Goal: Task Accomplishment & Management: Complete application form

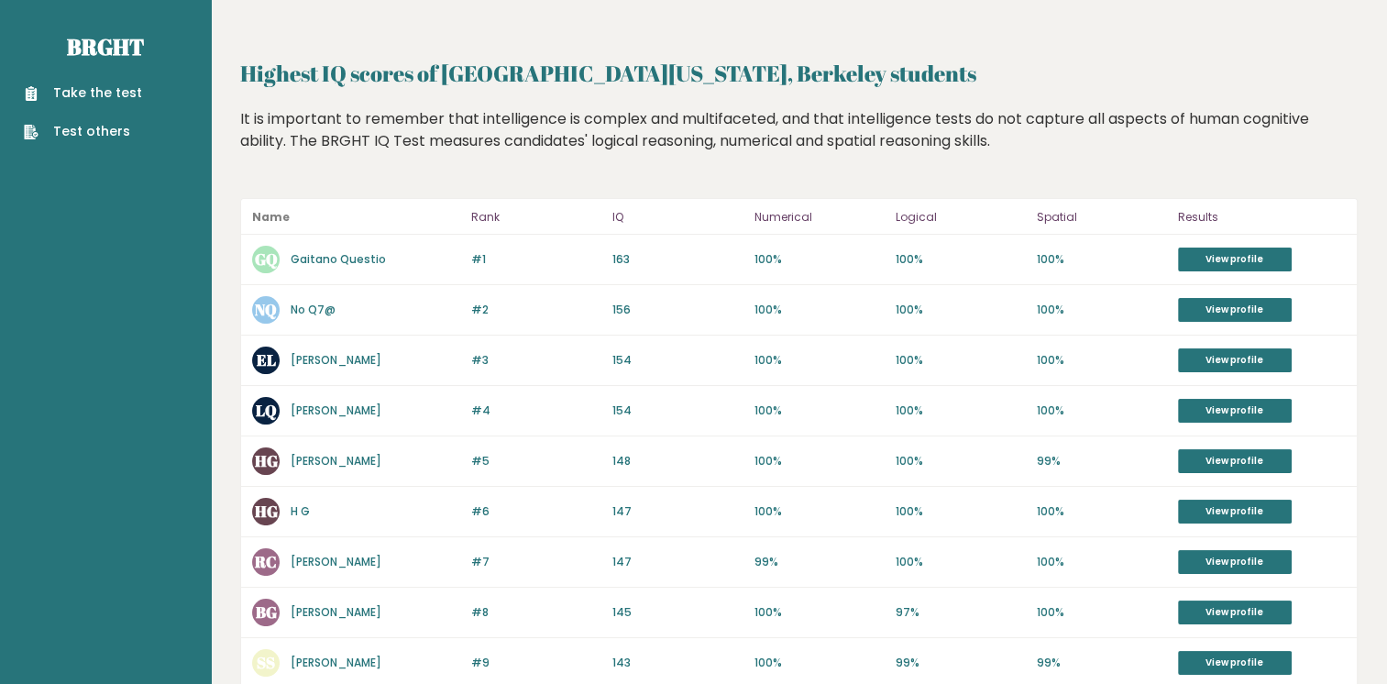
click at [64, 91] on link "Take the test" at bounding box center [83, 92] width 118 height 19
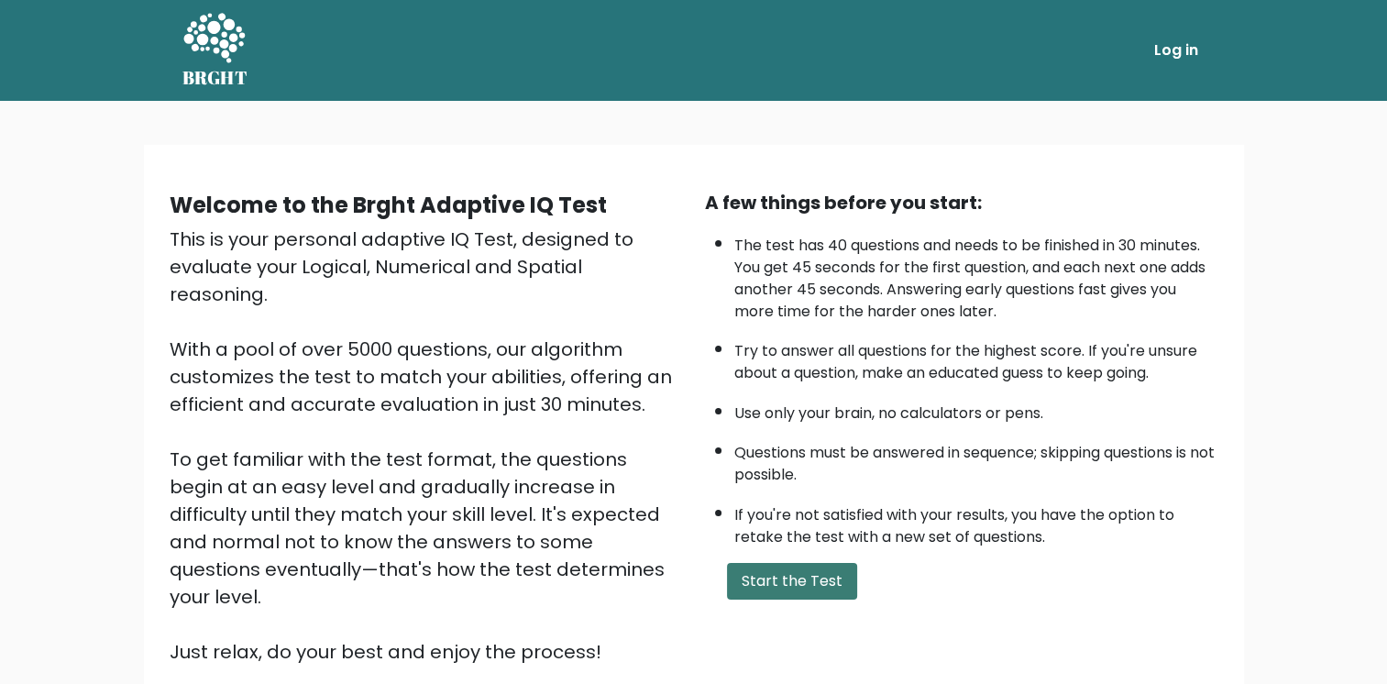
click at [756, 570] on button "Start the Test" at bounding box center [792, 581] width 130 height 37
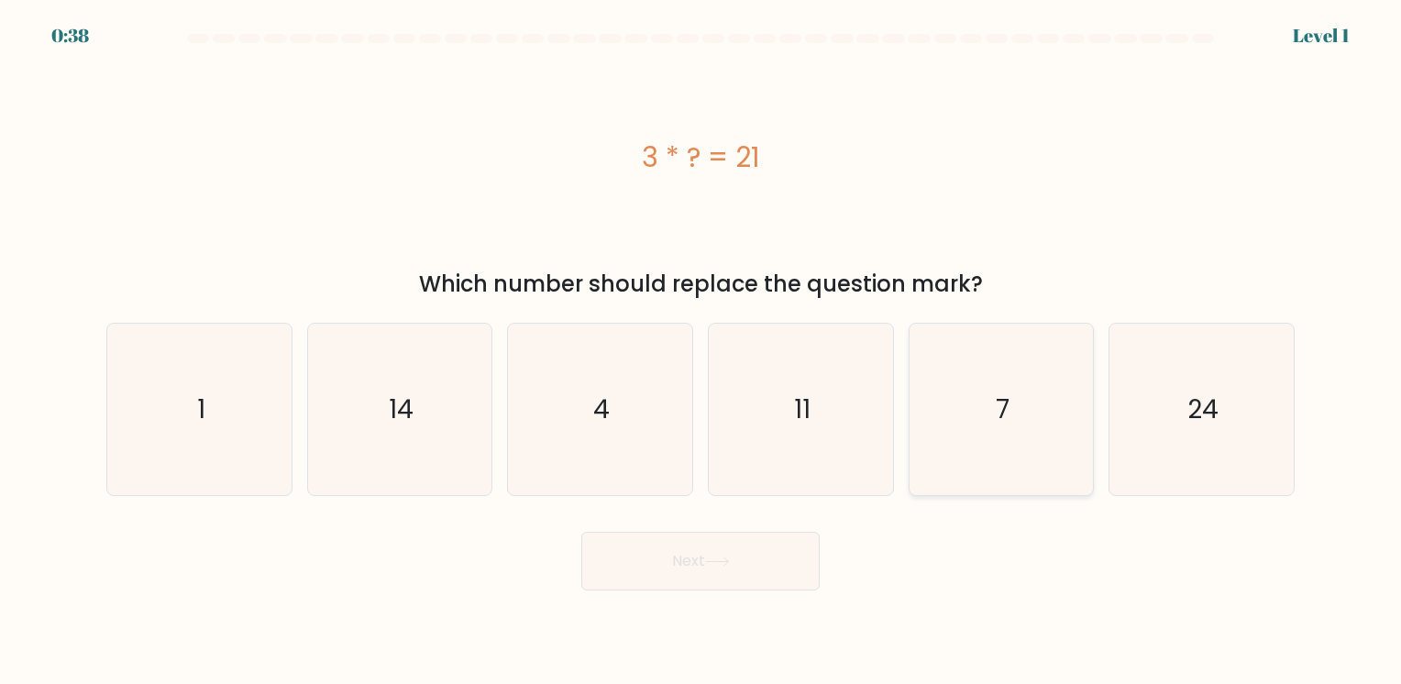
click at [956, 420] on icon "7" at bounding box center [1000, 409] width 171 height 171
click at [701, 351] on input "e. 7" at bounding box center [700, 346] width 1 height 9
radio input "true"
click at [729, 554] on button "Next" at bounding box center [700, 561] width 238 height 59
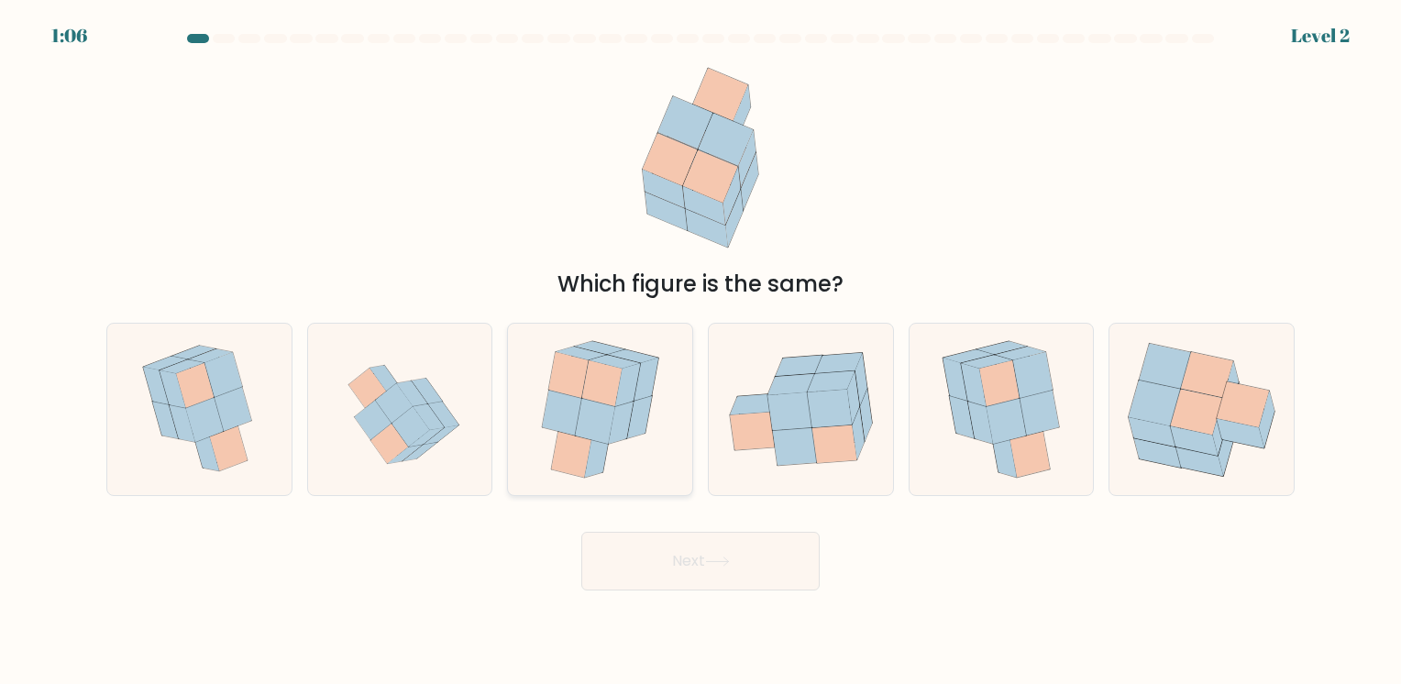
click at [579, 468] on icon at bounding box center [571, 455] width 40 height 46
click at [700, 351] on input "c." at bounding box center [700, 346] width 1 height 9
radio input "true"
click at [694, 567] on button "Next" at bounding box center [700, 561] width 238 height 59
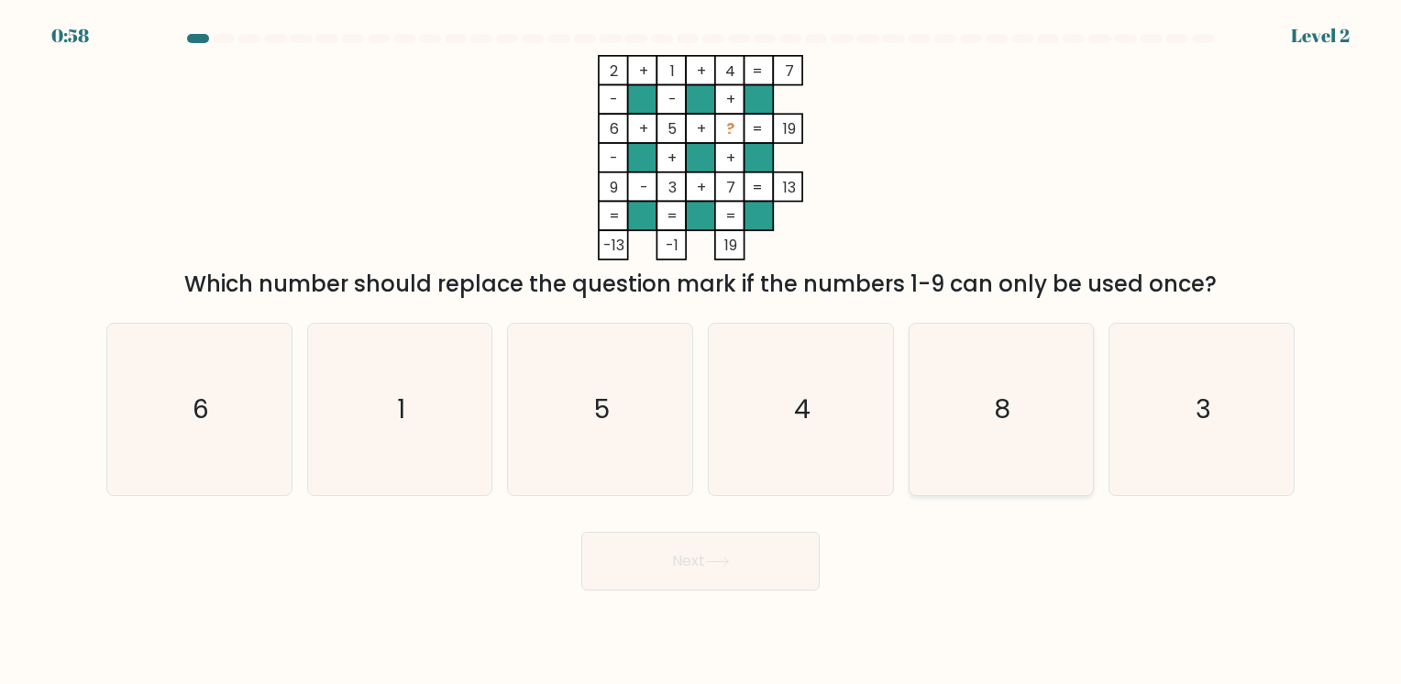
click at [985, 350] on icon "8" at bounding box center [1000, 409] width 171 height 171
click at [701, 350] on input "e. 8" at bounding box center [700, 346] width 1 height 9
radio input "true"
click at [733, 537] on button "Next" at bounding box center [700, 561] width 238 height 59
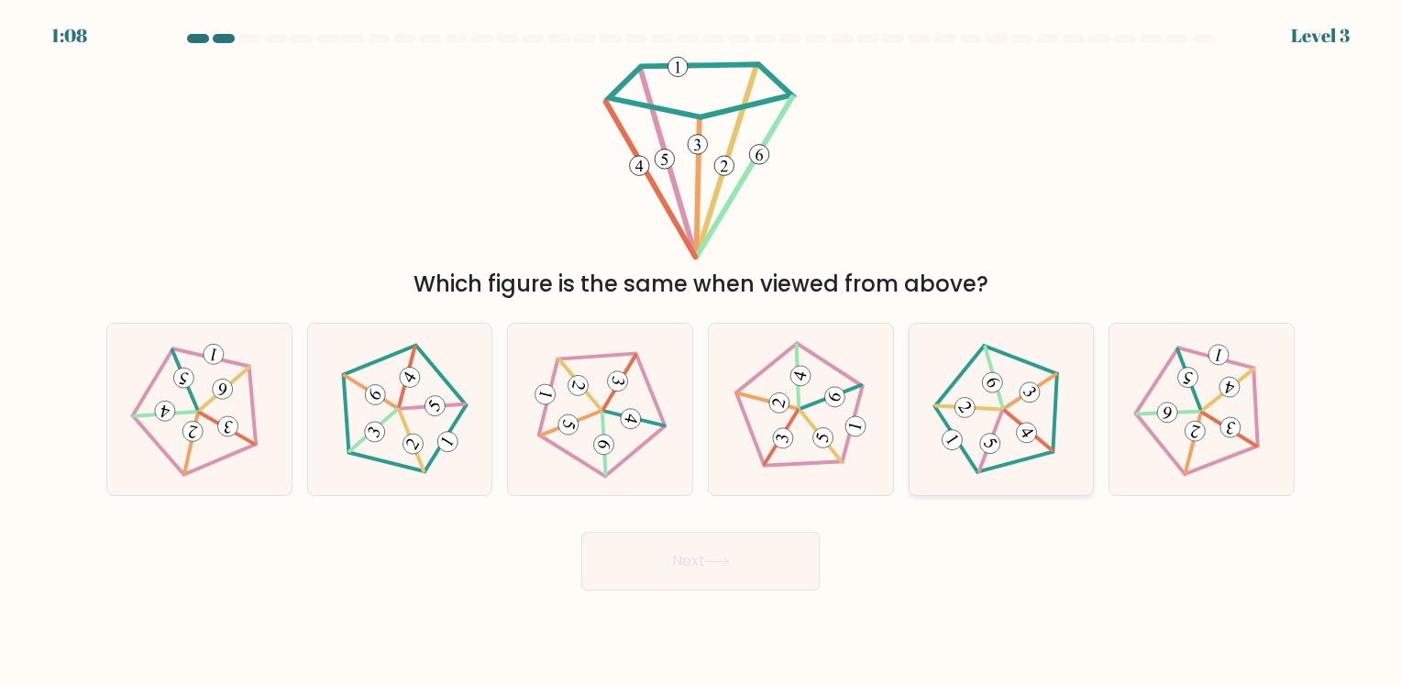
click at [1026, 395] on 405 at bounding box center [1030, 392] width 28 height 28
click at [701, 351] on input "e." at bounding box center [700, 346] width 1 height 9
radio input "true"
click at [709, 570] on button "Next" at bounding box center [700, 561] width 238 height 59
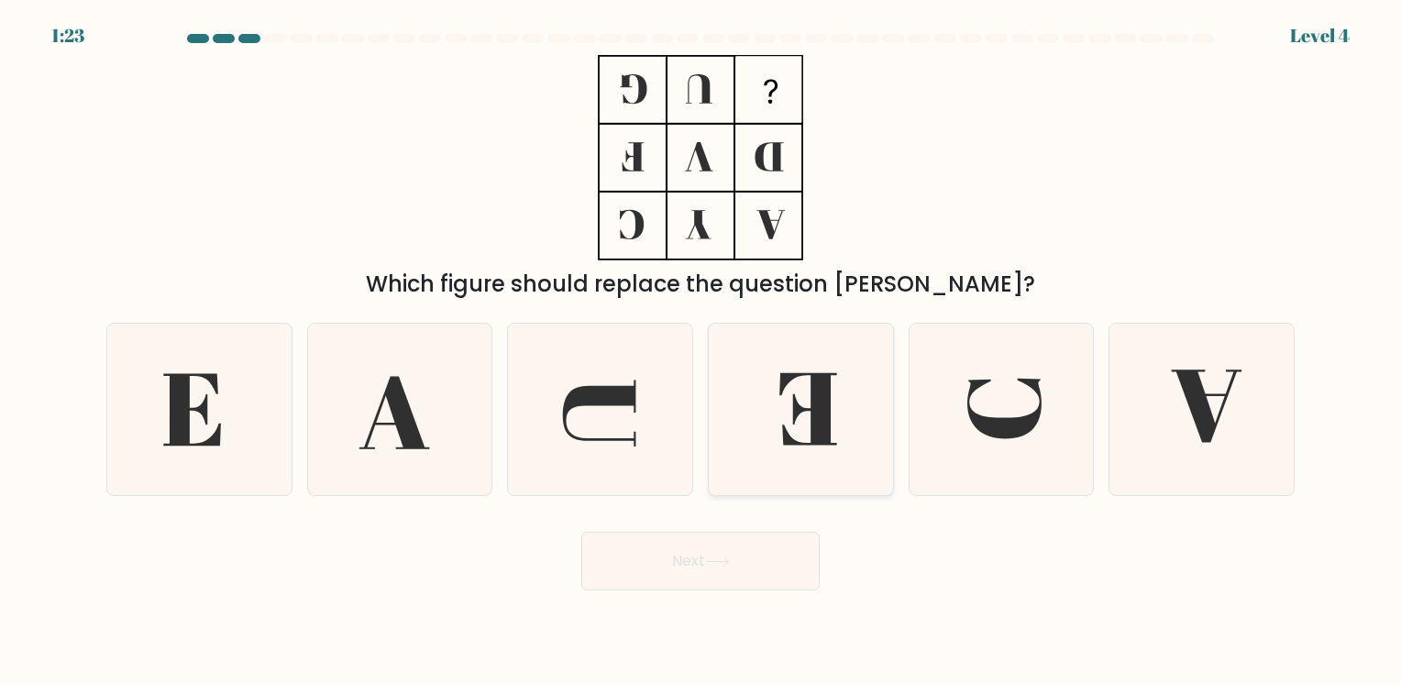
click at [825, 409] on icon at bounding box center [808, 409] width 58 height 72
click at [701, 351] on input "d." at bounding box center [700, 346] width 1 height 9
radio input "true"
click at [728, 565] on icon at bounding box center [717, 561] width 22 height 8
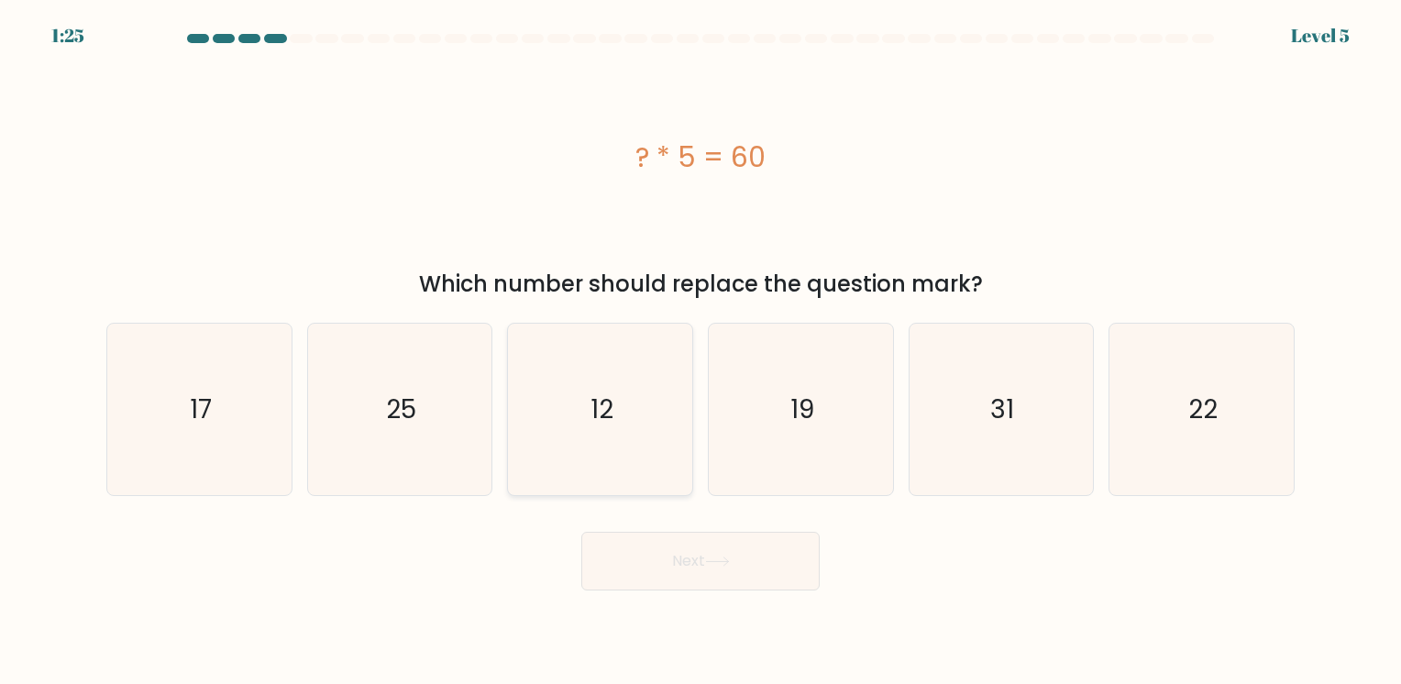
click at [619, 386] on icon "12" at bounding box center [599, 409] width 171 height 171
click at [700, 351] on input "c. 12" at bounding box center [700, 346] width 1 height 9
radio input "true"
click at [660, 559] on button "Next" at bounding box center [700, 561] width 238 height 59
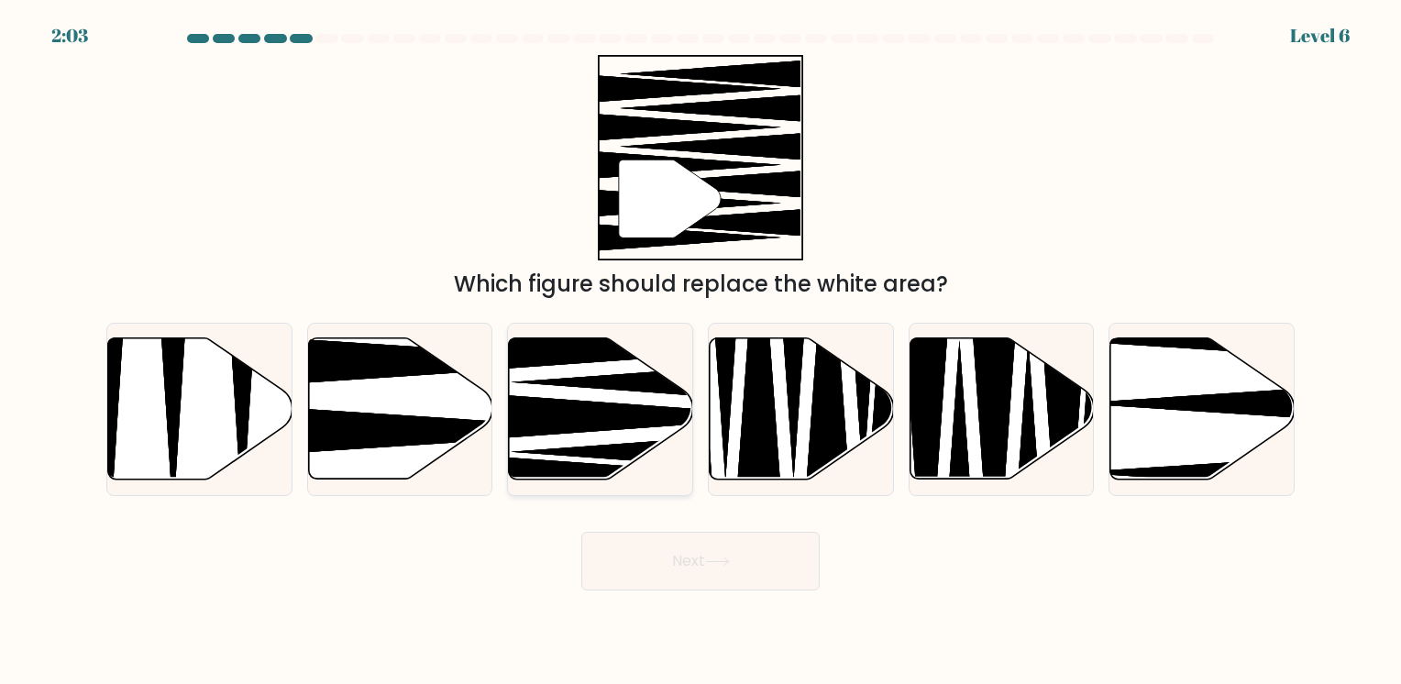
click at [633, 398] on icon at bounding box center [601, 408] width 184 height 141
click at [700, 351] on input "c." at bounding box center [700, 346] width 1 height 9
radio input "true"
click at [706, 550] on button "Next" at bounding box center [700, 561] width 238 height 59
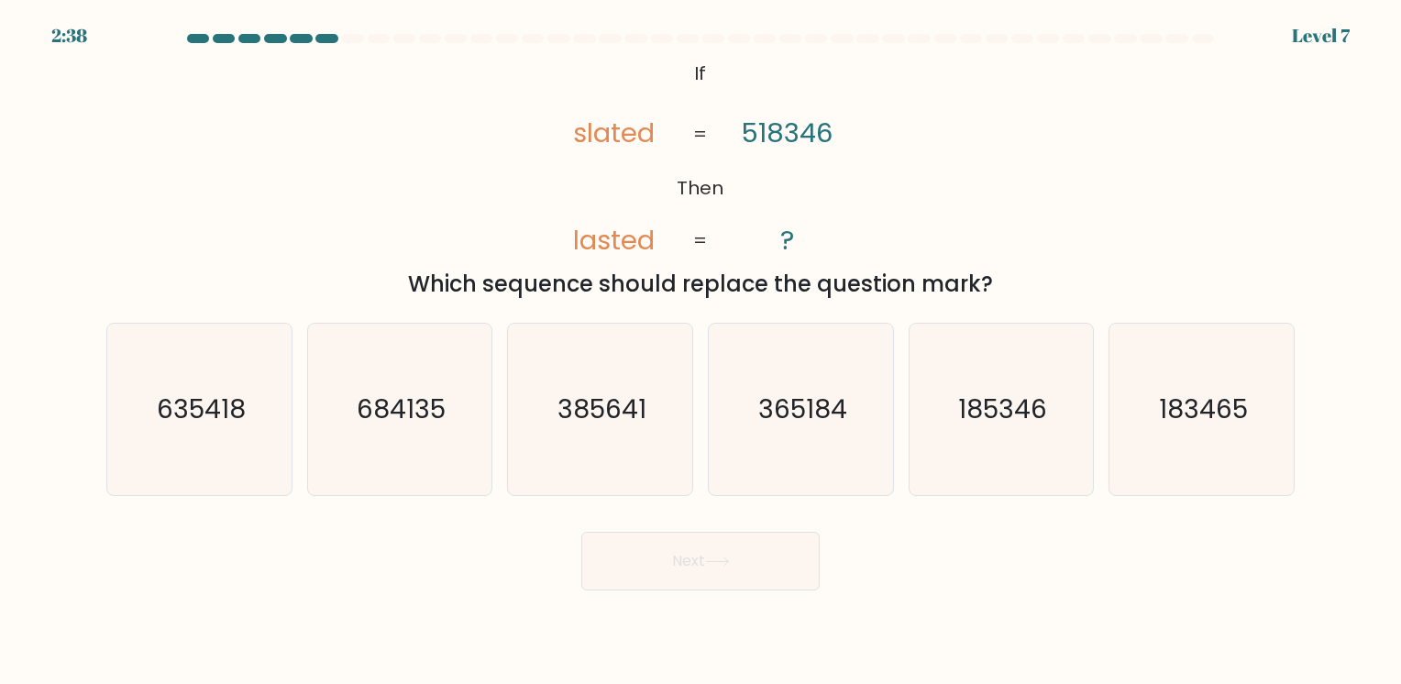
click at [489, 172] on div "@import url('https://fonts.googleapis.com/css?family=Abril+Fatface:400,100,100i…" at bounding box center [700, 178] width 1210 height 246
click at [270, 372] on icon "635418" at bounding box center [199, 409] width 171 height 171
click at [700, 351] on input "a. 635418" at bounding box center [700, 346] width 1 height 9
radio input "true"
click at [625, 545] on button "Next" at bounding box center [700, 561] width 238 height 59
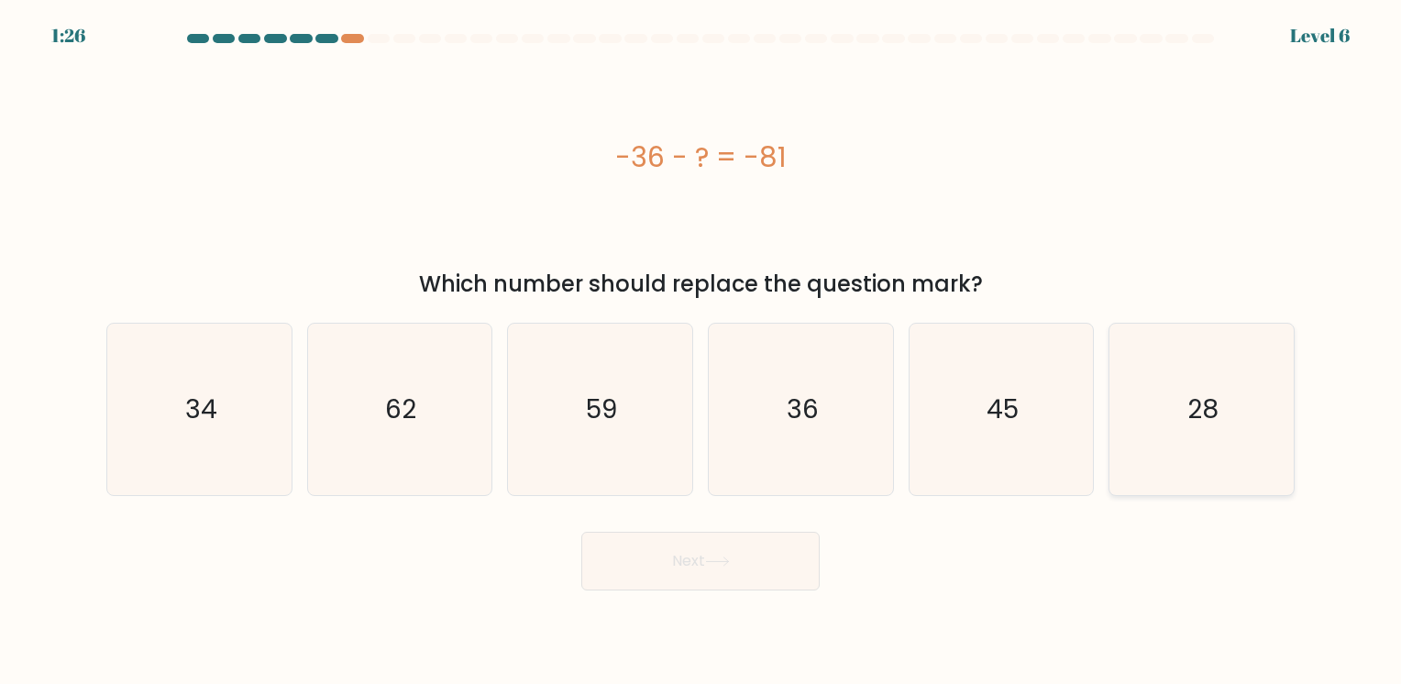
click at [1145, 354] on icon "28" at bounding box center [1201, 409] width 171 height 171
click at [701, 351] on input "f. 28" at bounding box center [700, 346] width 1 height 9
radio input "true"
click at [1160, 384] on icon "28" at bounding box center [1202, 410] width 170 height 170
click at [701, 351] on input "f. 28" at bounding box center [700, 346] width 1 height 9
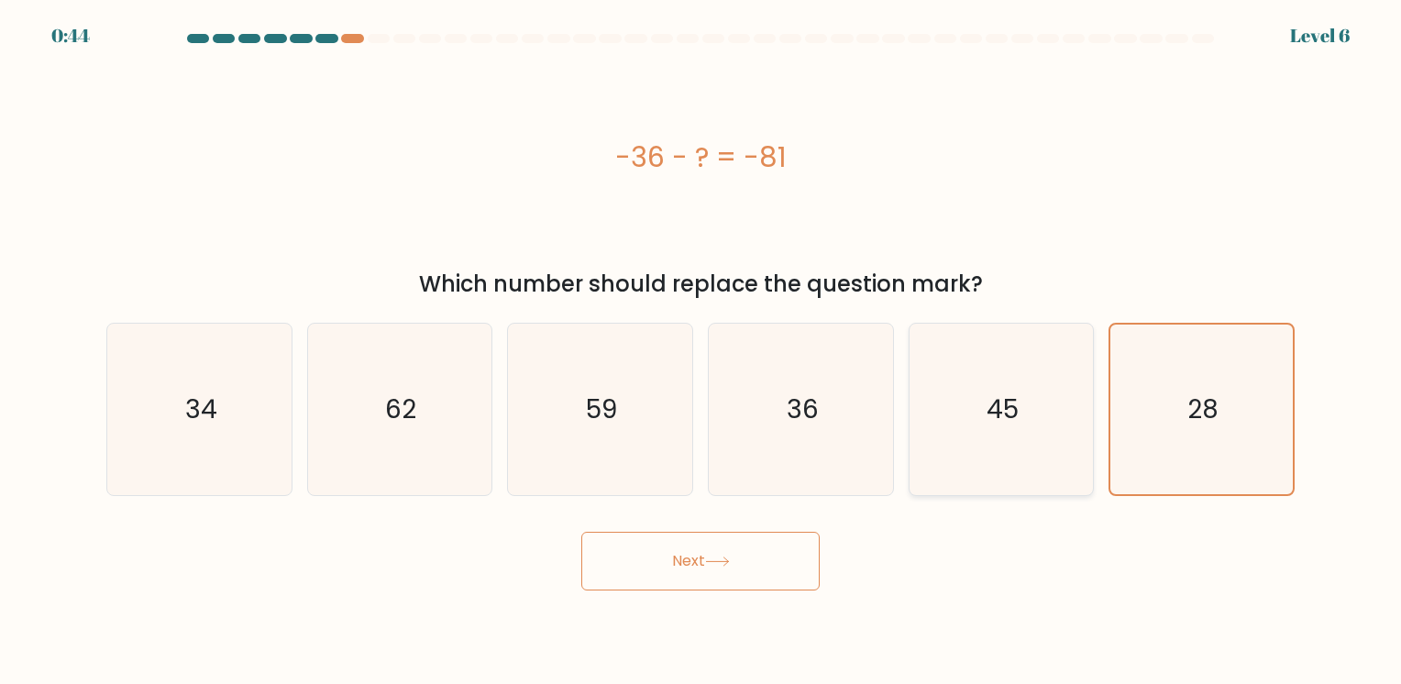
click at [974, 391] on icon "45" at bounding box center [1000, 409] width 171 height 171
click at [701, 351] on input "e. 45" at bounding box center [700, 346] width 1 height 9
radio input "true"
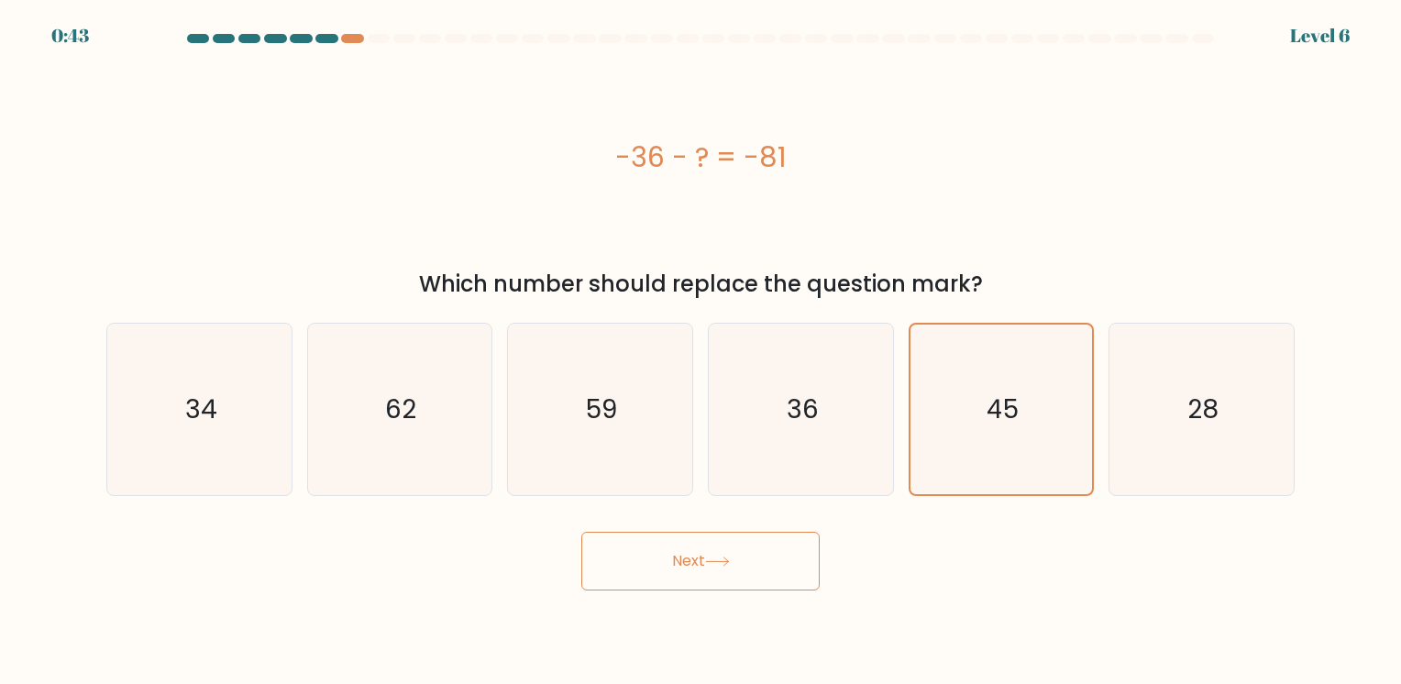
click at [776, 570] on button "Next" at bounding box center [700, 561] width 238 height 59
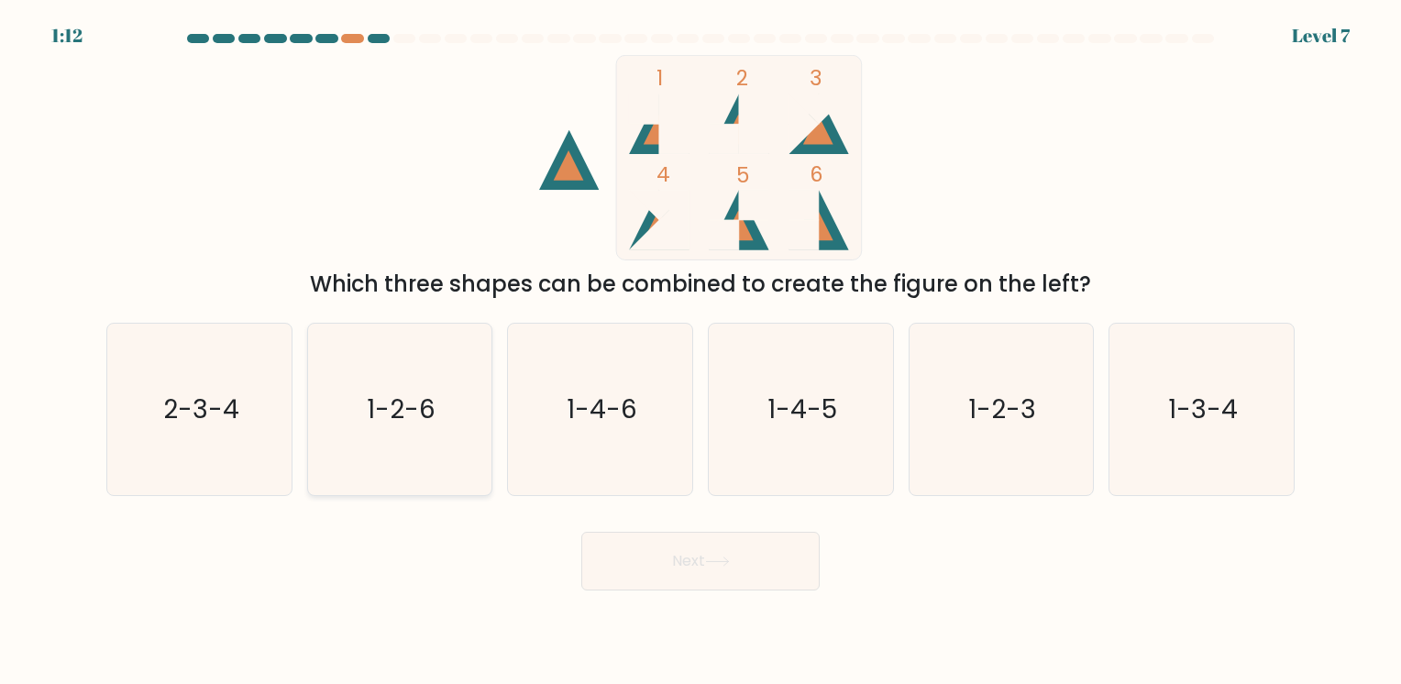
click at [447, 393] on icon "1-2-6" at bounding box center [399, 409] width 171 height 171
click at [700, 351] on input "b. 1-2-6" at bounding box center [700, 346] width 1 height 9
radio input "true"
click at [666, 560] on button "Next" at bounding box center [700, 561] width 238 height 59
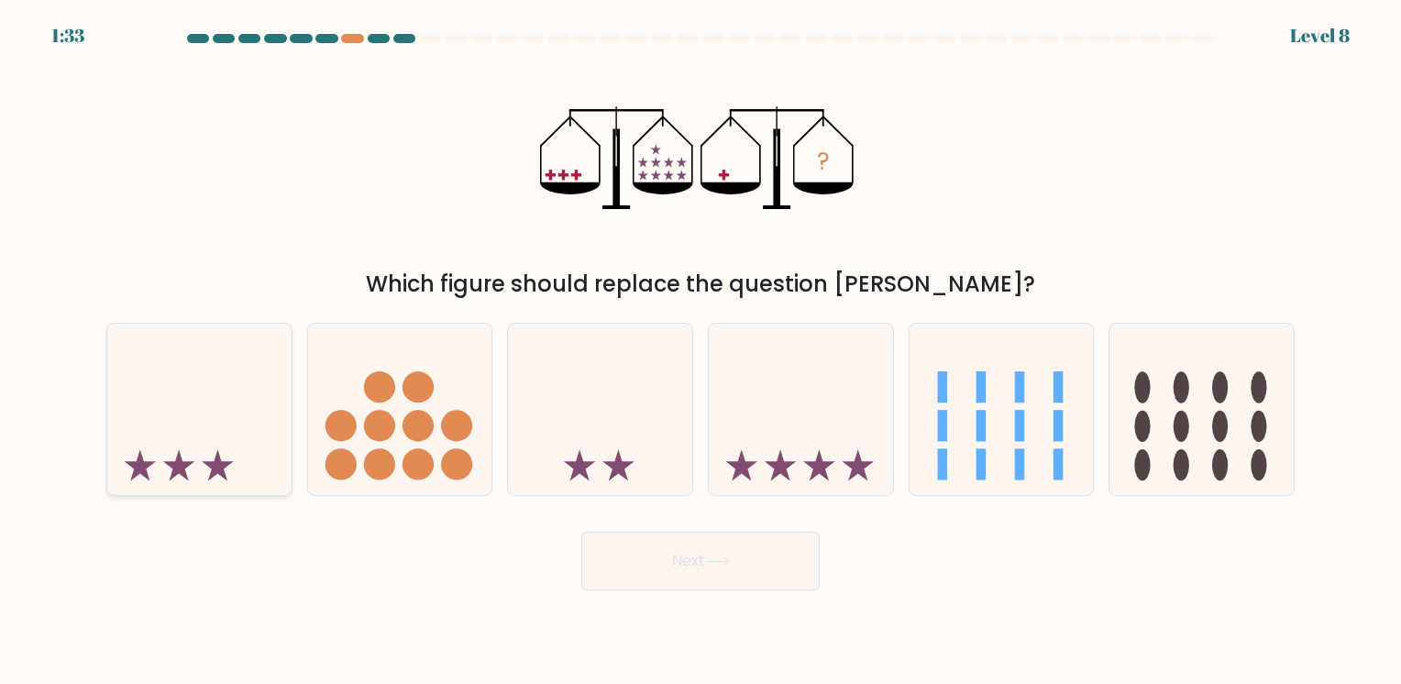
click at [210, 427] on icon at bounding box center [199, 409] width 184 height 152
click at [700, 351] on input "a." at bounding box center [700, 346] width 1 height 9
radio input "true"
click at [633, 548] on button "Next" at bounding box center [700, 561] width 238 height 59
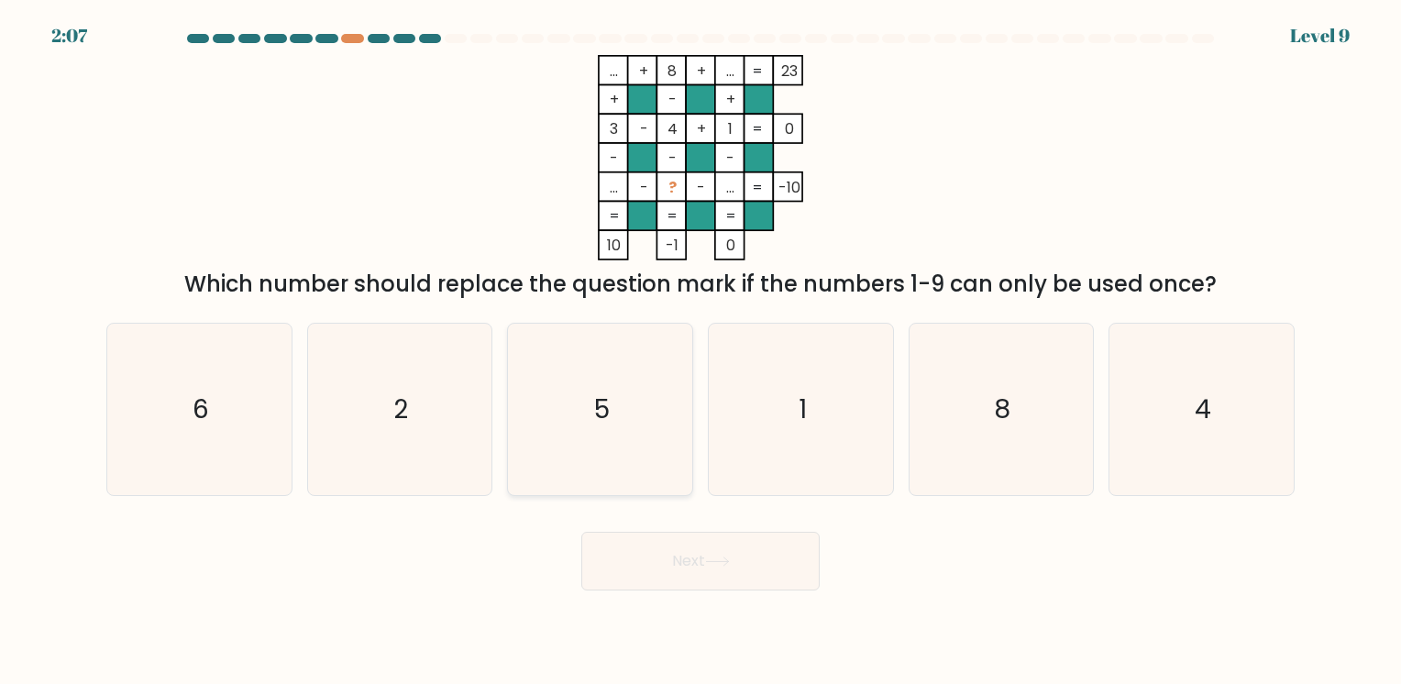
click at [571, 332] on icon "5" at bounding box center [599, 409] width 171 height 171
click at [700, 342] on input "c. 5" at bounding box center [700, 346] width 1 height 9
radio input "true"
click at [655, 563] on button "Next" at bounding box center [700, 561] width 238 height 59
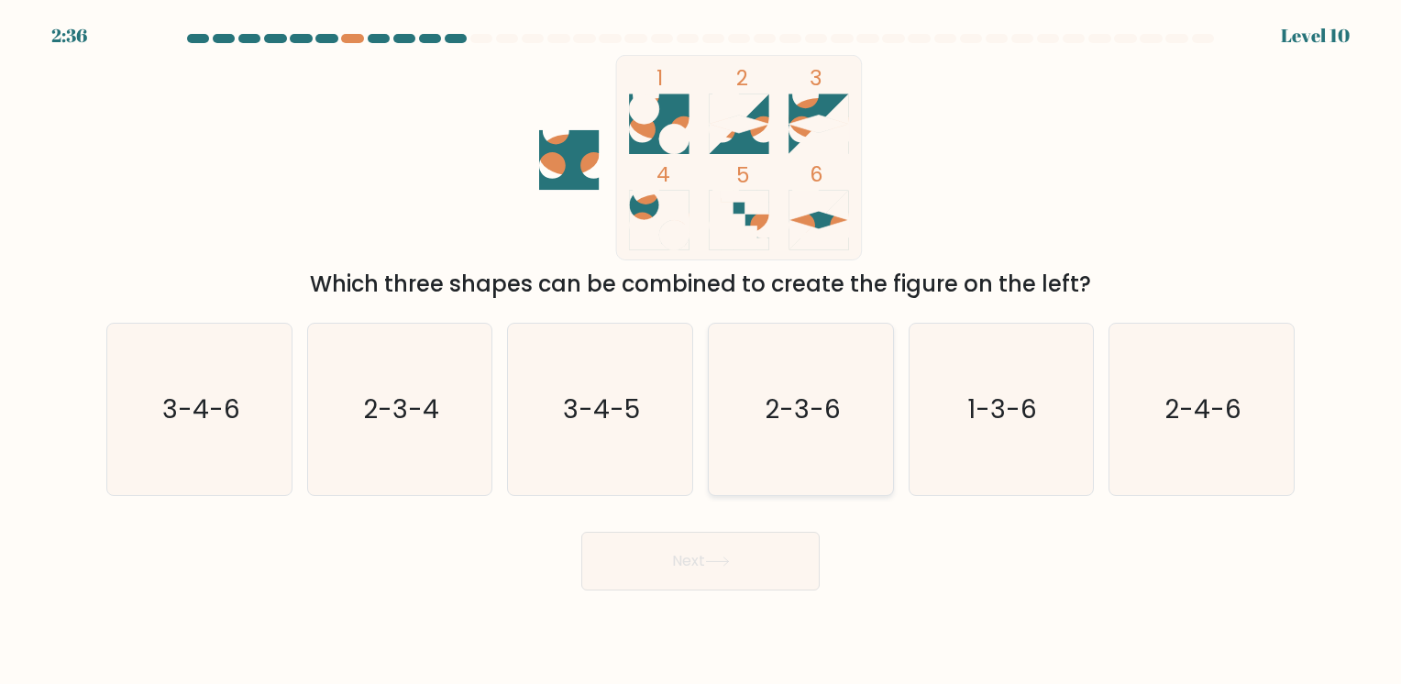
click at [770, 422] on text "2-3-6" at bounding box center [803, 409] width 76 height 36
click at [701, 351] on input "d. 2-3-6" at bounding box center [700, 346] width 1 height 9
radio input "true"
click at [746, 552] on button "Next" at bounding box center [700, 561] width 238 height 59
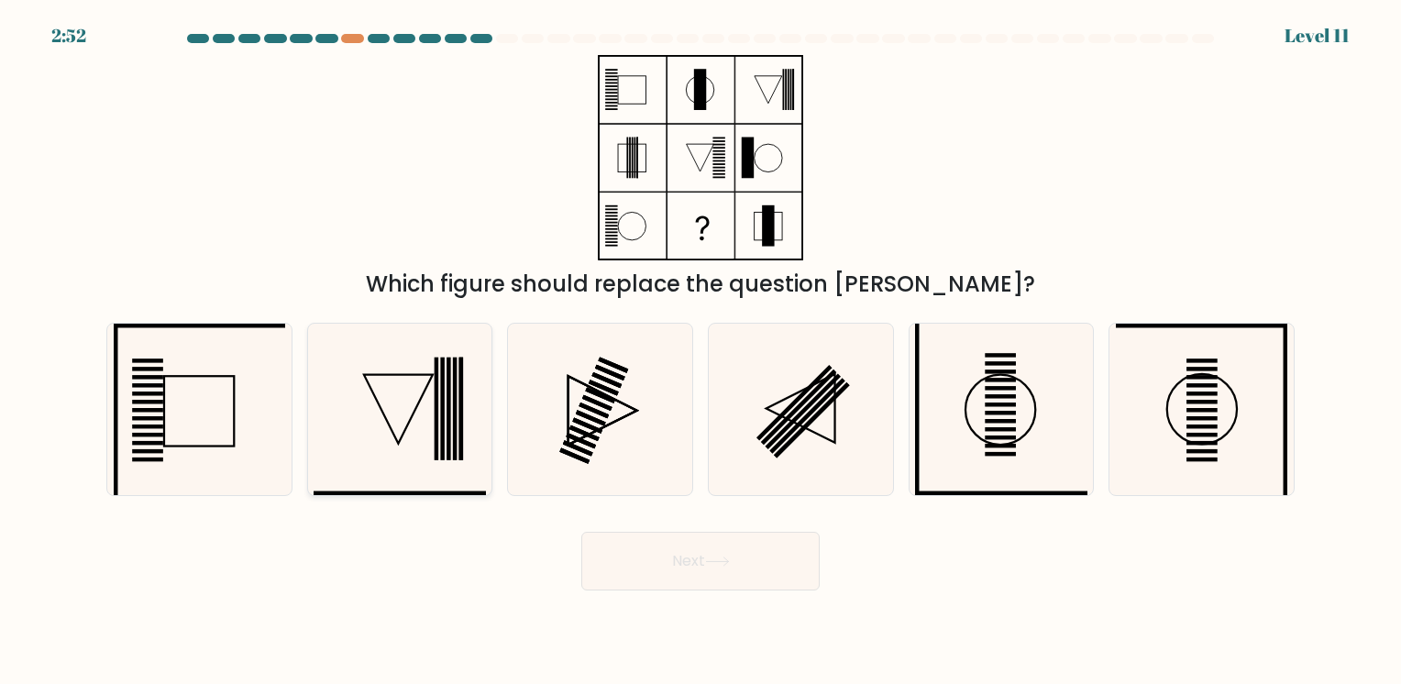
click at [400, 401] on icon at bounding box center [399, 409] width 171 height 171
click at [700, 351] on input "b." at bounding box center [700, 346] width 1 height 9
radio input "true"
click at [634, 562] on button "Next" at bounding box center [700, 561] width 238 height 59
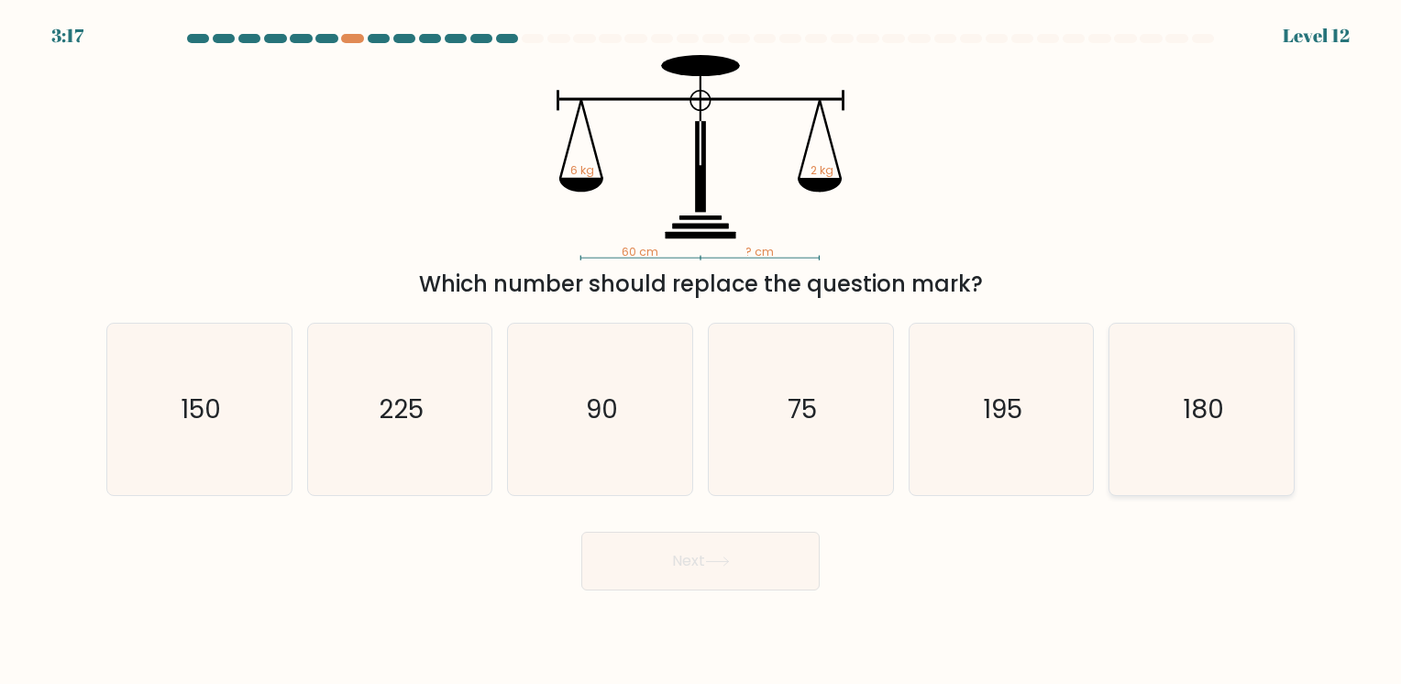
click at [1184, 441] on icon "180" at bounding box center [1201, 409] width 171 height 171
click at [701, 351] on input "f. 180" at bounding box center [700, 346] width 1 height 9
radio input "true"
click at [742, 589] on button "Next" at bounding box center [700, 561] width 238 height 59
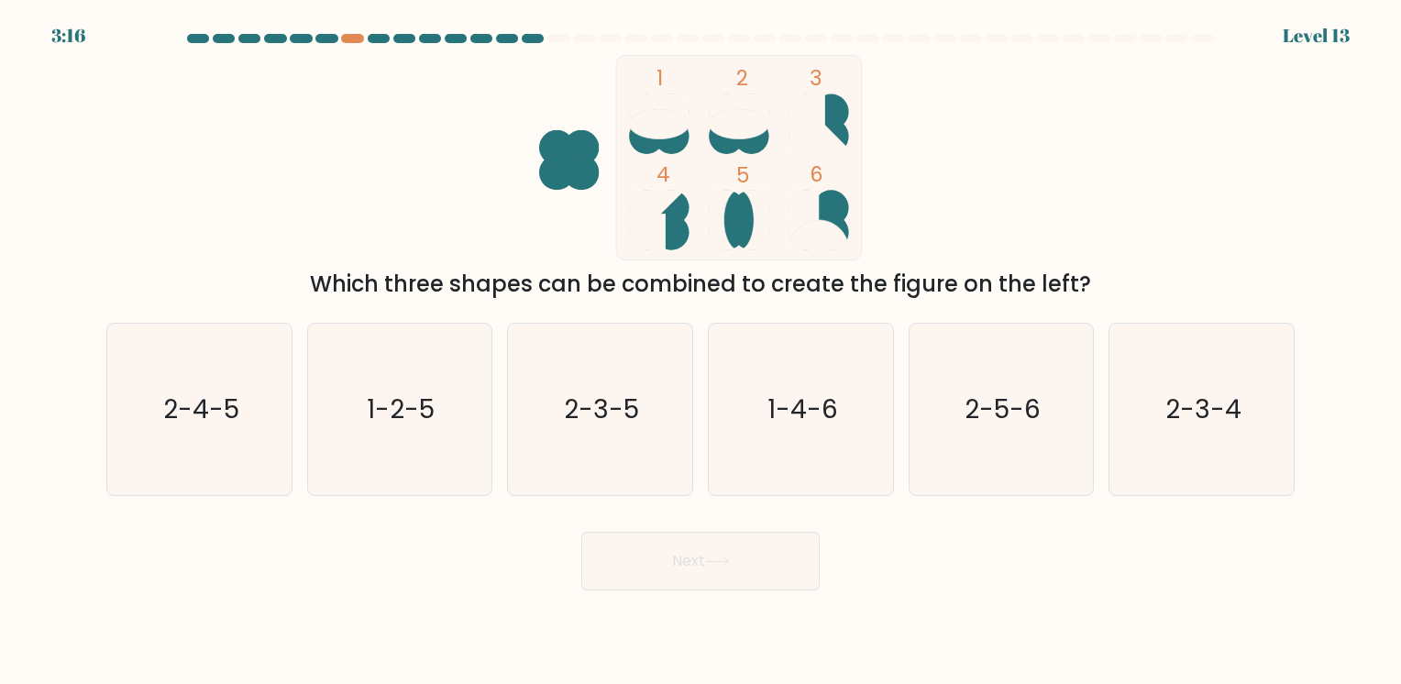
click at [742, 580] on button "Next" at bounding box center [700, 561] width 238 height 59
click at [330, 443] on icon "1-2-5" at bounding box center [399, 409] width 171 height 171
click at [700, 351] on input "b. 1-2-5" at bounding box center [700, 346] width 1 height 9
radio input "true"
click at [707, 567] on button "Next" at bounding box center [700, 561] width 238 height 59
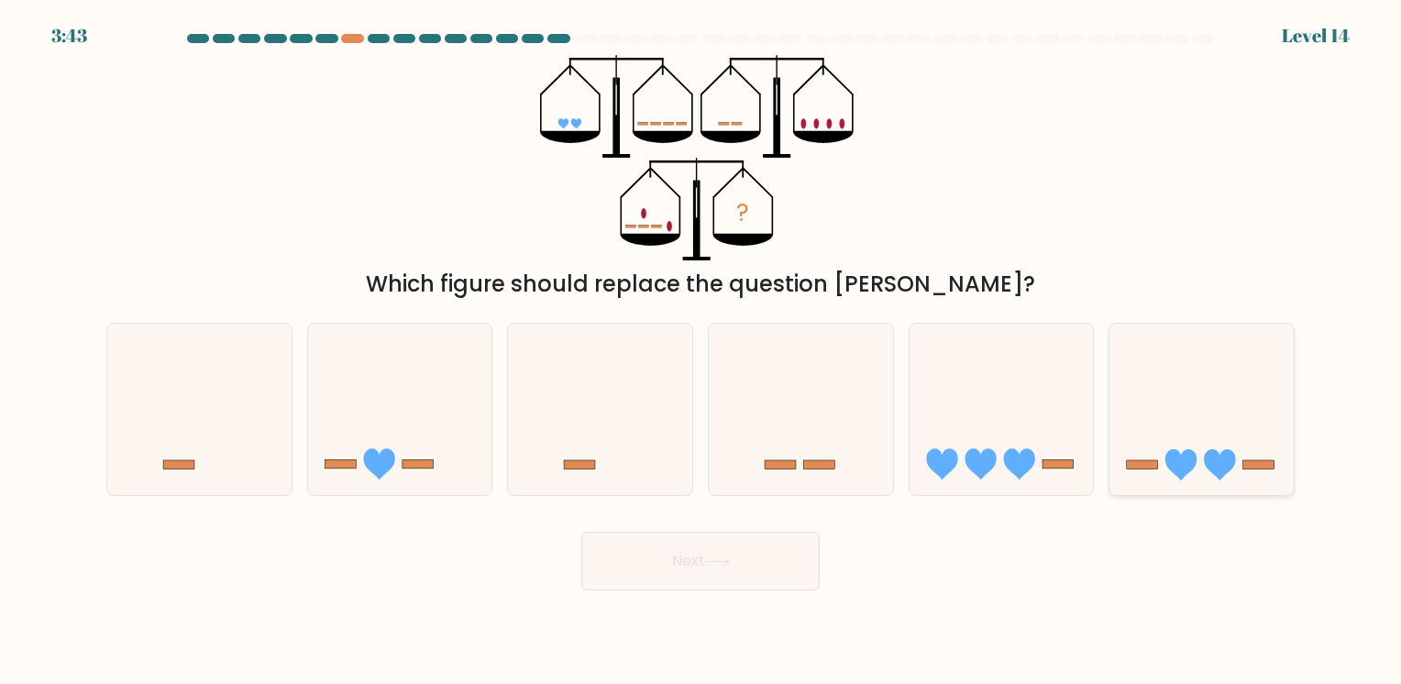
click at [1173, 403] on icon at bounding box center [1201, 409] width 184 height 152
click at [701, 351] on input "f." at bounding box center [700, 346] width 1 height 9
radio input "true"
click at [687, 582] on button "Next" at bounding box center [700, 561] width 238 height 59
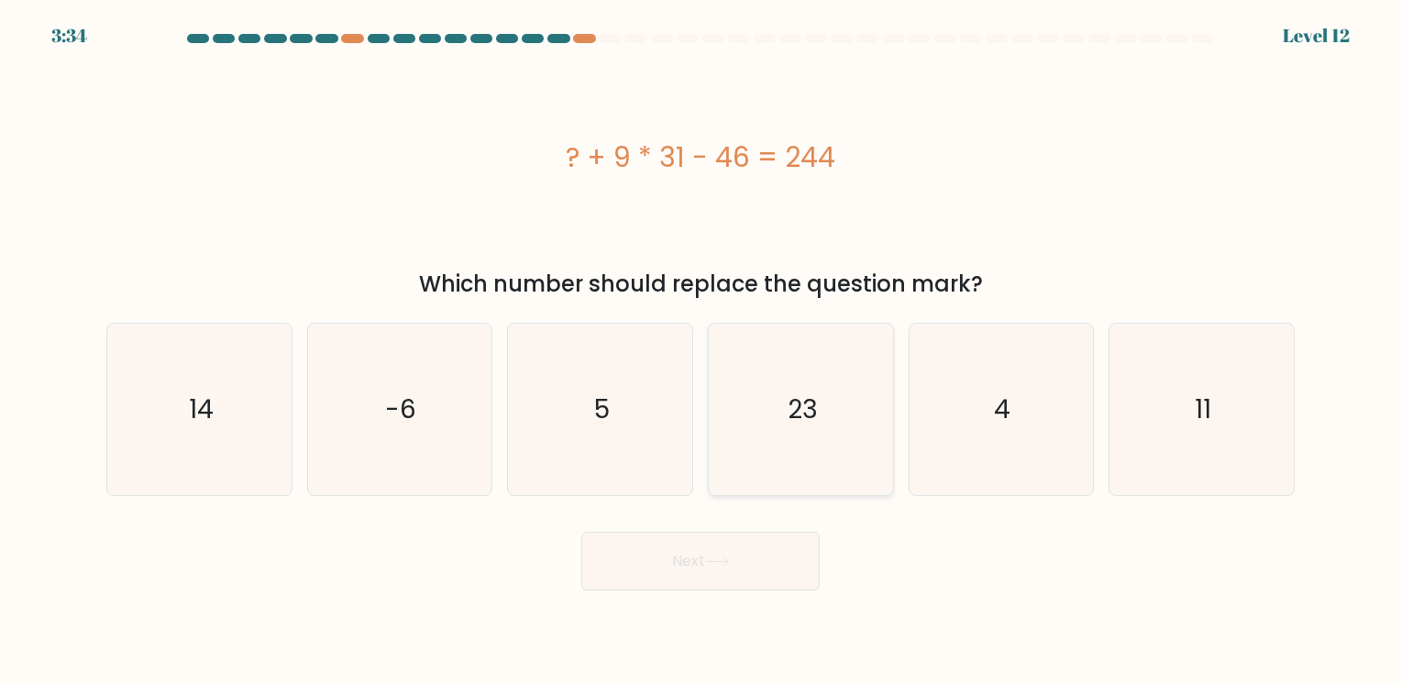
click at [787, 378] on icon "23" at bounding box center [800, 409] width 171 height 171
click at [701, 351] on input "d. 23" at bounding box center [700, 346] width 1 height 9
radio input "true"
click at [732, 545] on button "Next" at bounding box center [700, 561] width 238 height 59
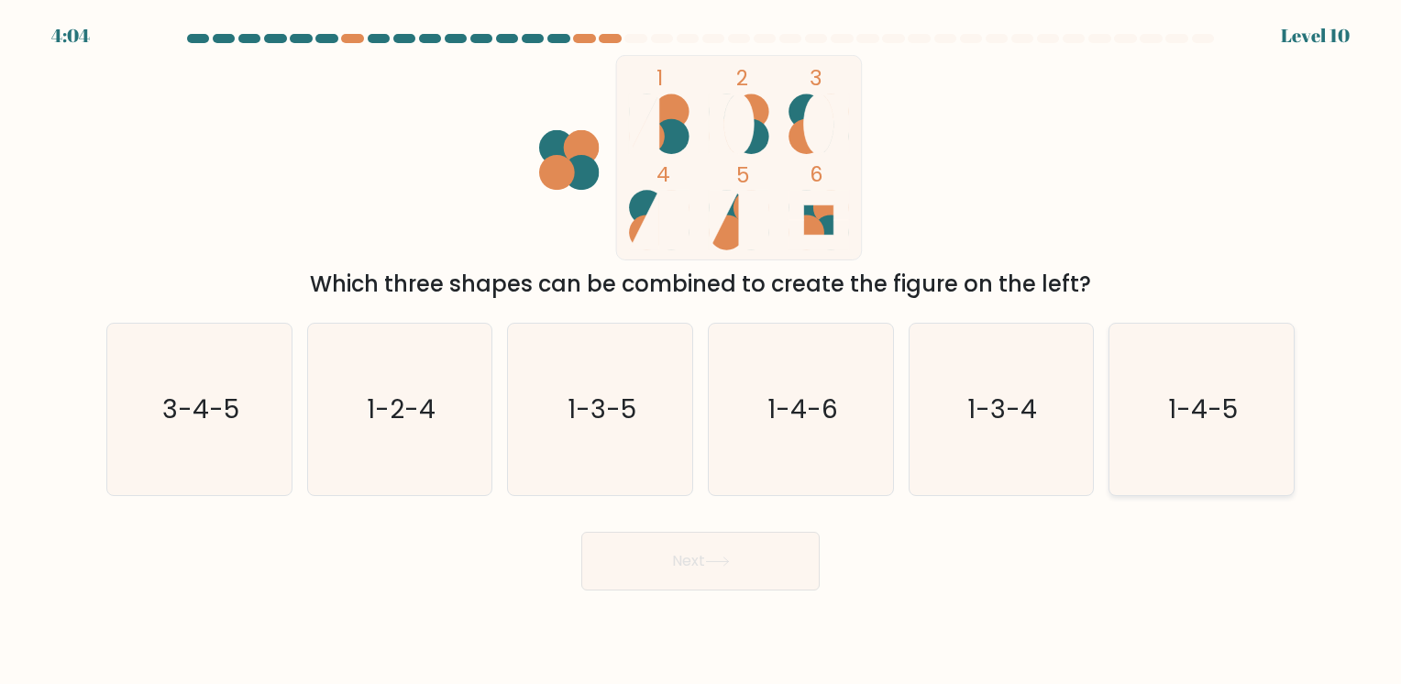
click at [1163, 395] on icon "1-4-5" at bounding box center [1201, 409] width 171 height 171
click at [701, 351] on input "f. 1-4-5" at bounding box center [700, 346] width 1 height 9
radio input "true"
click at [748, 574] on button "Next" at bounding box center [700, 561] width 238 height 59
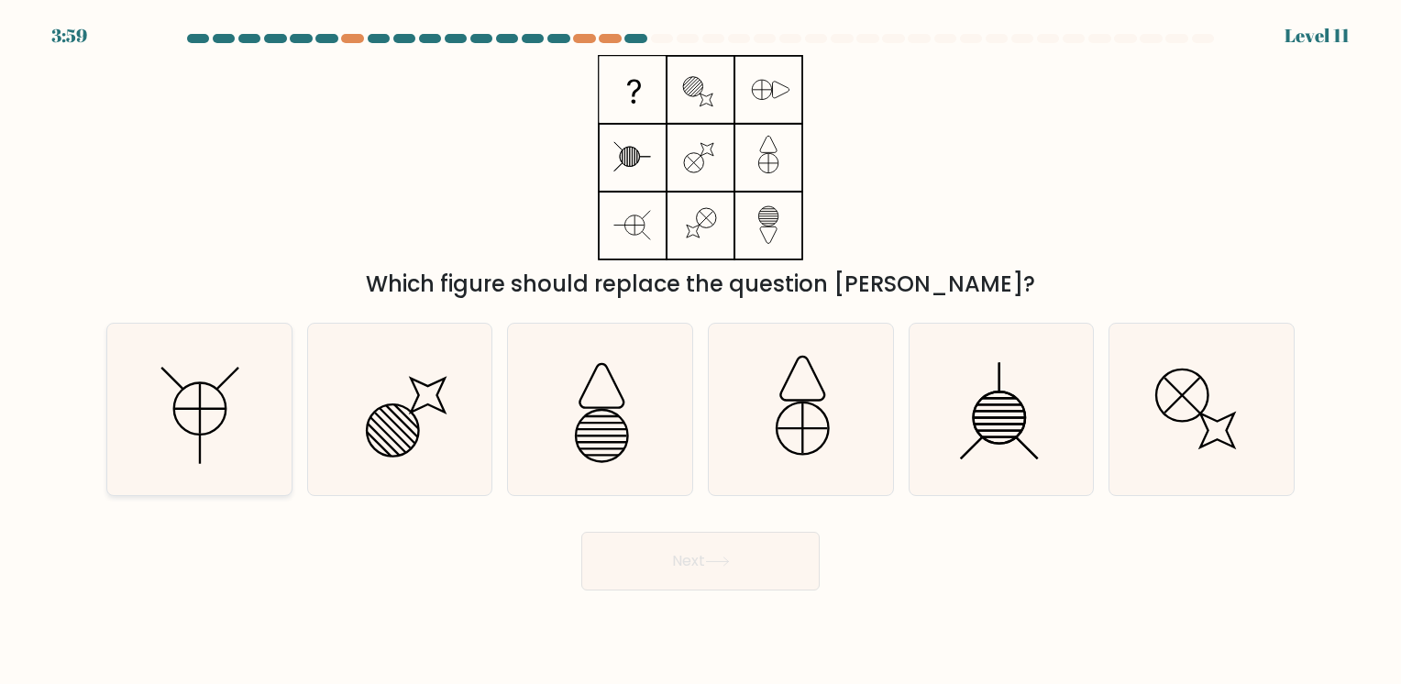
click at [256, 398] on icon at bounding box center [199, 409] width 171 height 171
click at [700, 351] on input "a." at bounding box center [700, 346] width 1 height 9
radio input "true"
click at [678, 559] on button "Next" at bounding box center [700, 561] width 238 height 59
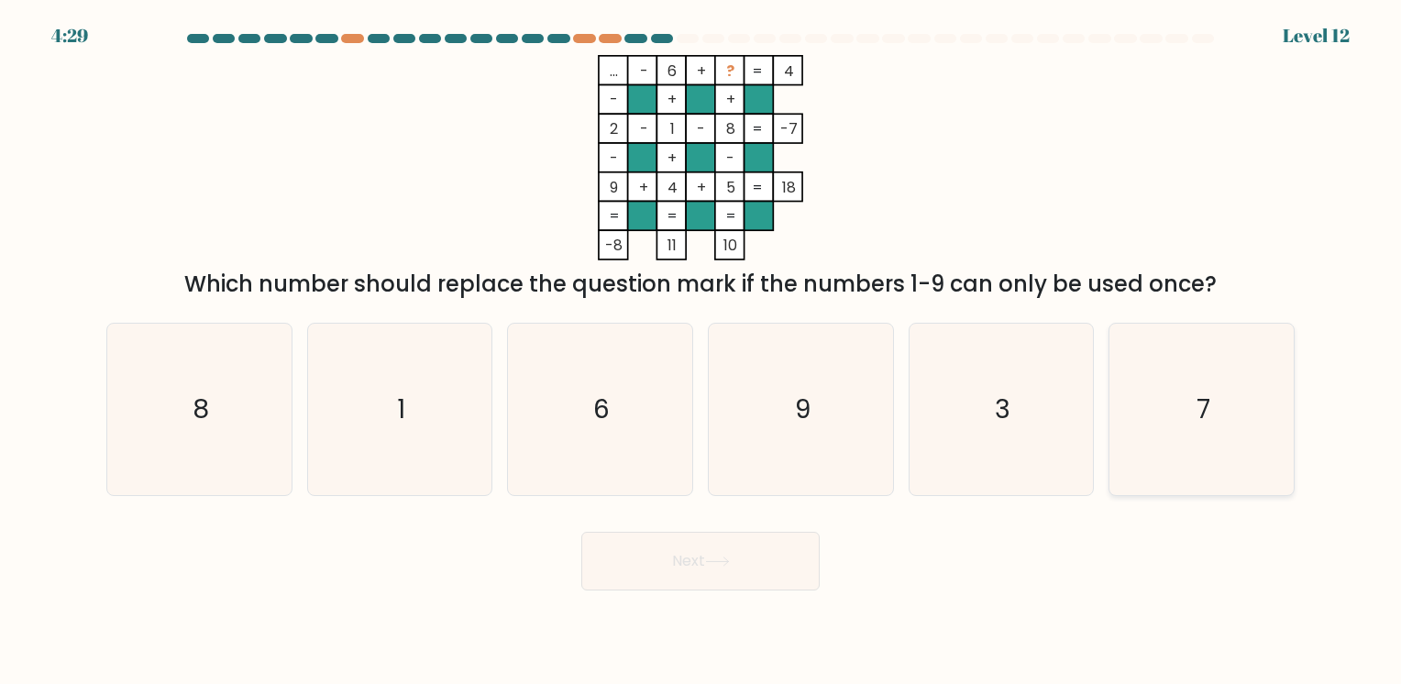
click at [1217, 428] on icon "7" at bounding box center [1201, 409] width 171 height 171
click at [701, 351] on input "f. 7" at bounding box center [700, 346] width 1 height 9
radio input "true"
click at [743, 546] on button "Next" at bounding box center [700, 561] width 238 height 59
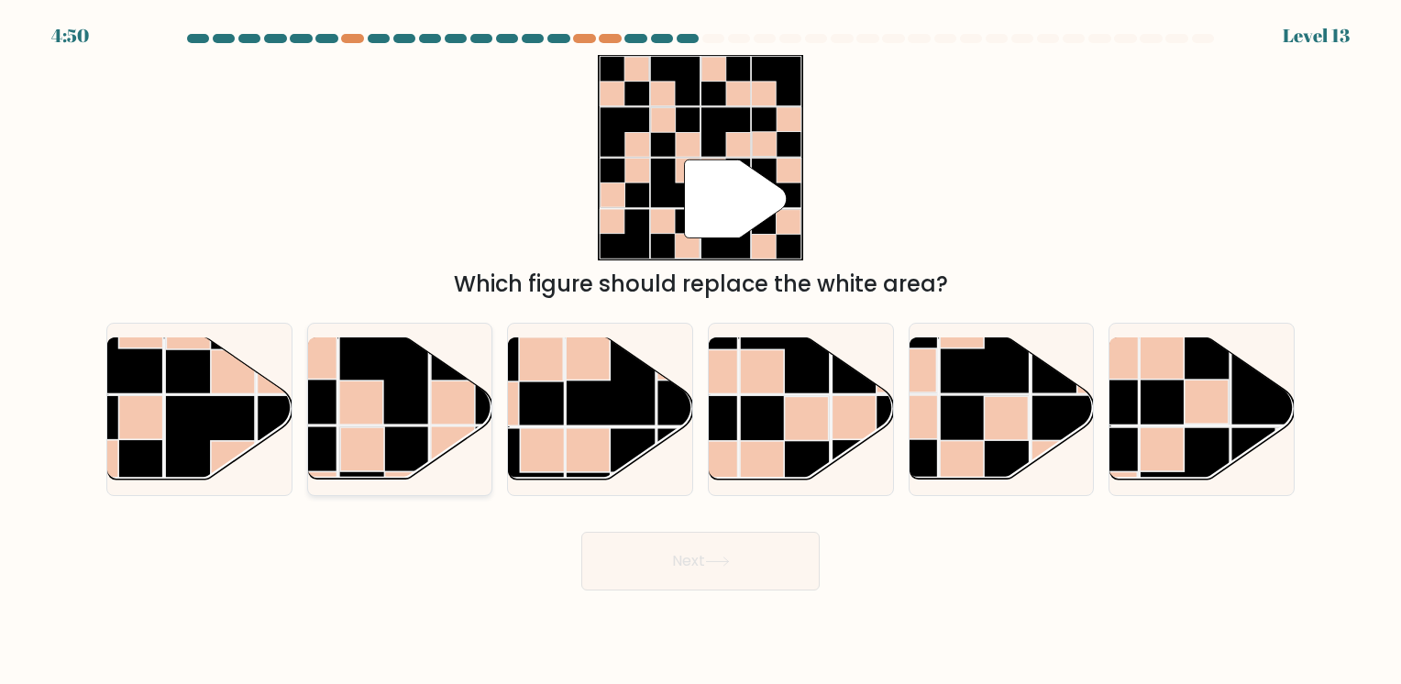
click at [440, 407] on rect at bounding box center [453, 402] width 44 height 44
click at [700, 351] on input "b." at bounding box center [700, 346] width 1 height 9
radio input "true"
click at [712, 567] on icon at bounding box center [717, 561] width 25 height 10
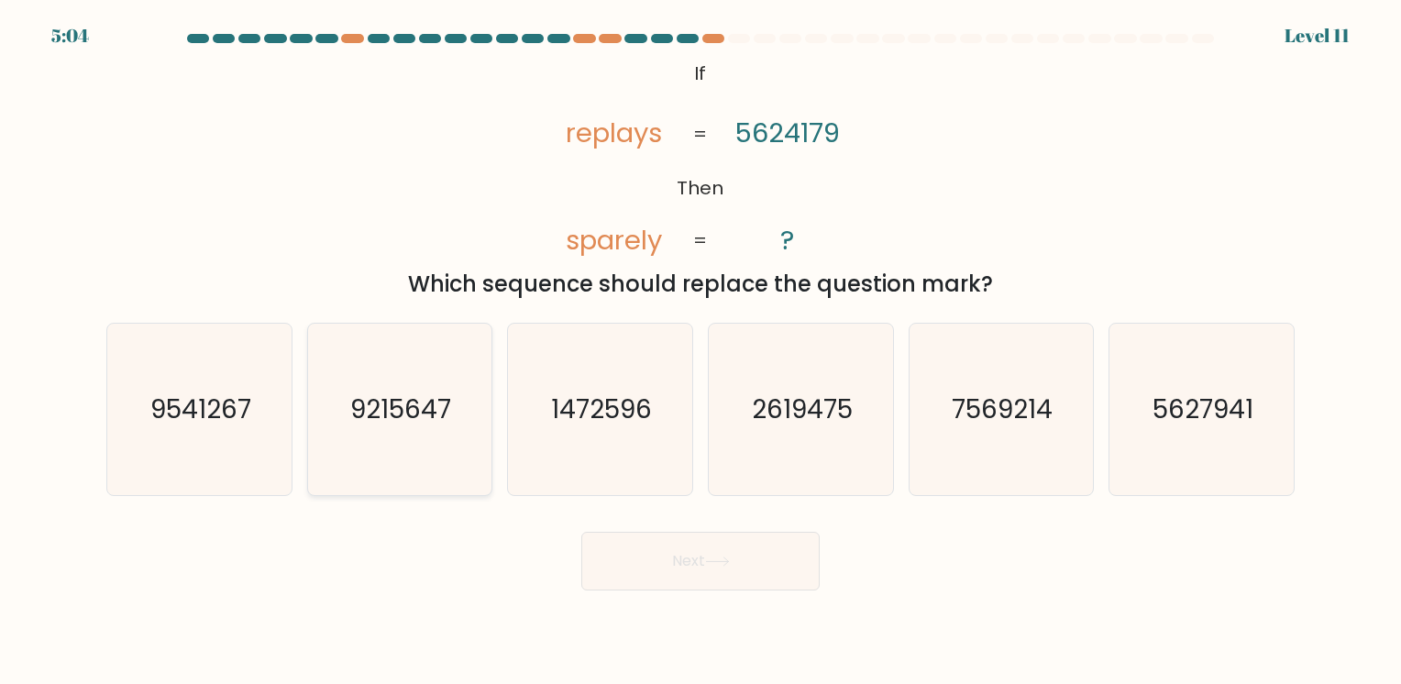
click at [389, 405] on text "9215647" at bounding box center [401, 409] width 101 height 36
click at [700, 351] on input "b. 9215647" at bounding box center [700, 346] width 1 height 9
radio input "true"
click at [721, 569] on button "Next" at bounding box center [700, 561] width 238 height 59
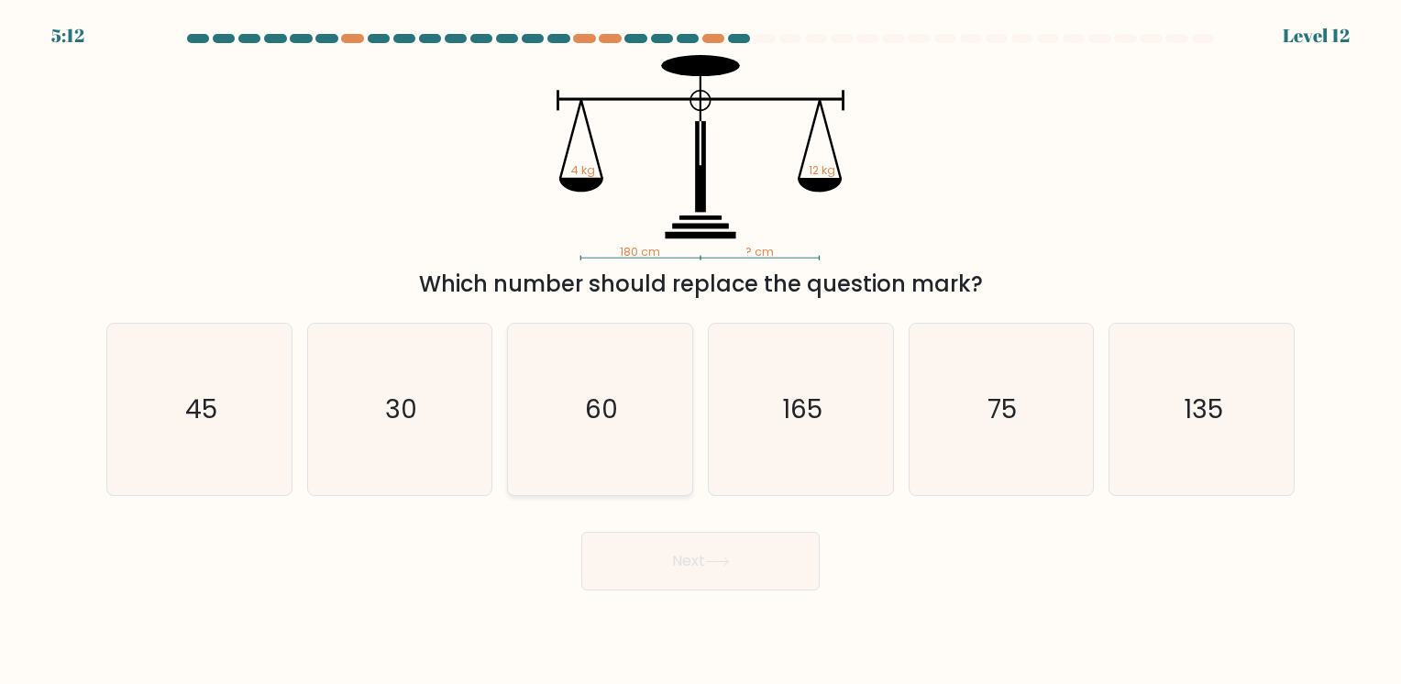
click at [618, 383] on icon "60" at bounding box center [599, 409] width 171 height 171
click at [700, 351] on input "c. 60" at bounding box center [700, 346] width 1 height 9
radio input "true"
click at [671, 544] on button "Next" at bounding box center [700, 561] width 238 height 59
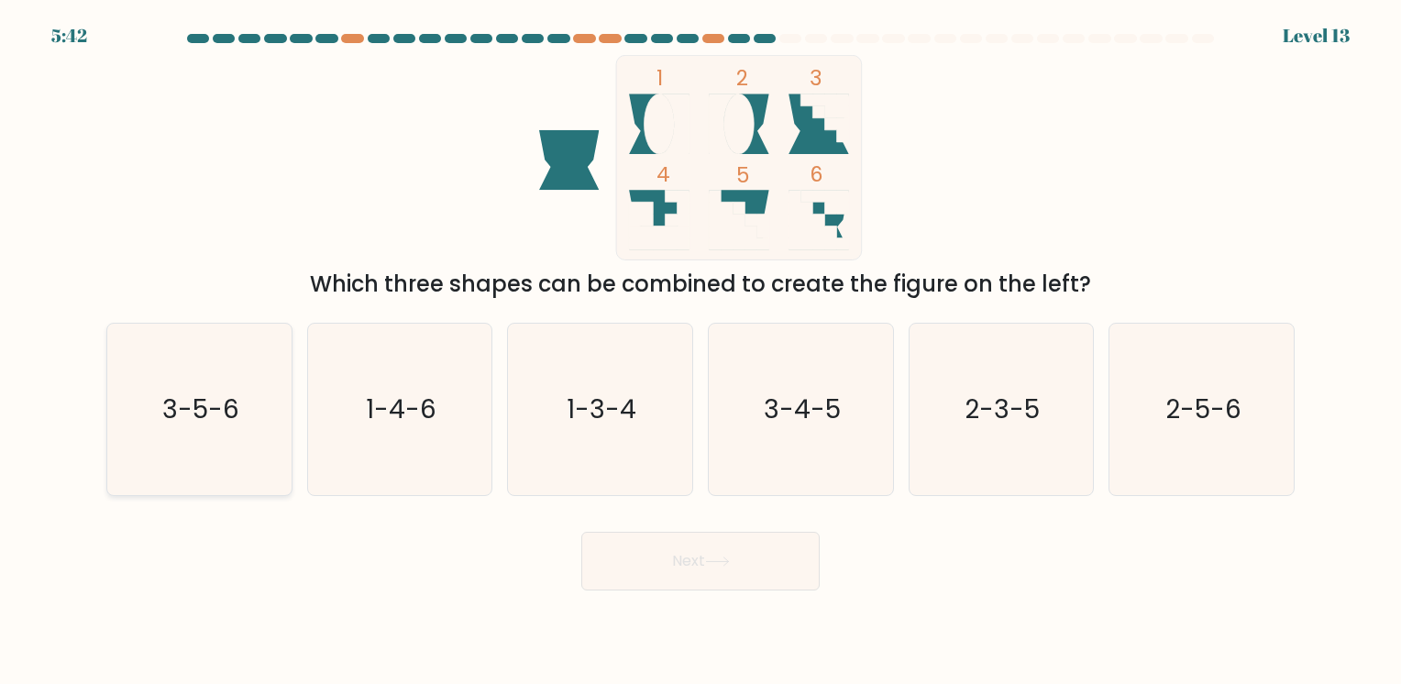
click at [143, 426] on icon "3-5-6" at bounding box center [199, 409] width 171 height 171
click at [700, 351] on input "a. 3-5-6" at bounding box center [700, 346] width 1 height 9
radio input "true"
click at [687, 561] on button "Next" at bounding box center [700, 561] width 238 height 59
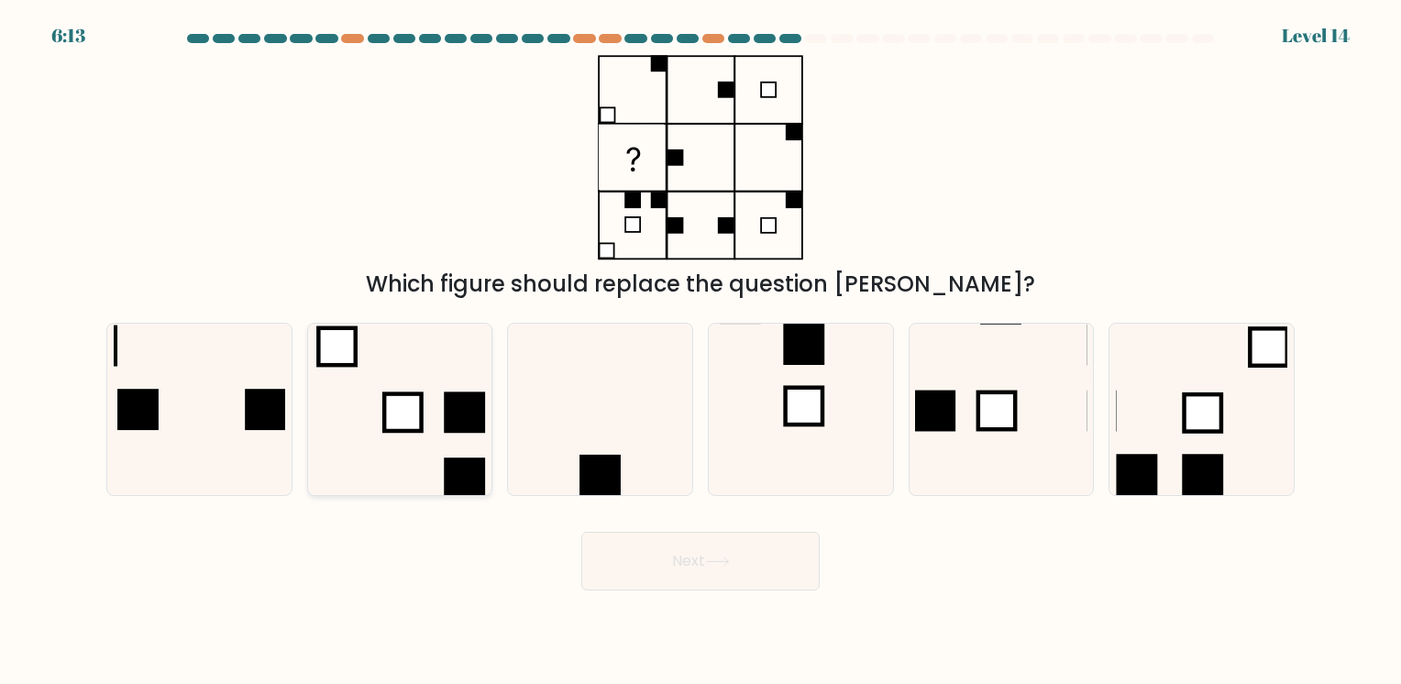
click at [379, 366] on icon at bounding box center [399, 409] width 171 height 171
click at [700, 351] on input "b." at bounding box center [700, 346] width 1 height 9
radio input "true"
click at [812, 437] on icon at bounding box center [800, 409] width 171 height 171
click at [701, 351] on input "d." at bounding box center [700, 346] width 1 height 9
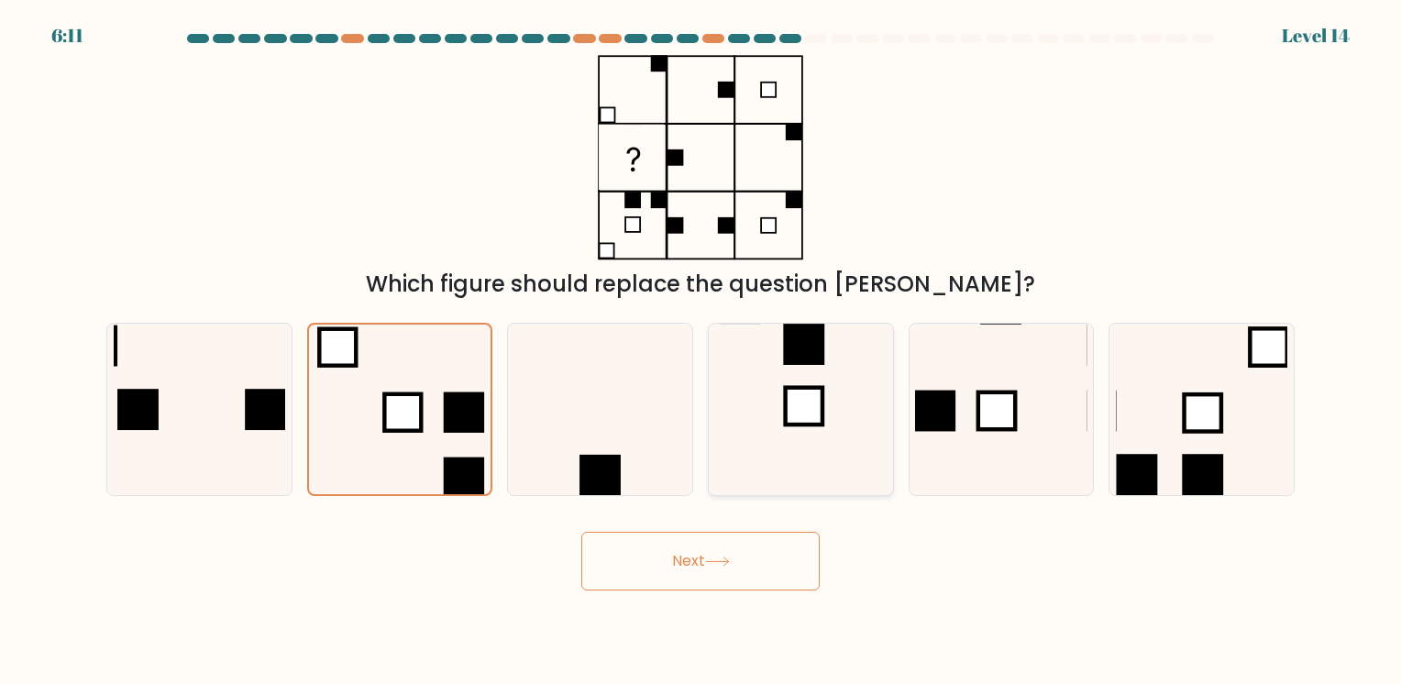
radio input "true"
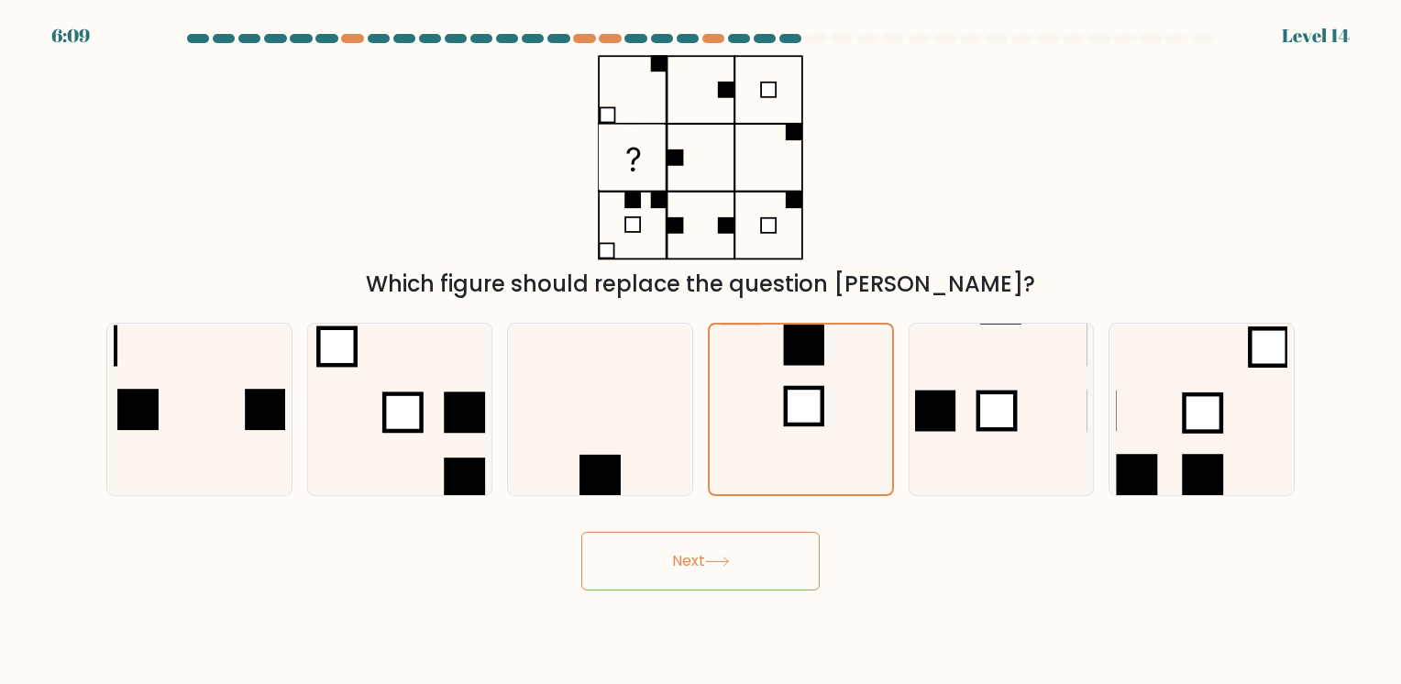
click at [726, 544] on button "Next" at bounding box center [700, 561] width 238 height 59
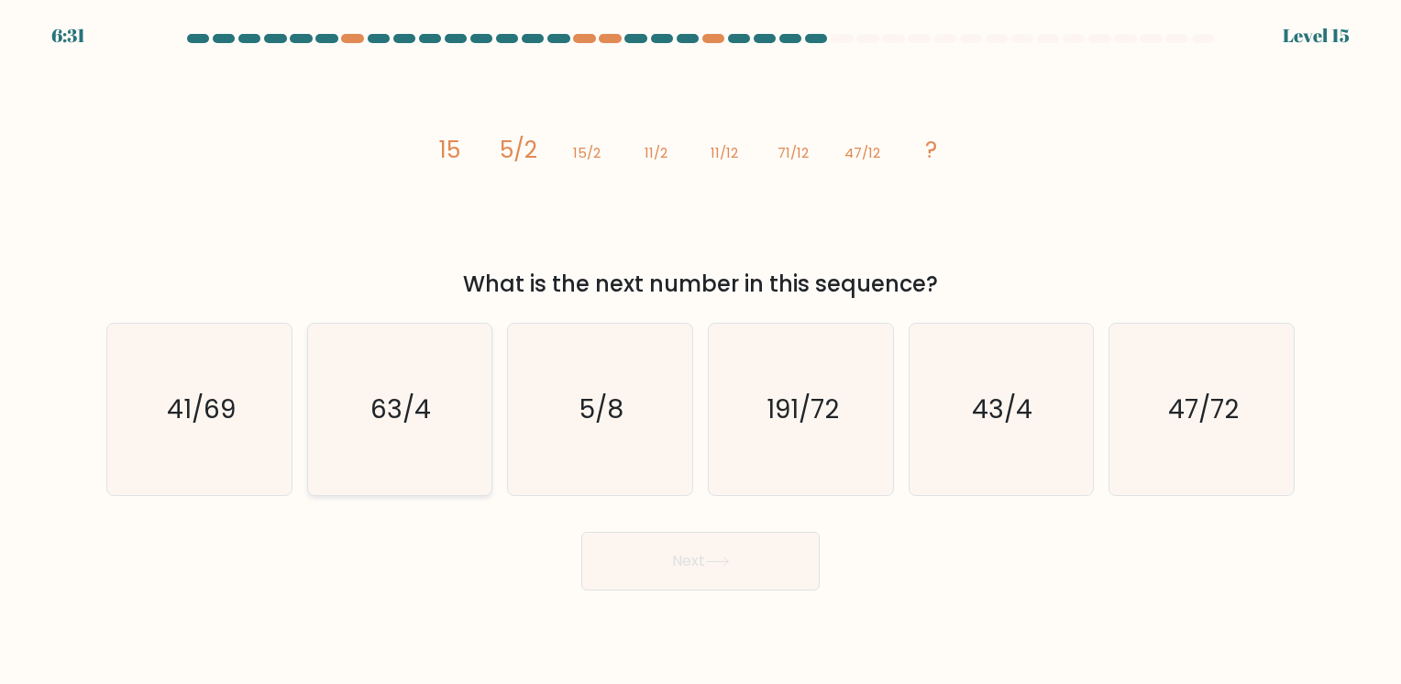
click at [467, 423] on icon "63/4" at bounding box center [399, 409] width 171 height 171
click at [700, 351] on input "b. 63/4" at bounding box center [700, 346] width 1 height 9
radio input "true"
click at [732, 583] on button "Next" at bounding box center [700, 561] width 238 height 59
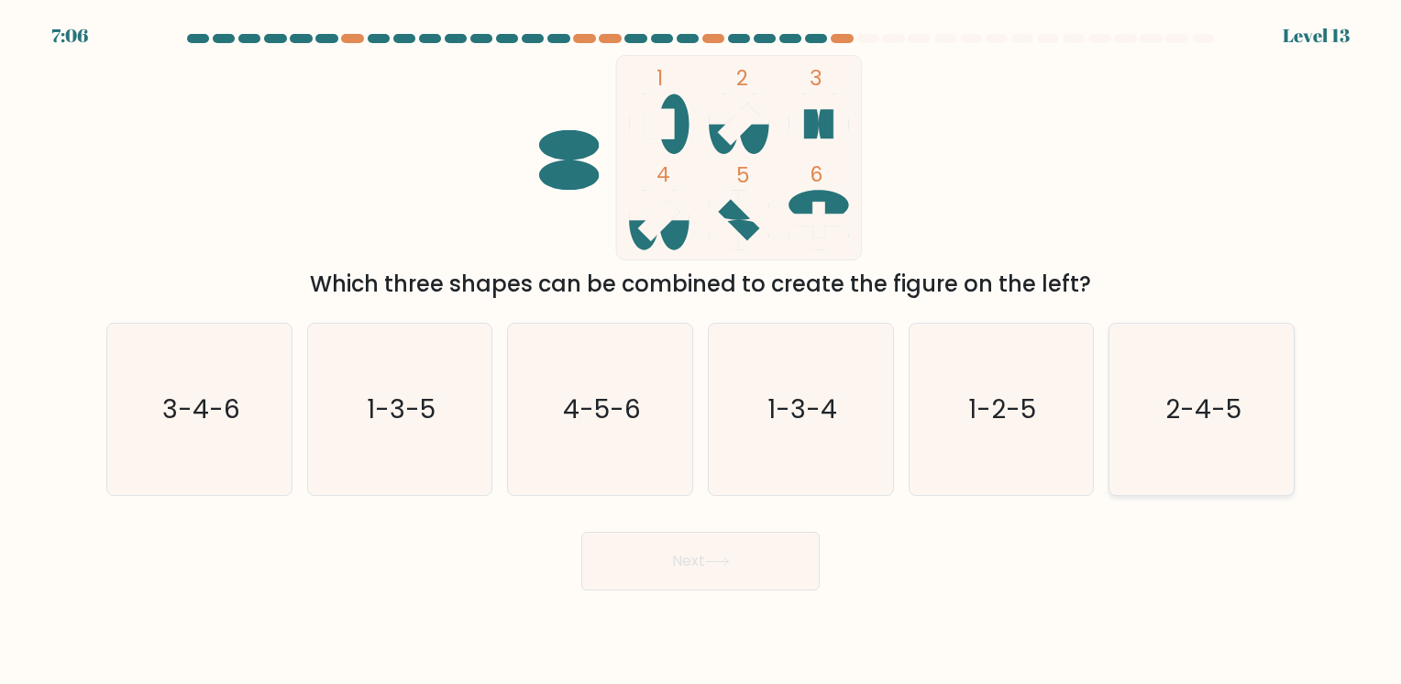
click at [1204, 402] on text "2-4-5" at bounding box center [1203, 409] width 76 height 36
click at [701, 351] on input "f. 2-4-5" at bounding box center [700, 346] width 1 height 9
radio input "true"
click at [754, 554] on button "Next" at bounding box center [700, 561] width 238 height 59
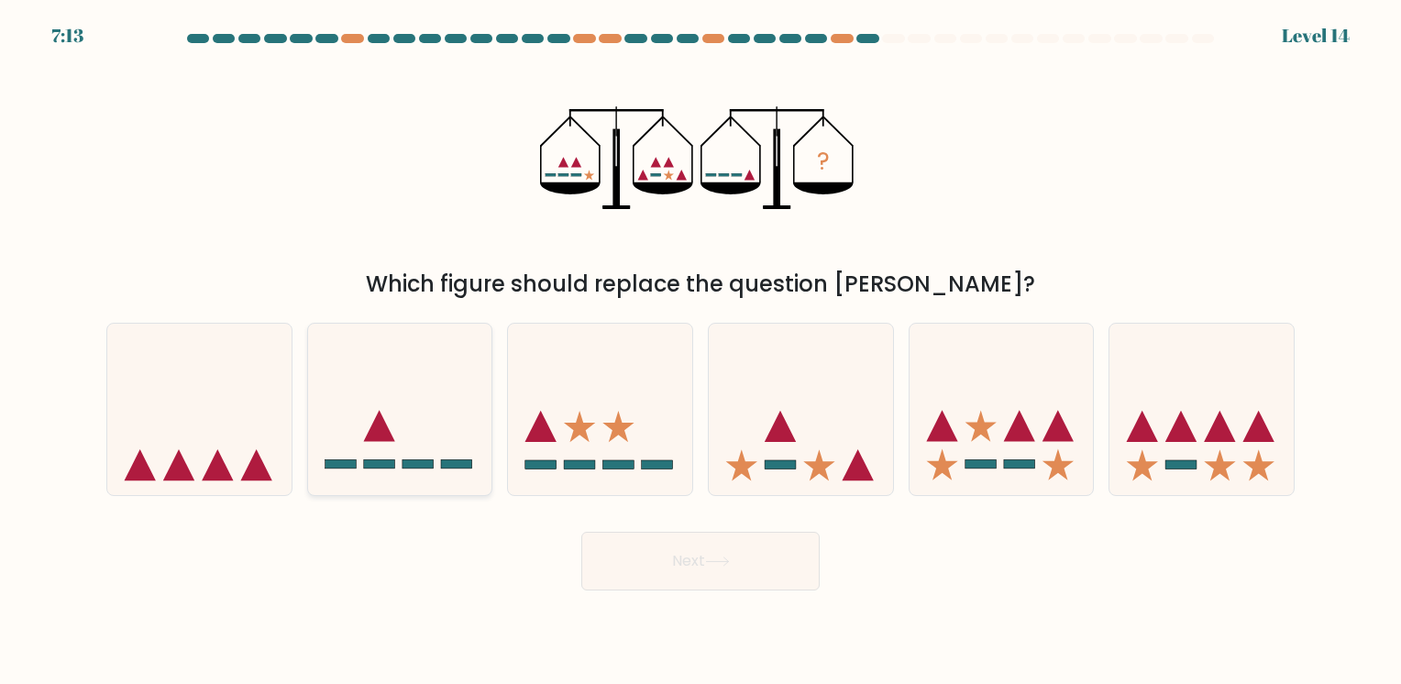
click at [421, 431] on icon at bounding box center [400, 409] width 184 height 152
click at [700, 351] on input "b." at bounding box center [700, 346] width 1 height 9
radio input "true"
click at [441, 453] on icon at bounding box center [400, 409] width 182 height 151
click at [700, 351] on input "b." at bounding box center [700, 346] width 1 height 9
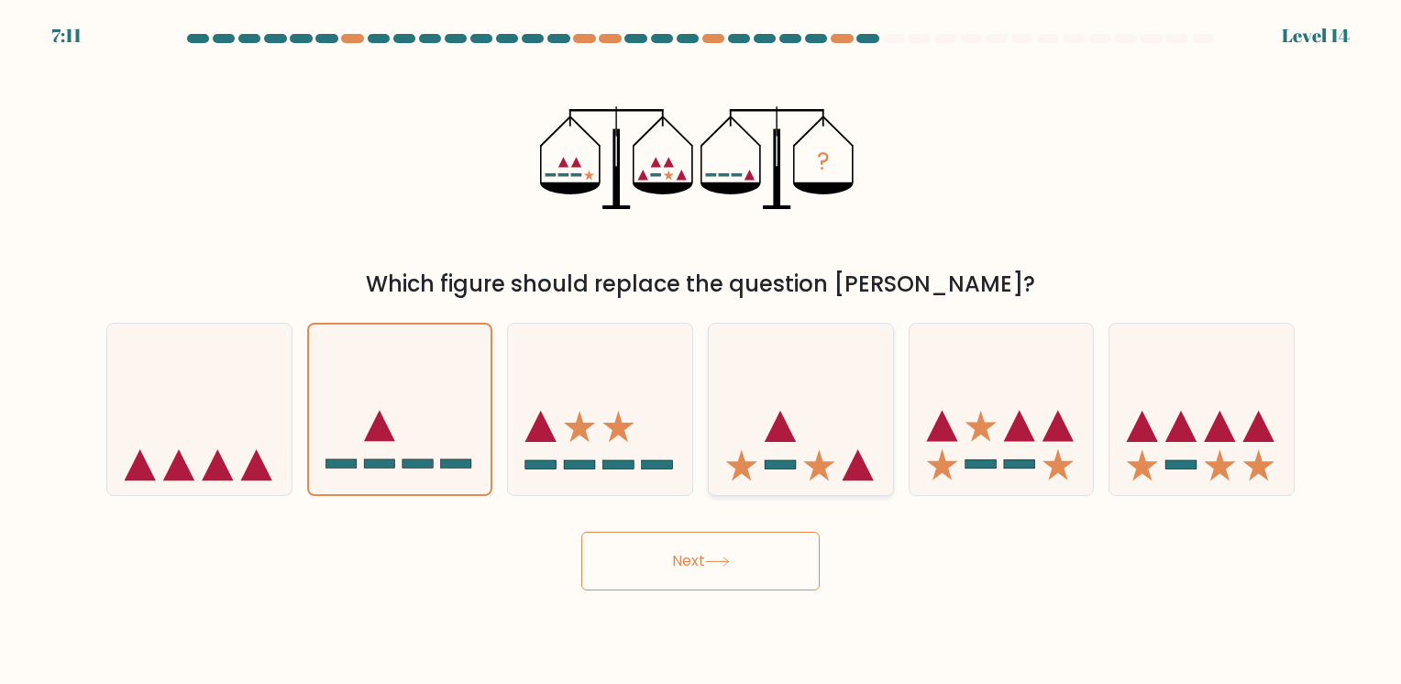
click at [802, 457] on icon at bounding box center [801, 409] width 184 height 152
click at [701, 351] on input "d." at bounding box center [700, 346] width 1 height 9
radio input "true"
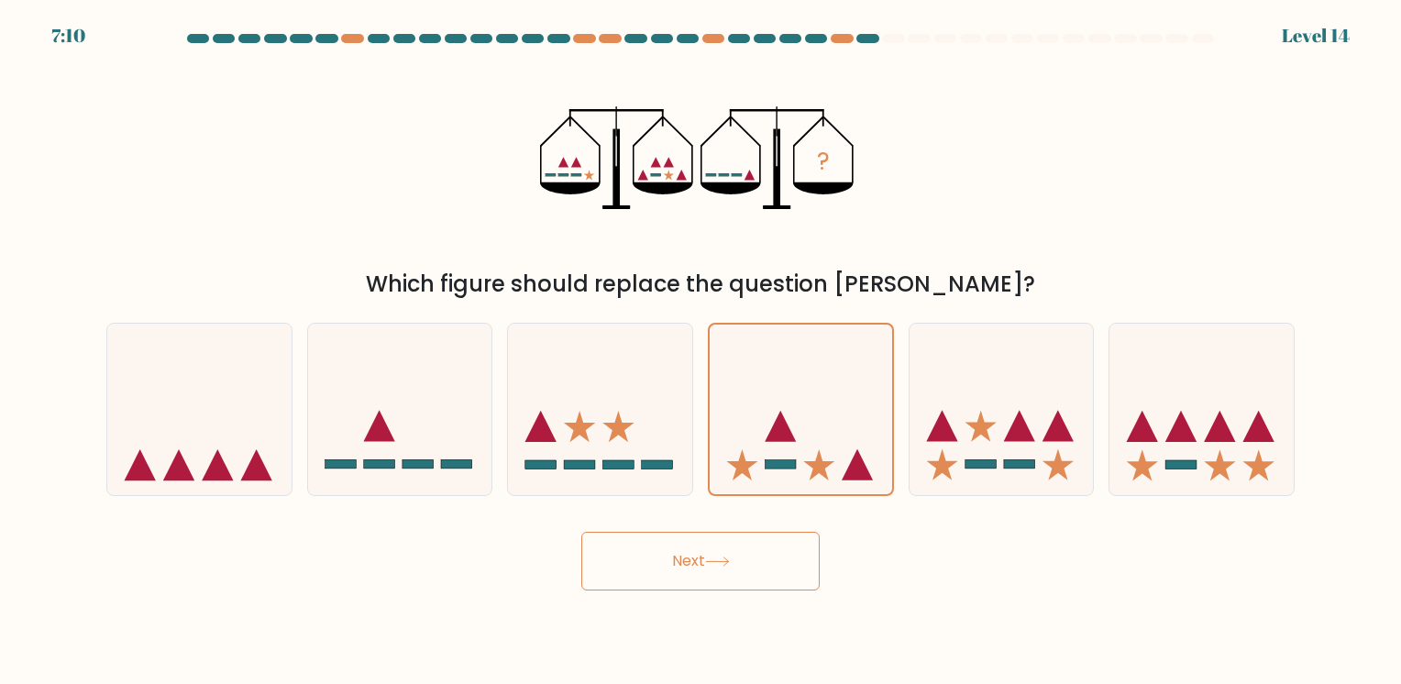
click at [733, 544] on button "Next" at bounding box center [700, 561] width 238 height 59
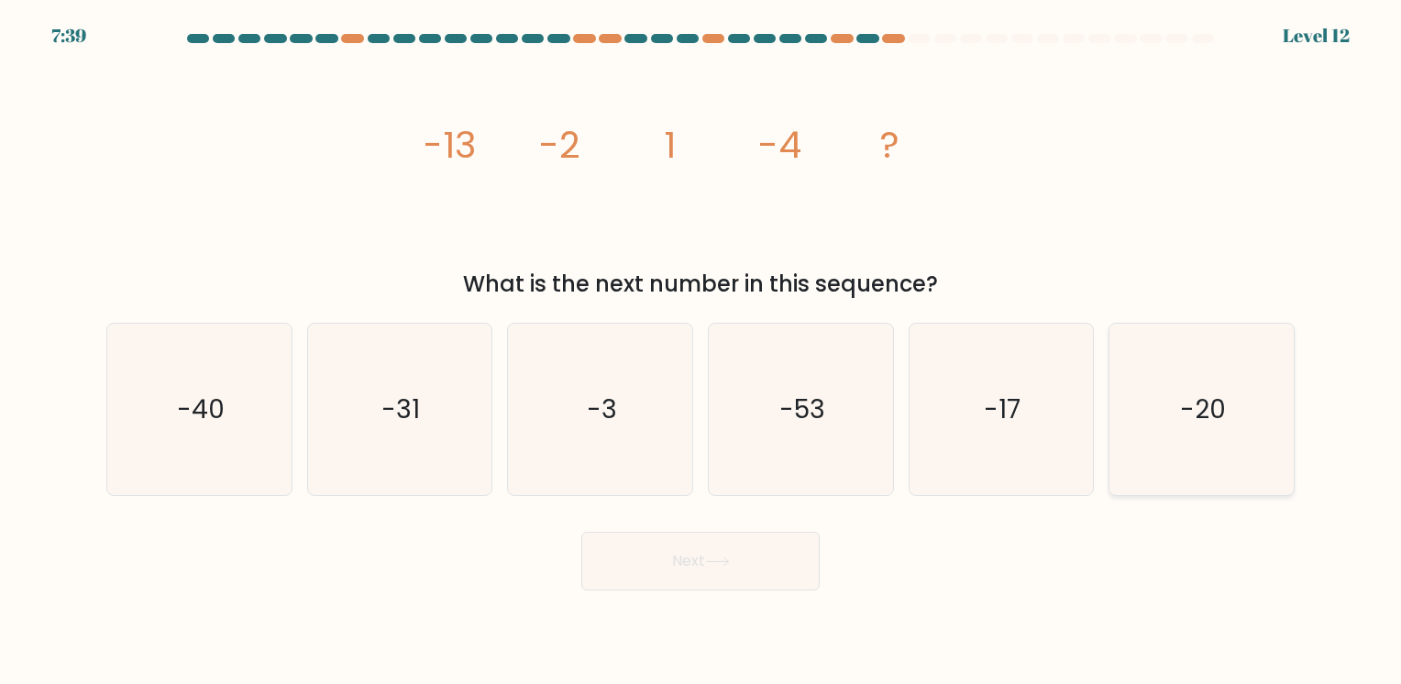
click at [1142, 406] on icon "-20" at bounding box center [1201, 409] width 171 height 171
click at [701, 351] on input "f. -20" at bounding box center [700, 346] width 1 height 9
radio input "true"
click at [709, 569] on button "Next" at bounding box center [700, 561] width 238 height 59
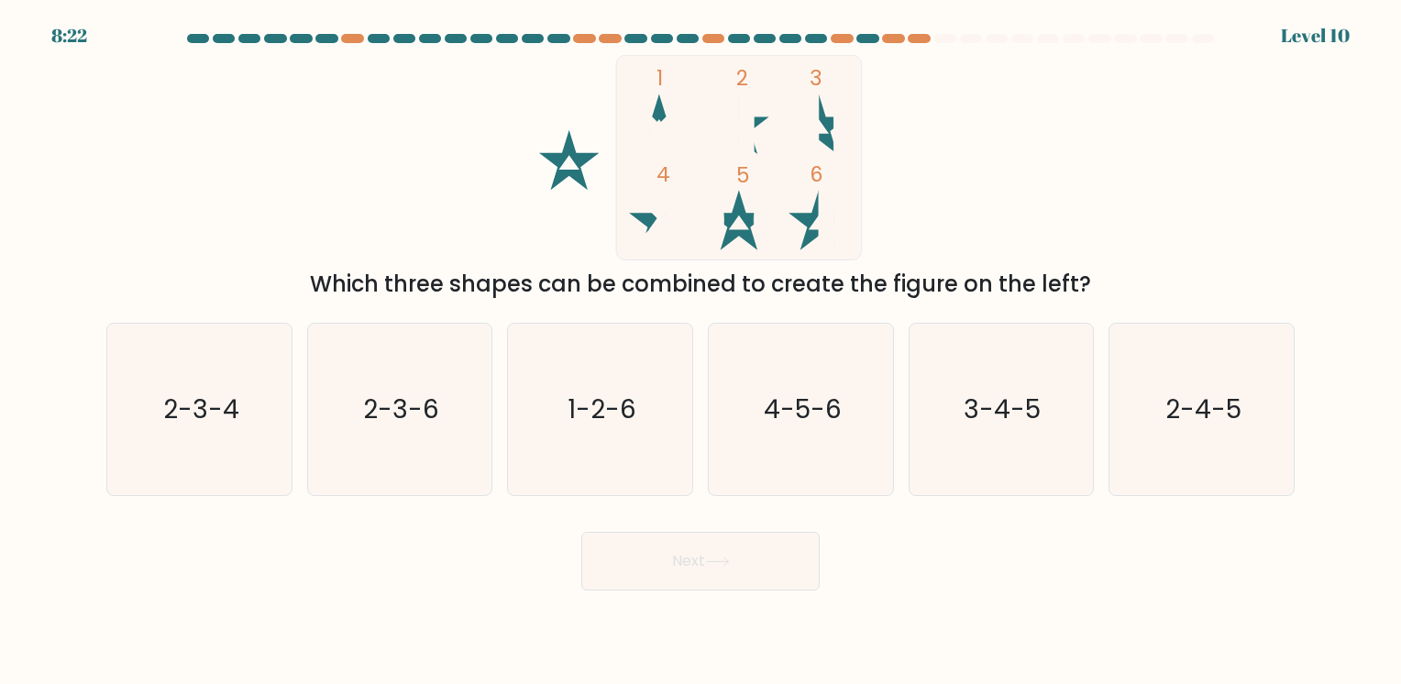
drag, startPoint x: 709, startPoint y: 569, endPoint x: 491, endPoint y: 196, distance: 431.8
click at [491, 196] on form at bounding box center [700, 312] width 1401 height 556
click at [439, 393] on icon "2-3-6" at bounding box center [399, 409] width 171 height 171
click at [700, 351] on input "b. 2-3-6" at bounding box center [700, 346] width 1 height 9
radio input "true"
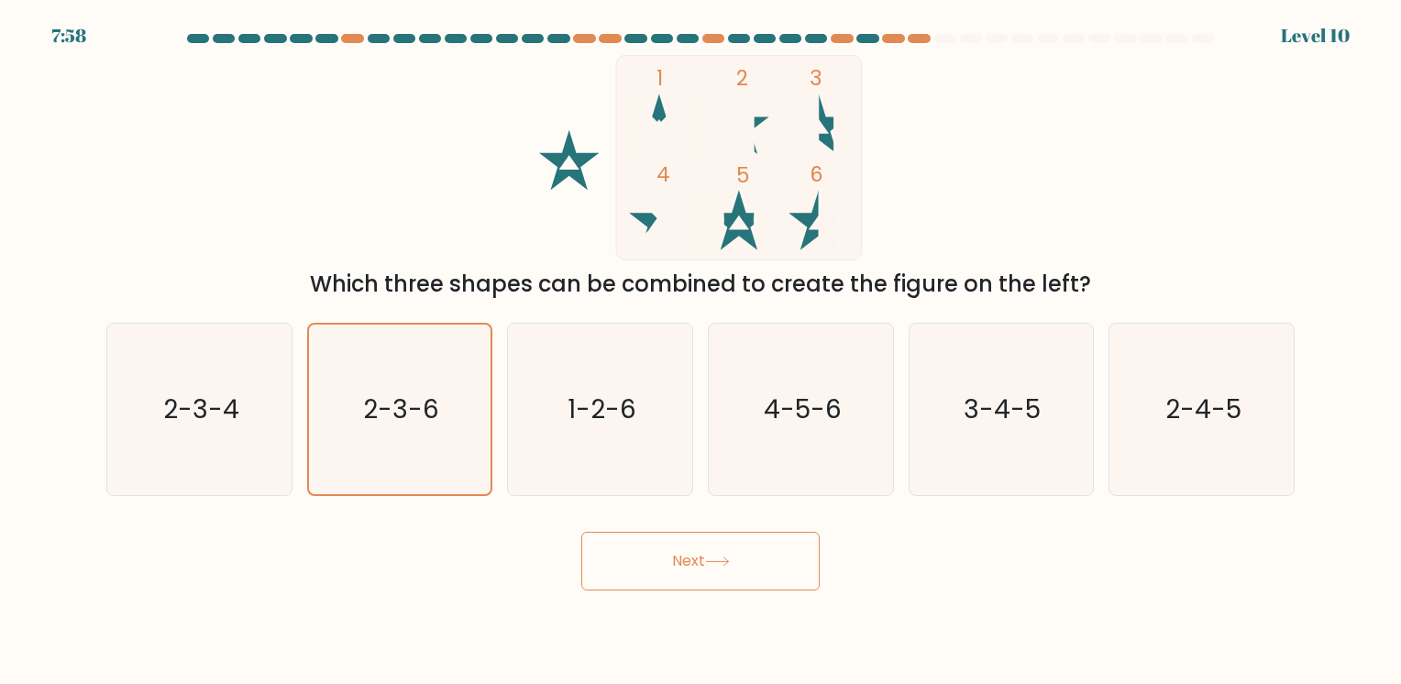
click at [705, 556] on button "Next" at bounding box center [700, 561] width 238 height 59
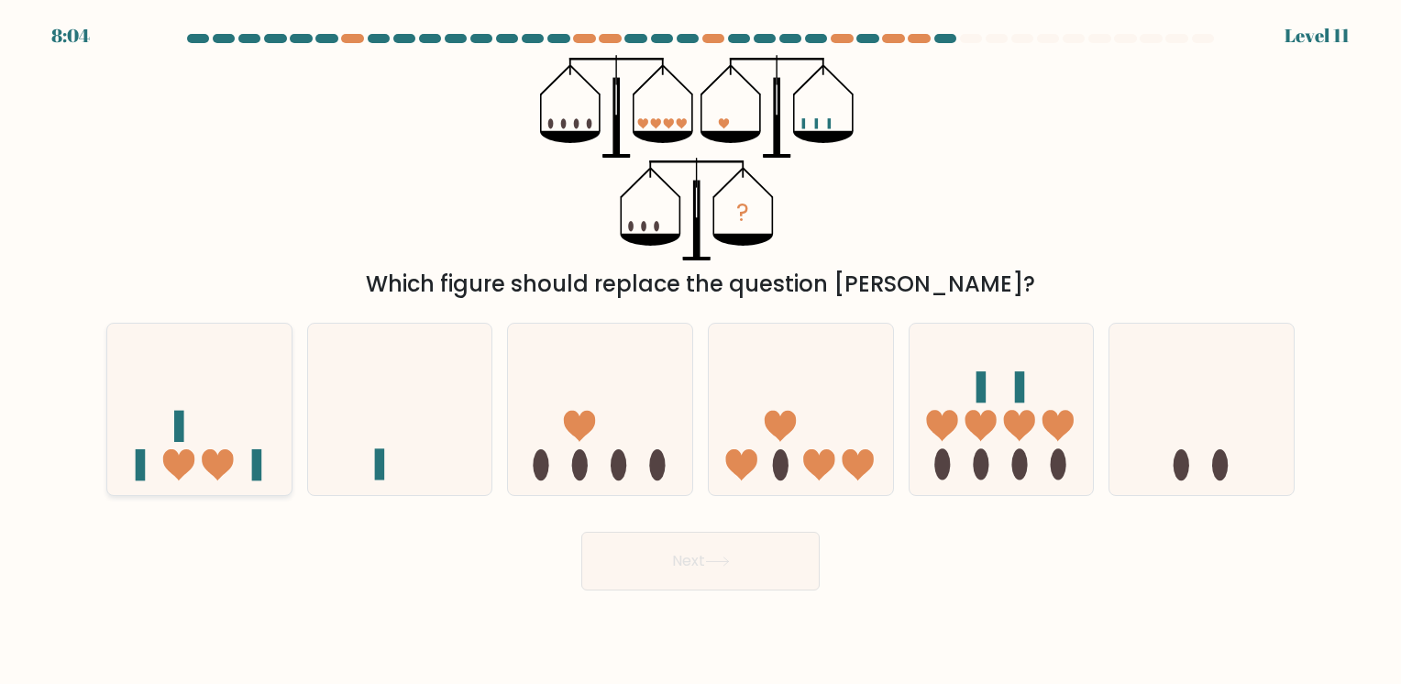
click at [204, 388] on icon at bounding box center [199, 409] width 184 height 152
click at [700, 351] on input "a." at bounding box center [700, 346] width 1 height 9
radio input "true"
click at [678, 581] on button "Next" at bounding box center [700, 561] width 238 height 59
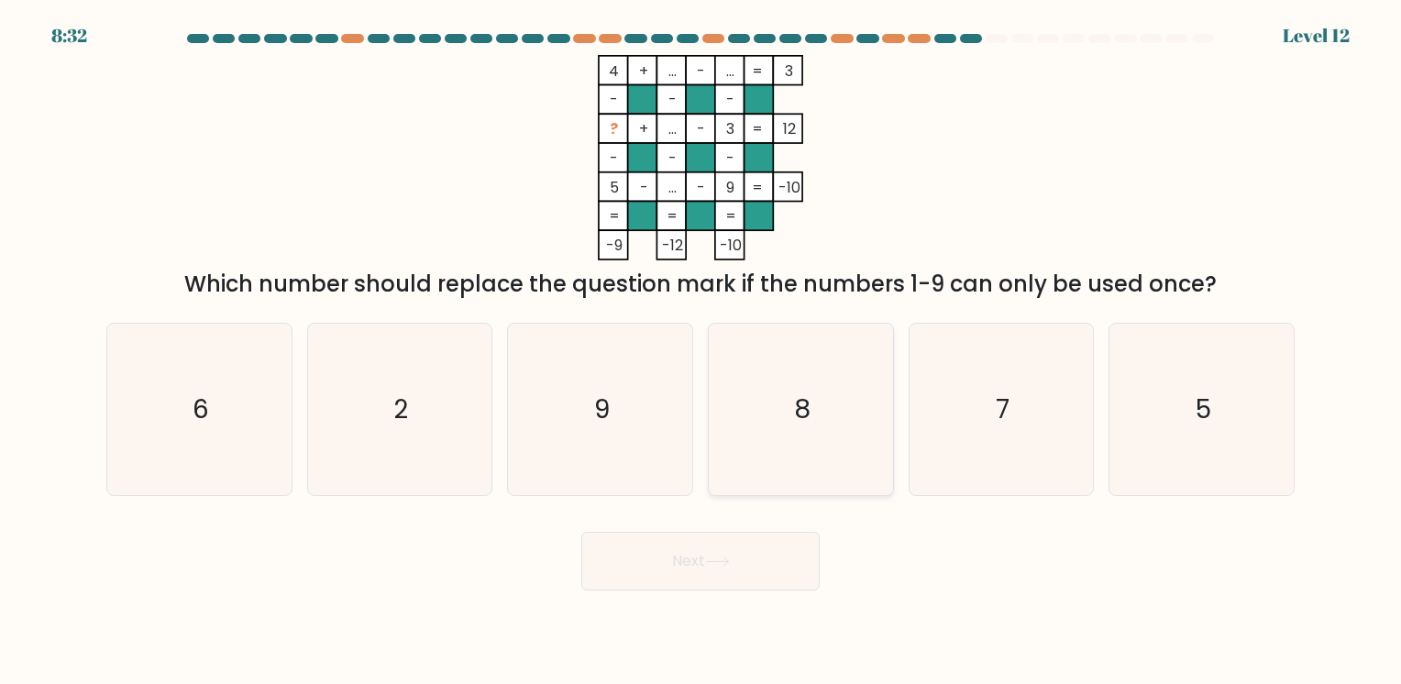
click at [777, 424] on icon "8" at bounding box center [800, 409] width 171 height 171
click at [701, 351] on input "d. 8" at bounding box center [700, 346] width 1 height 9
radio input "true"
click at [720, 565] on icon at bounding box center [717, 561] width 25 height 10
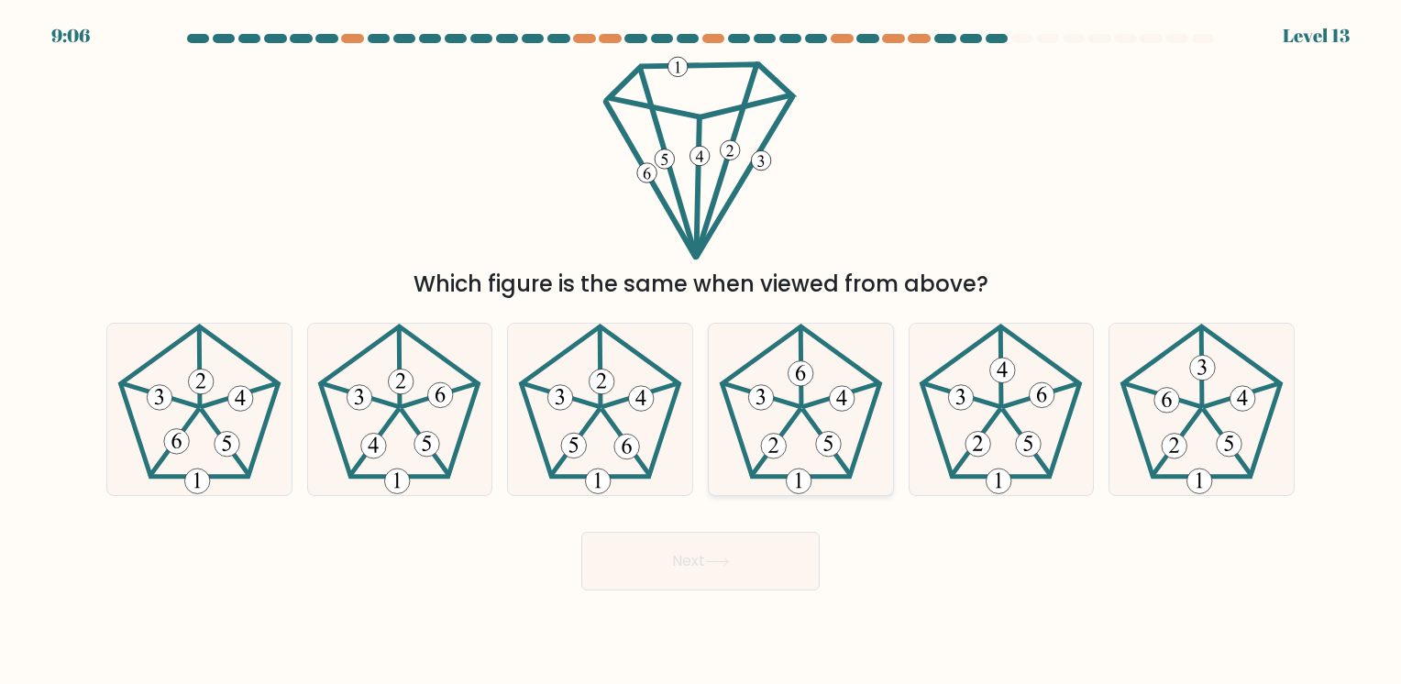
click at [773, 460] on icon at bounding box center [800, 409] width 171 height 171
click at [701, 351] on input "d." at bounding box center [700, 346] width 1 height 9
radio input "true"
click at [755, 545] on button "Next" at bounding box center [700, 561] width 238 height 59
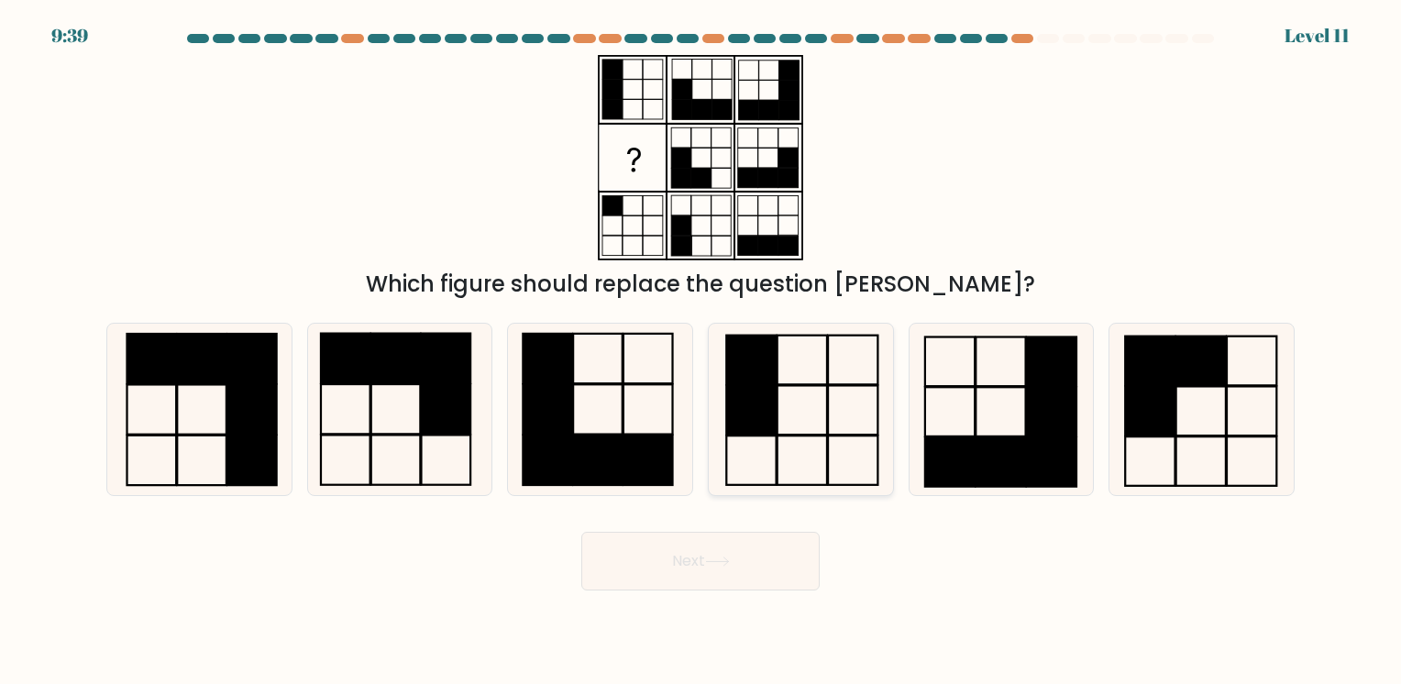
click at [824, 399] on icon at bounding box center [800, 409] width 171 height 171
click at [701, 351] on input "d." at bounding box center [700, 346] width 1 height 9
radio input "true"
drag, startPoint x: 824, startPoint y: 399, endPoint x: 758, endPoint y: 539, distance: 155.0
click at [758, 539] on form at bounding box center [700, 312] width 1401 height 556
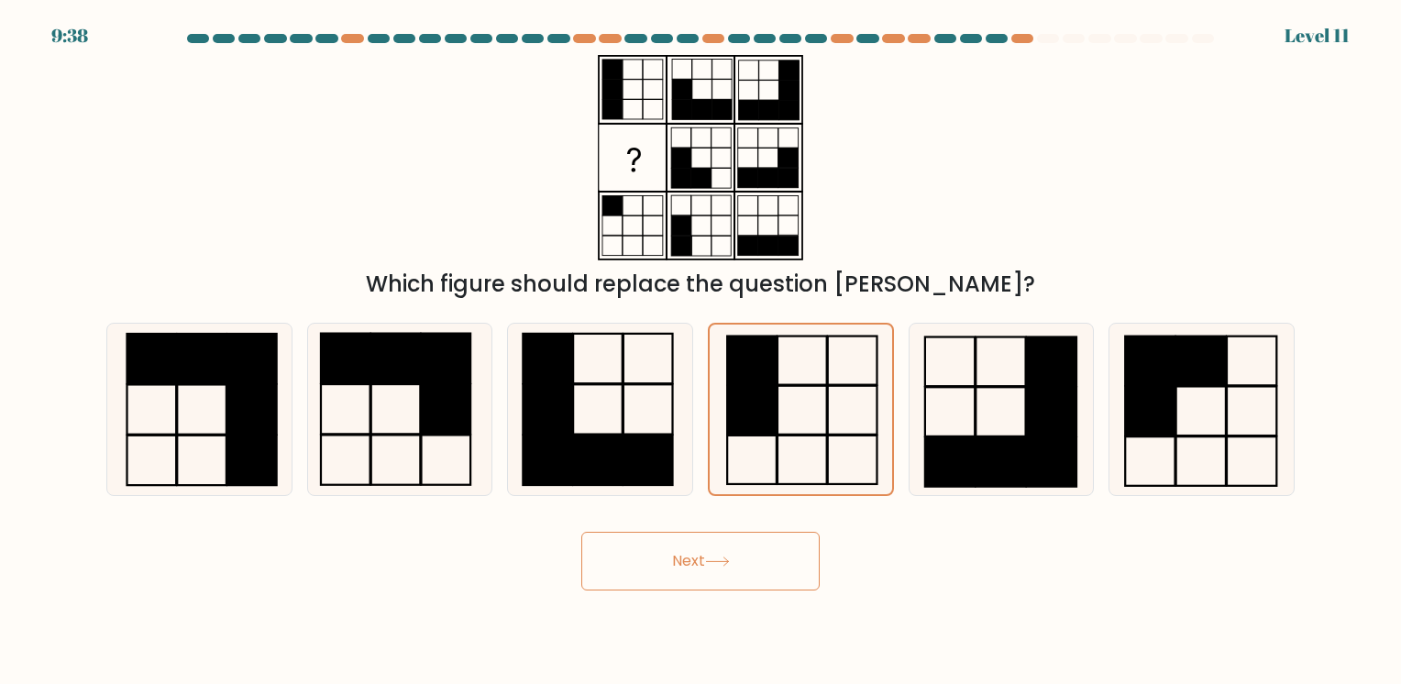
click at [758, 539] on button "Next" at bounding box center [700, 561] width 238 height 59
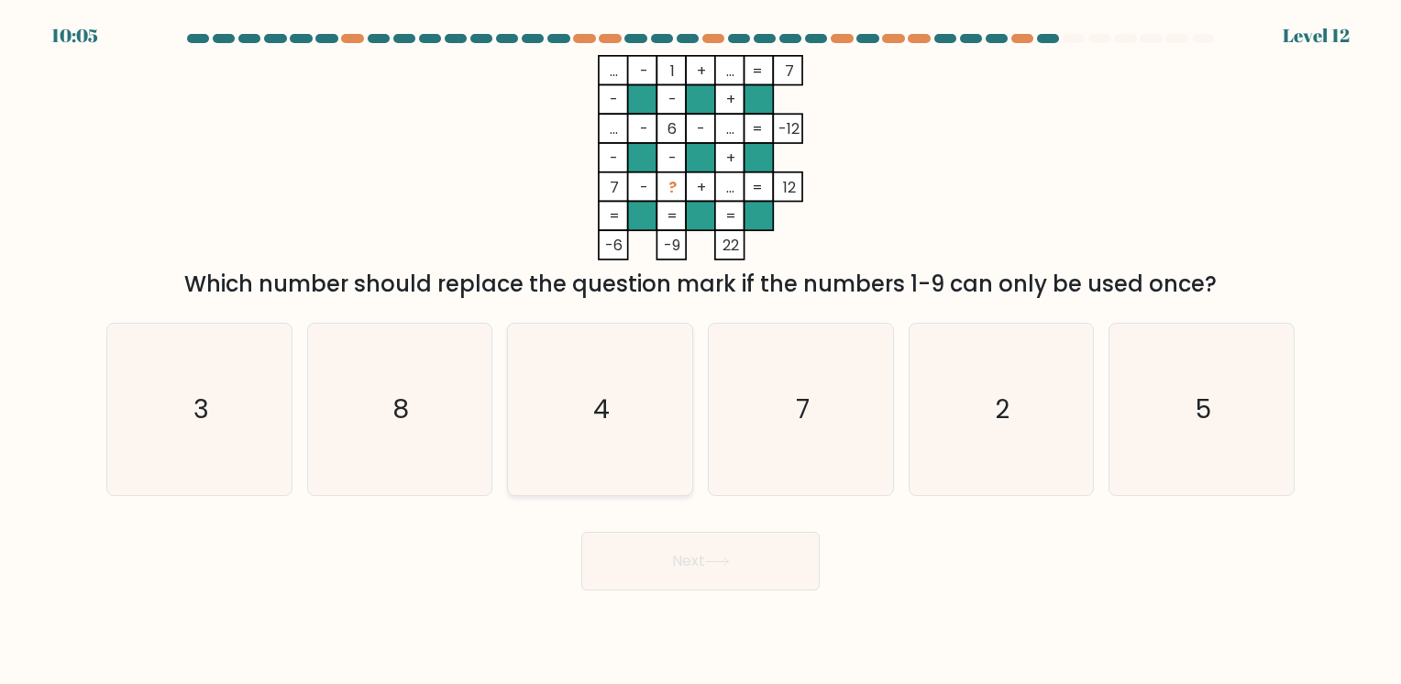
click at [534, 398] on icon "4" at bounding box center [599, 409] width 171 height 171
click at [700, 351] on input "c. 4" at bounding box center [700, 346] width 1 height 9
radio input "true"
click at [667, 570] on button "Next" at bounding box center [700, 561] width 238 height 59
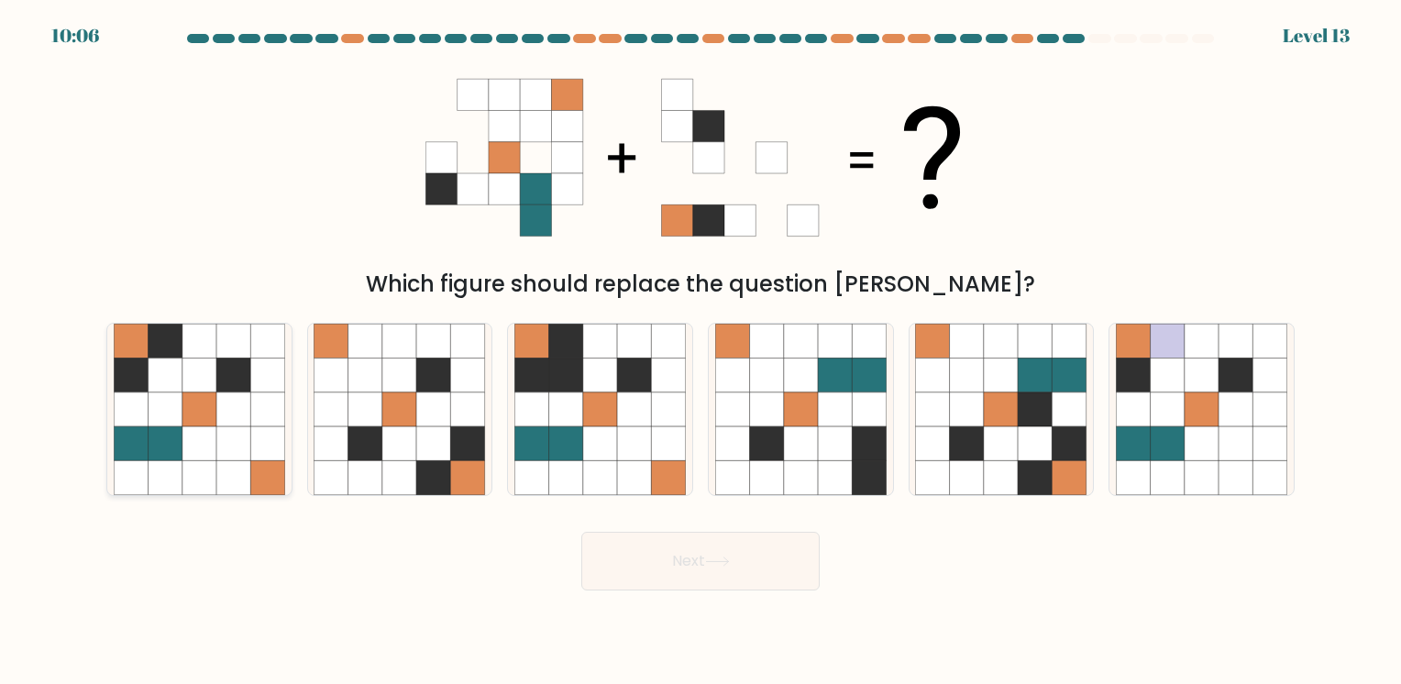
click at [121, 429] on icon at bounding box center [131, 443] width 34 height 34
click at [700, 351] on input "a." at bounding box center [700, 346] width 1 height 9
radio input "true"
click at [654, 558] on button "Next" at bounding box center [700, 561] width 238 height 59
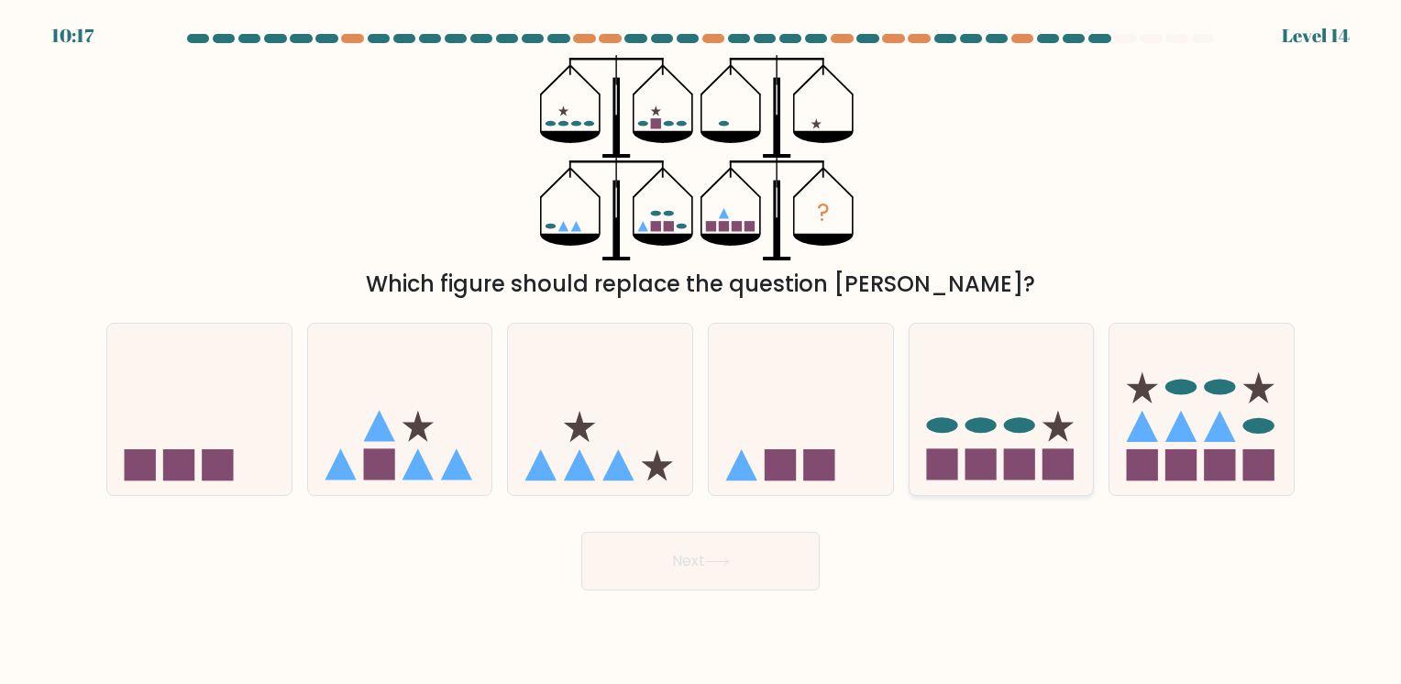
click at [959, 422] on icon at bounding box center [1001, 409] width 184 height 152
click at [701, 351] on input "e." at bounding box center [700, 346] width 1 height 9
radio input "true"
click at [737, 557] on button "Next" at bounding box center [700, 561] width 238 height 59
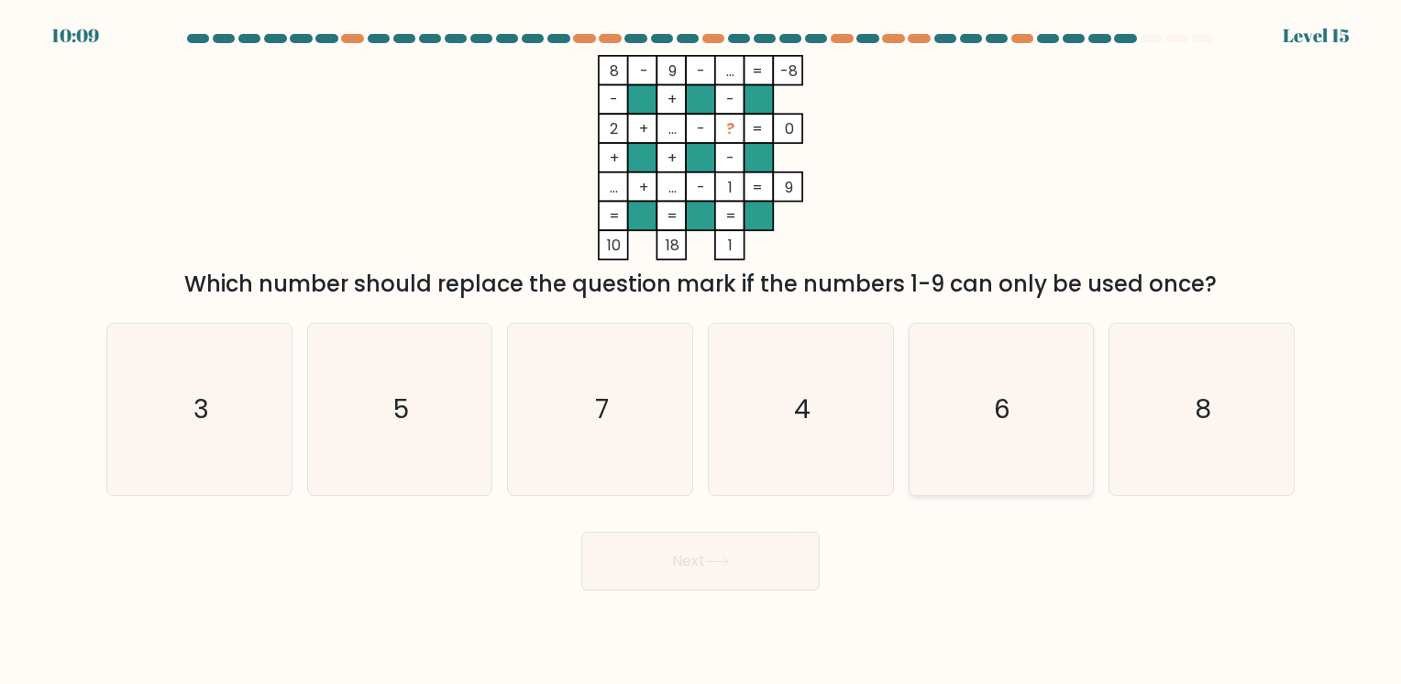
click at [986, 409] on icon "6" at bounding box center [1000, 409] width 171 height 171
click at [701, 351] on input "e. 6" at bounding box center [700, 346] width 1 height 9
radio input "true"
click at [704, 578] on button "Next" at bounding box center [700, 561] width 238 height 59
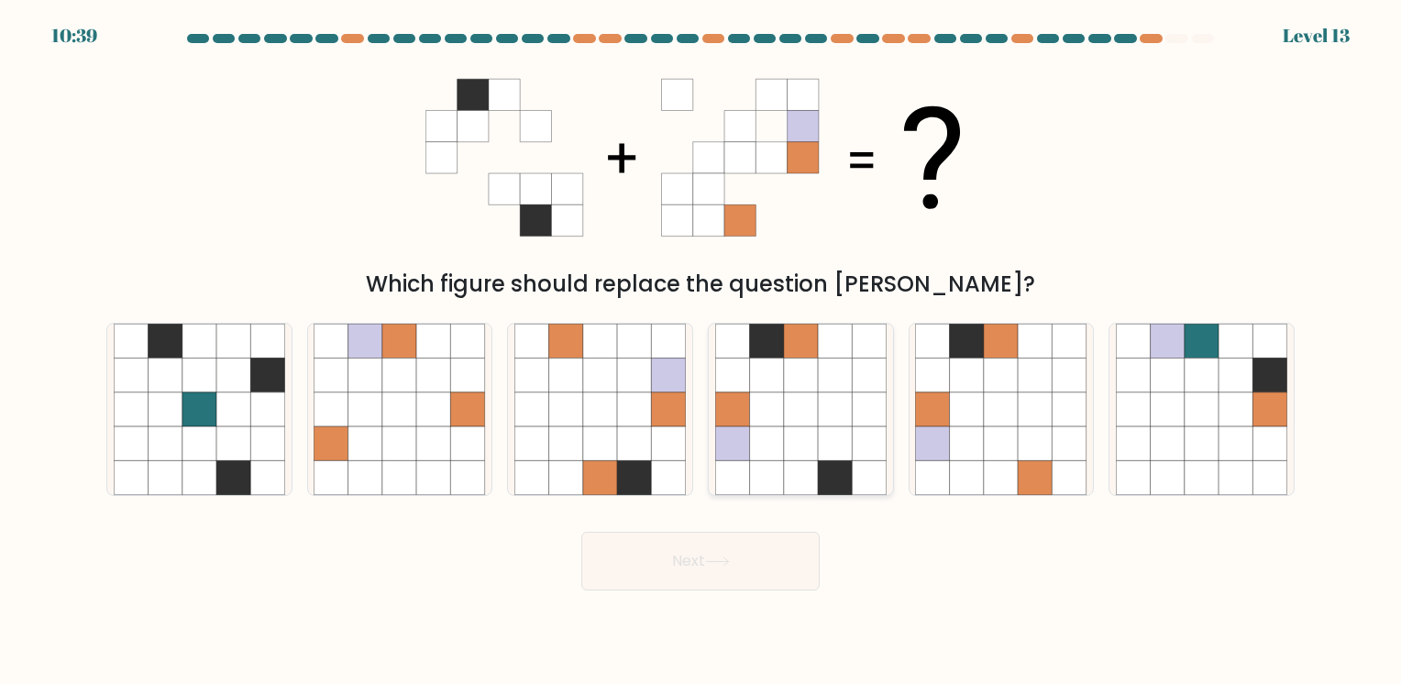
click at [799, 396] on icon at bounding box center [801, 409] width 34 height 34
click at [701, 351] on input "d." at bounding box center [700, 346] width 1 height 9
radio input "true"
click at [726, 551] on button "Next" at bounding box center [700, 561] width 238 height 59
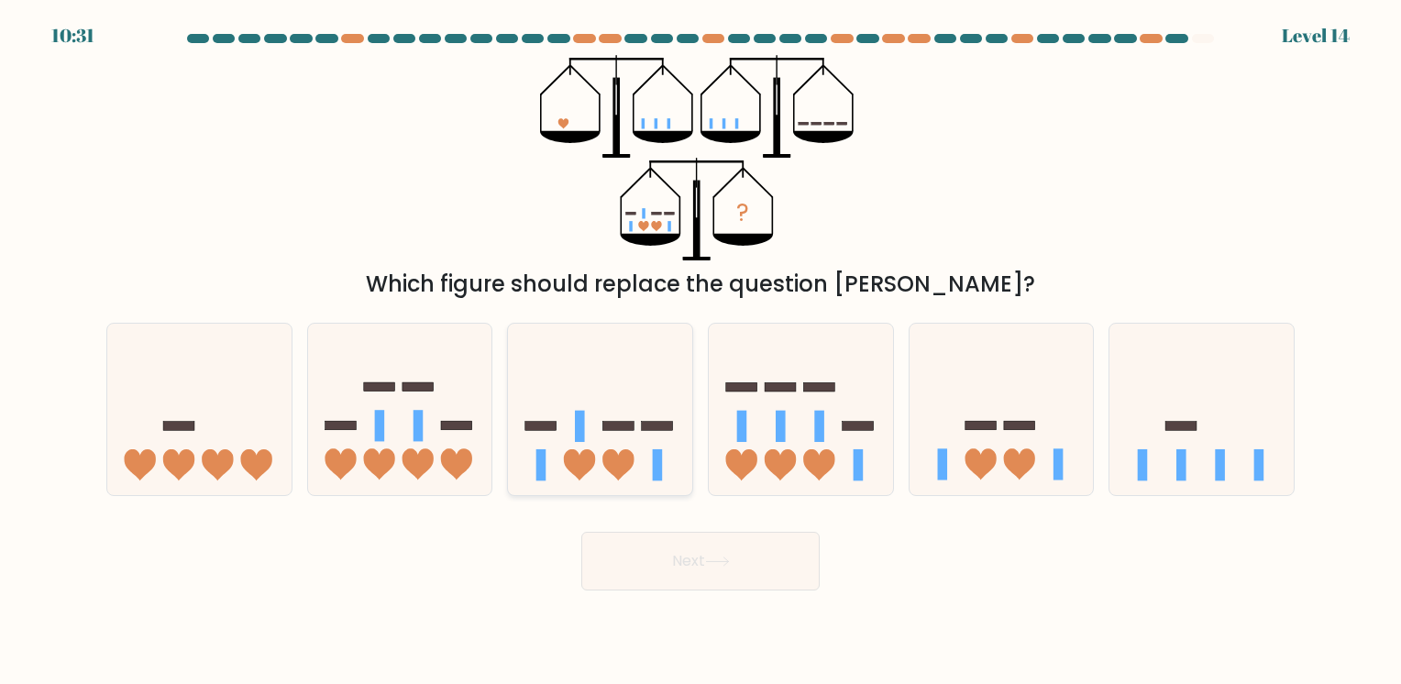
click at [555, 354] on icon at bounding box center [600, 409] width 184 height 152
click at [700, 351] on input "c." at bounding box center [700, 346] width 1 height 9
radio input "true"
click at [468, 427] on rect at bounding box center [456, 426] width 31 height 9
click at [700, 351] on input "b." at bounding box center [700, 346] width 1 height 9
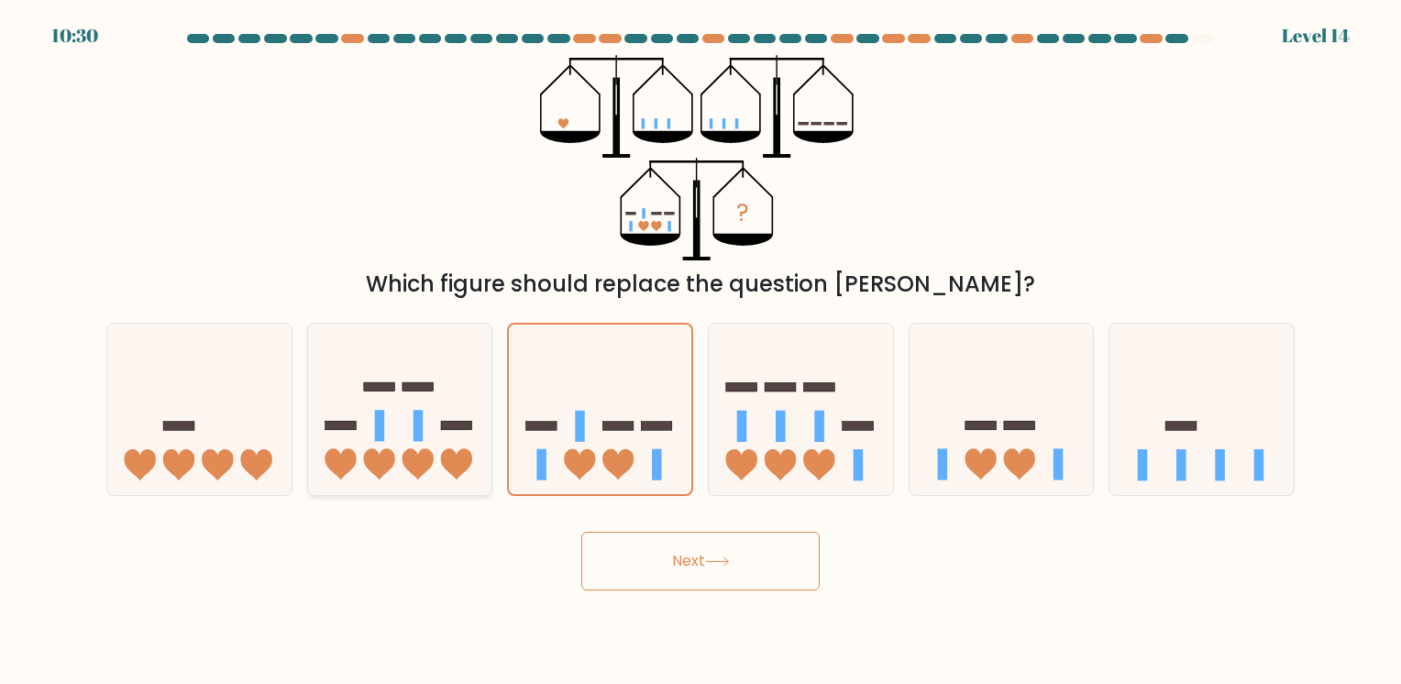
radio input "true"
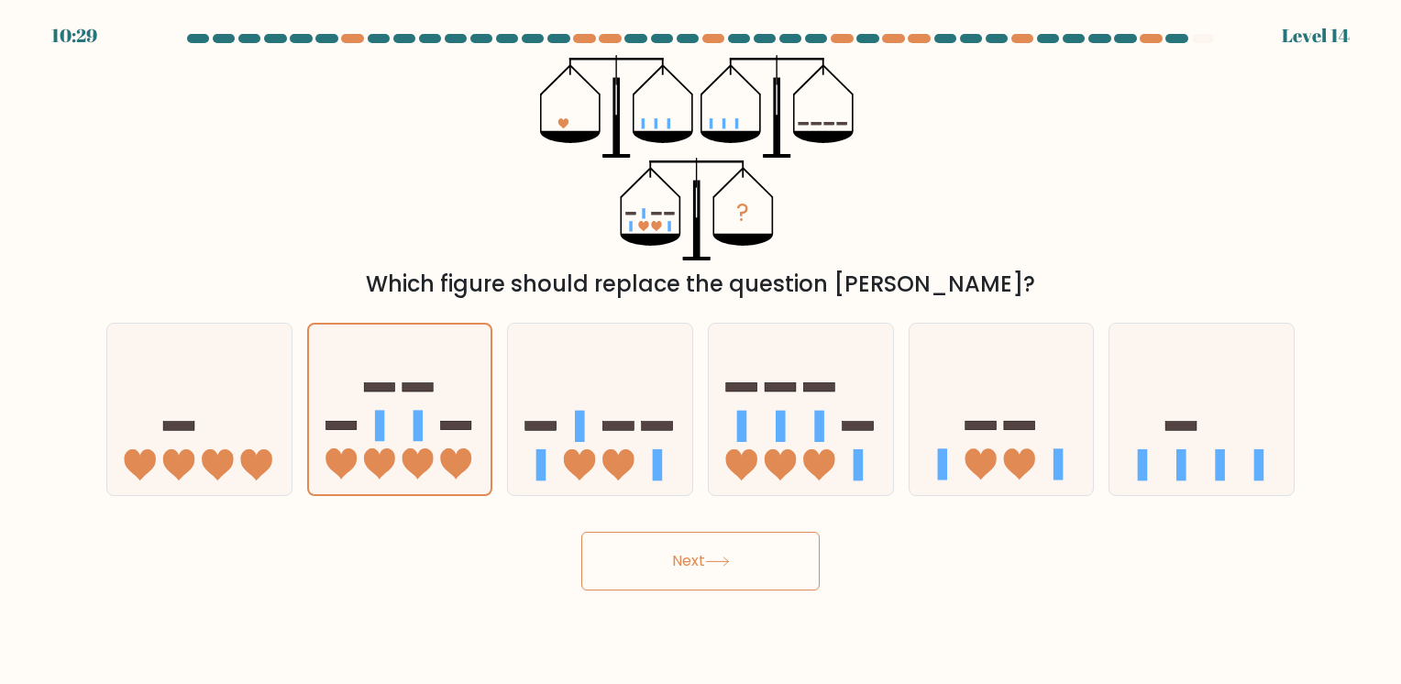
click at [701, 567] on button "Next" at bounding box center [700, 561] width 238 height 59
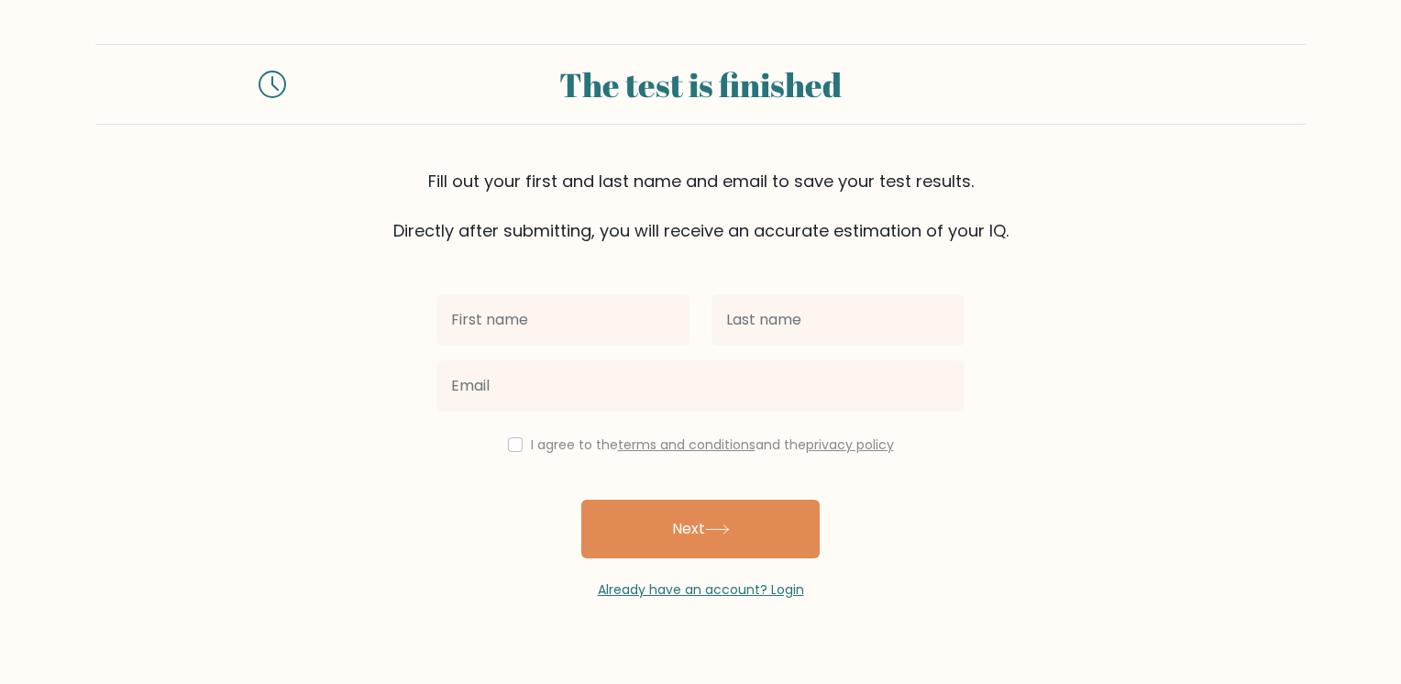
click at [612, 301] on input "text" at bounding box center [562, 319] width 253 height 51
click at [572, 321] on input "text" at bounding box center [562, 319] width 253 height 51
type input "l"
type input "[PERSON_NAME]"
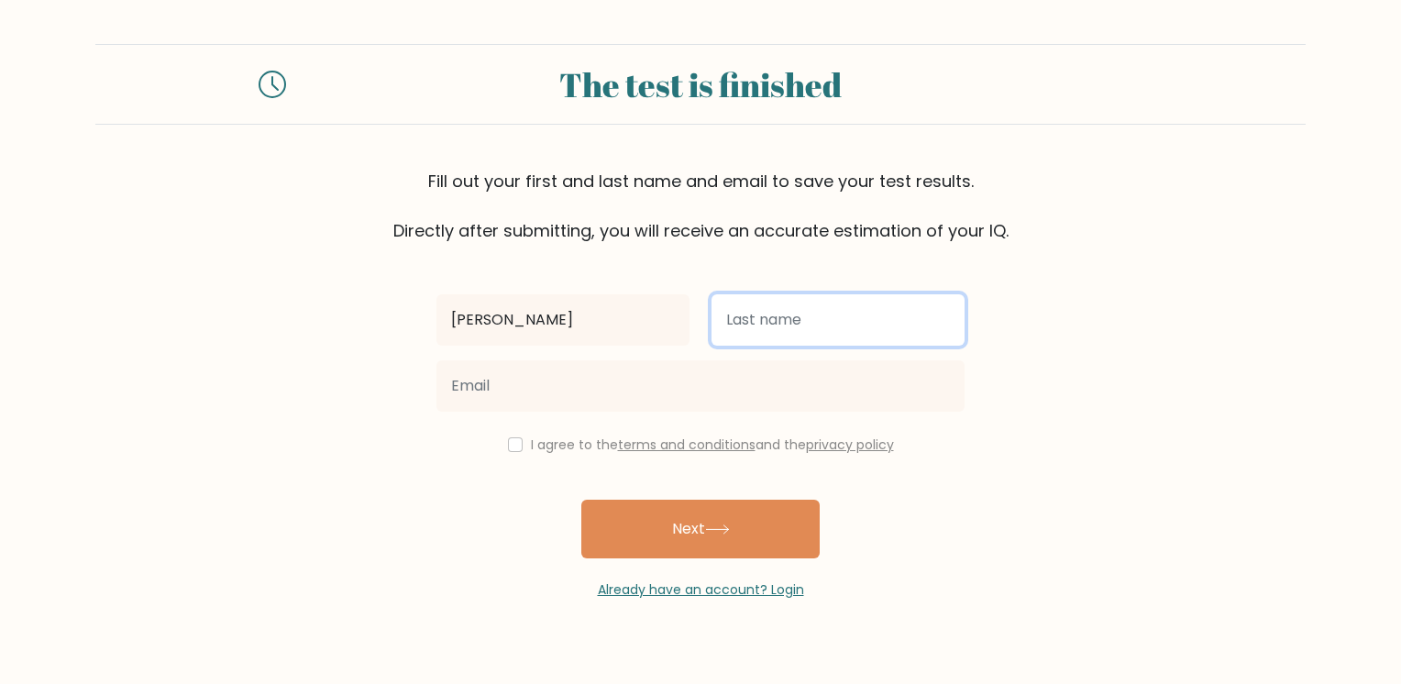
click at [820, 326] on input "text" at bounding box center [837, 319] width 253 height 51
type input "m"
type input "Mankin"
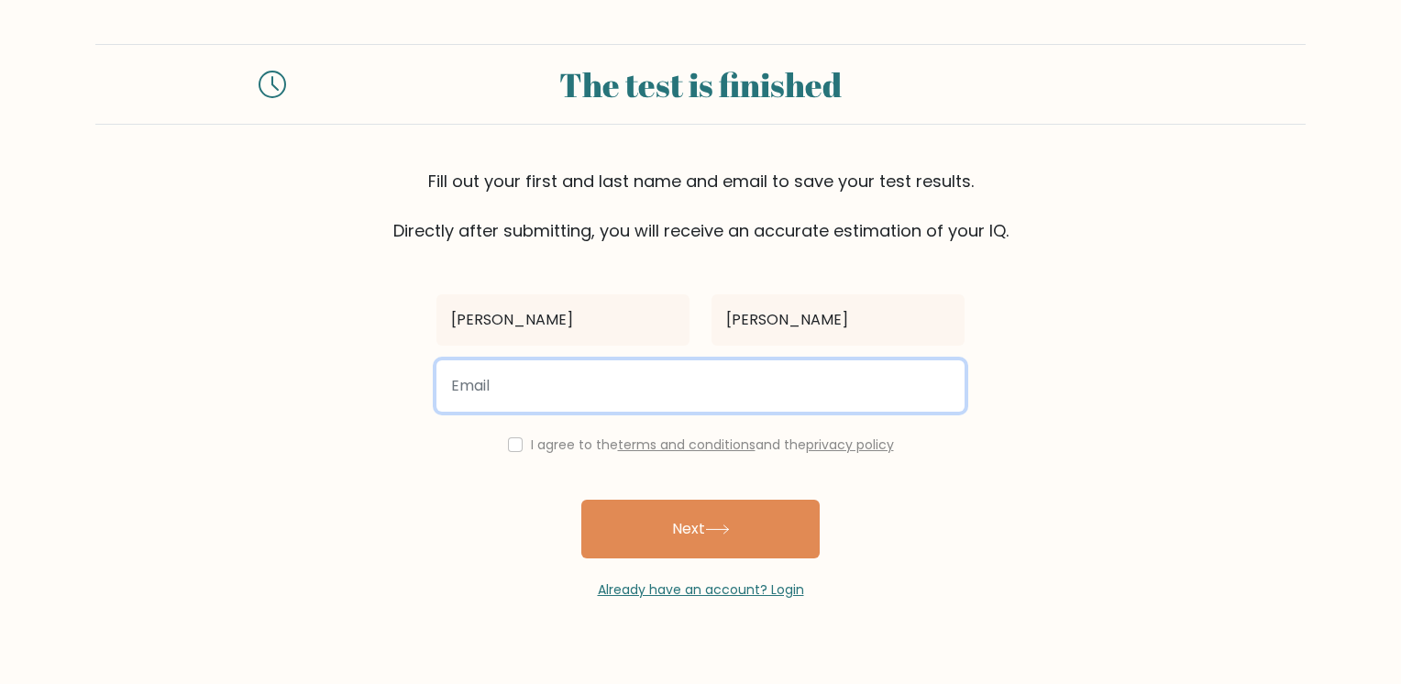
click at [764, 368] on input "email" at bounding box center [700, 385] width 528 height 51
type input "Adamkawka1982@gmail.com"
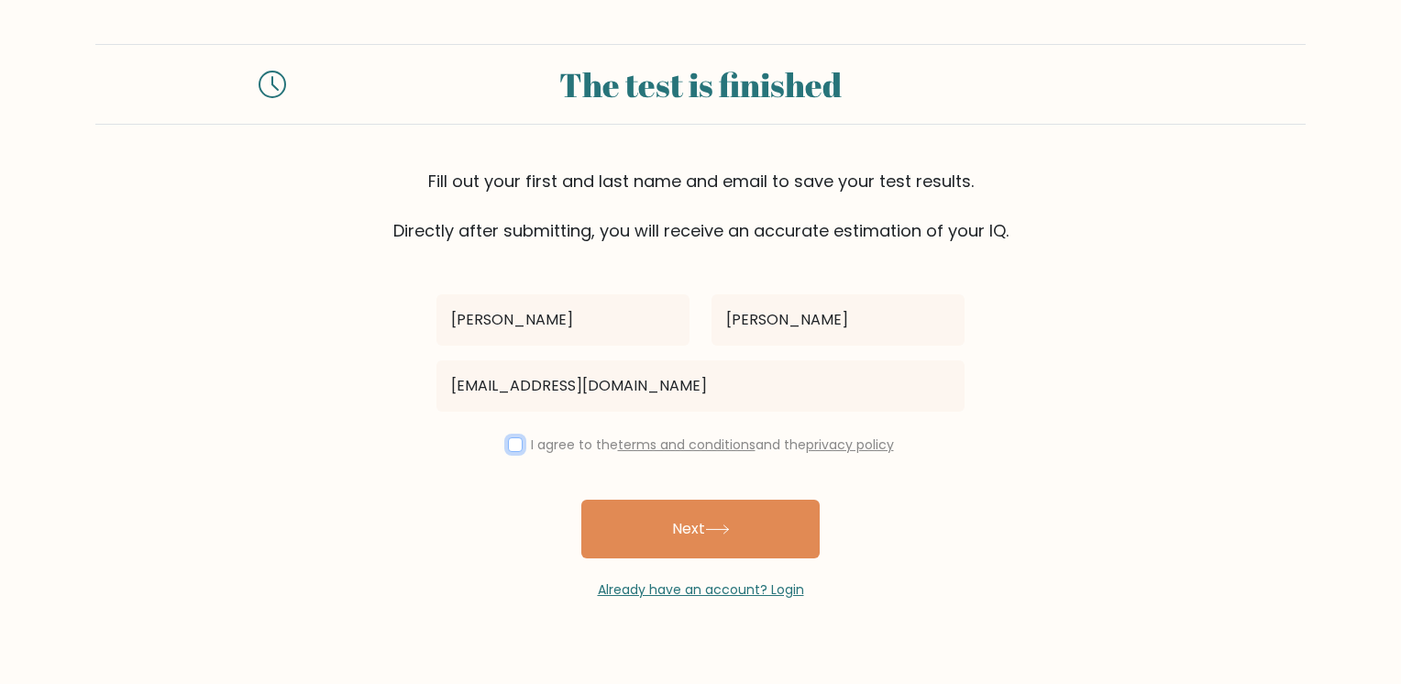
click at [513, 444] on input "checkbox" at bounding box center [515, 444] width 15 height 15
checkbox input "true"
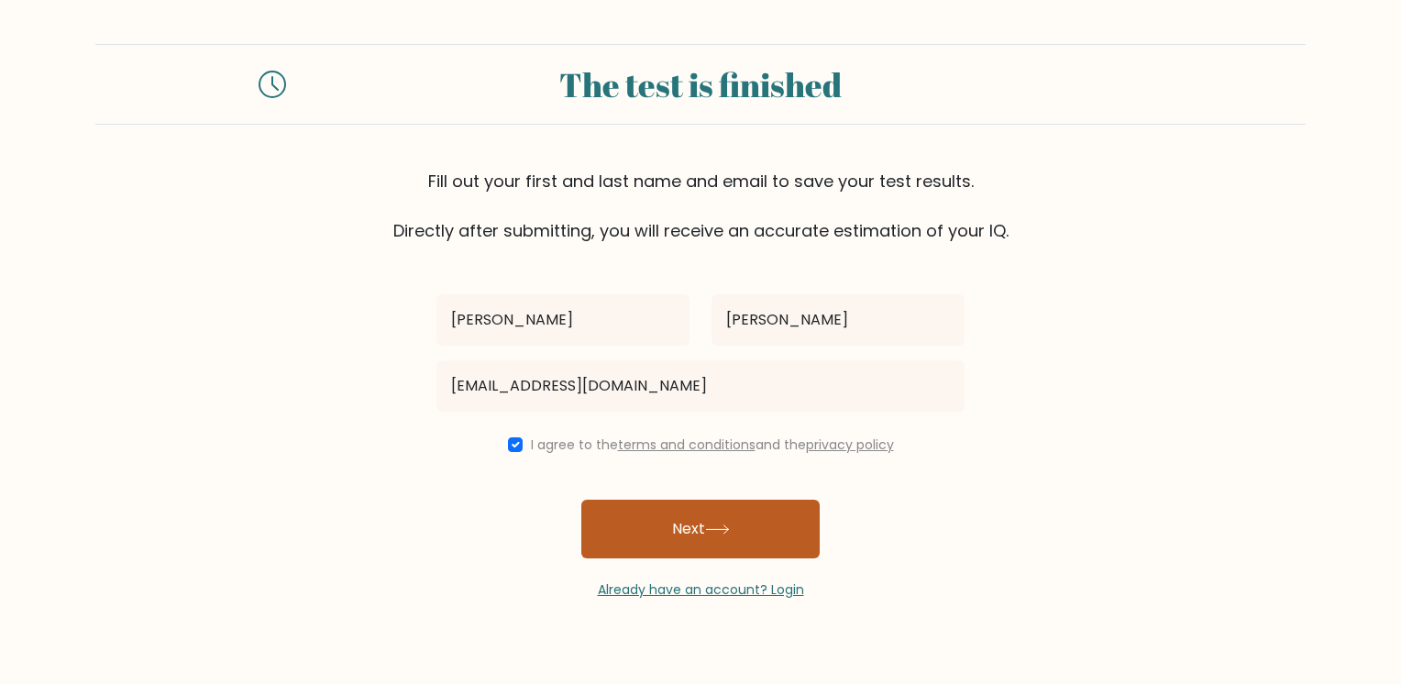
click at [725, 543] on button "Next" at bounding box center [700, 529] width 238 height 59
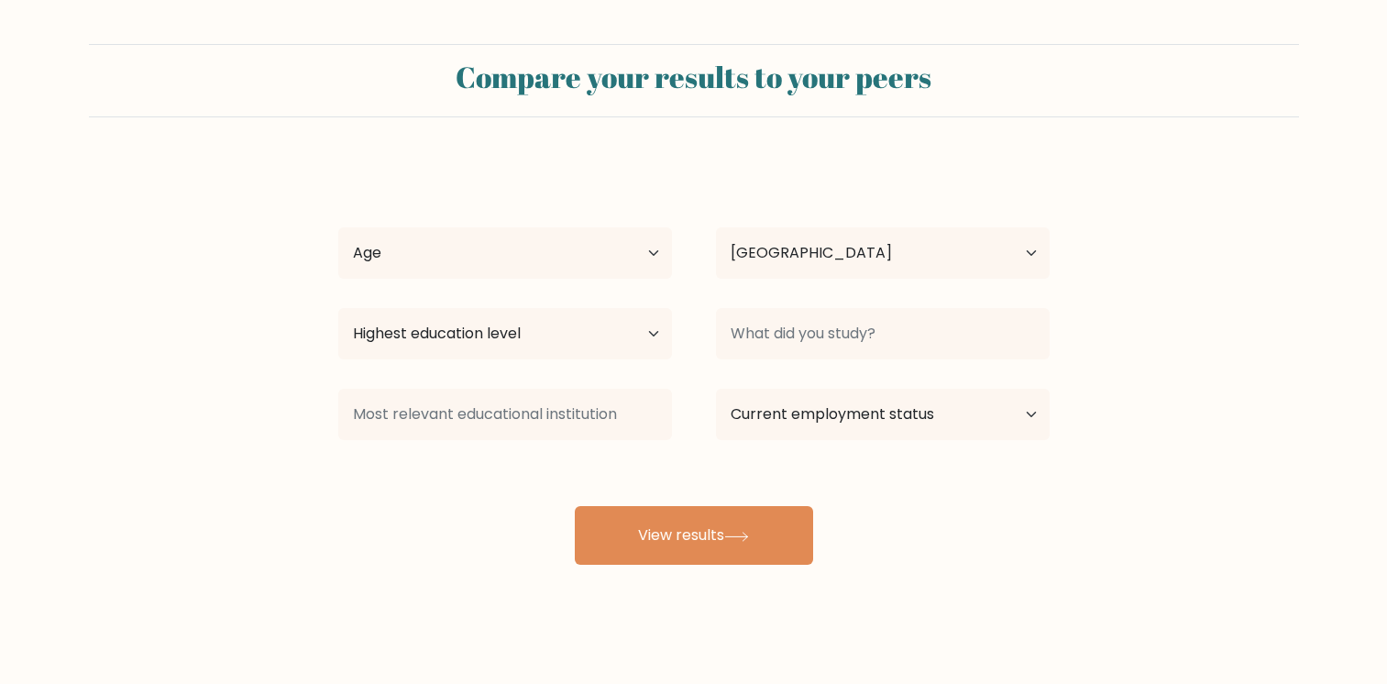
select select "CA"
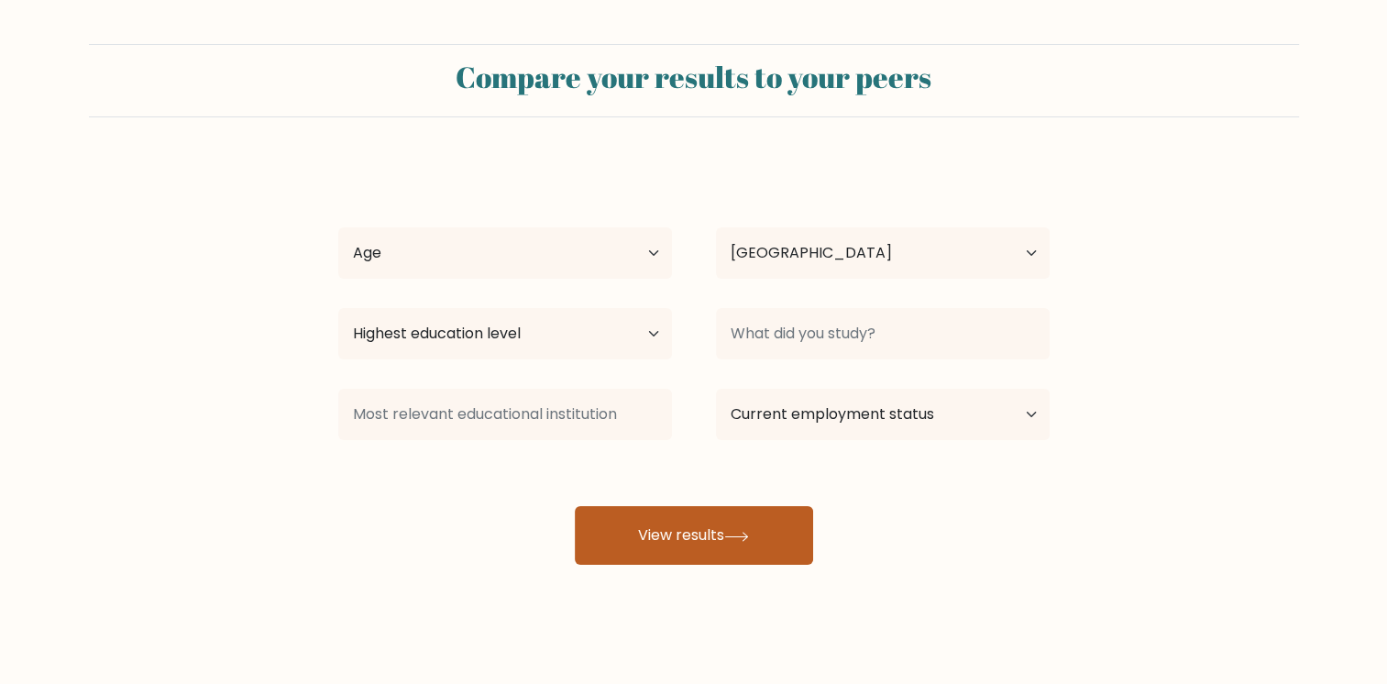
click at [688, 554] on button "View results" at bounding box center [694, 535] width 238 height 59
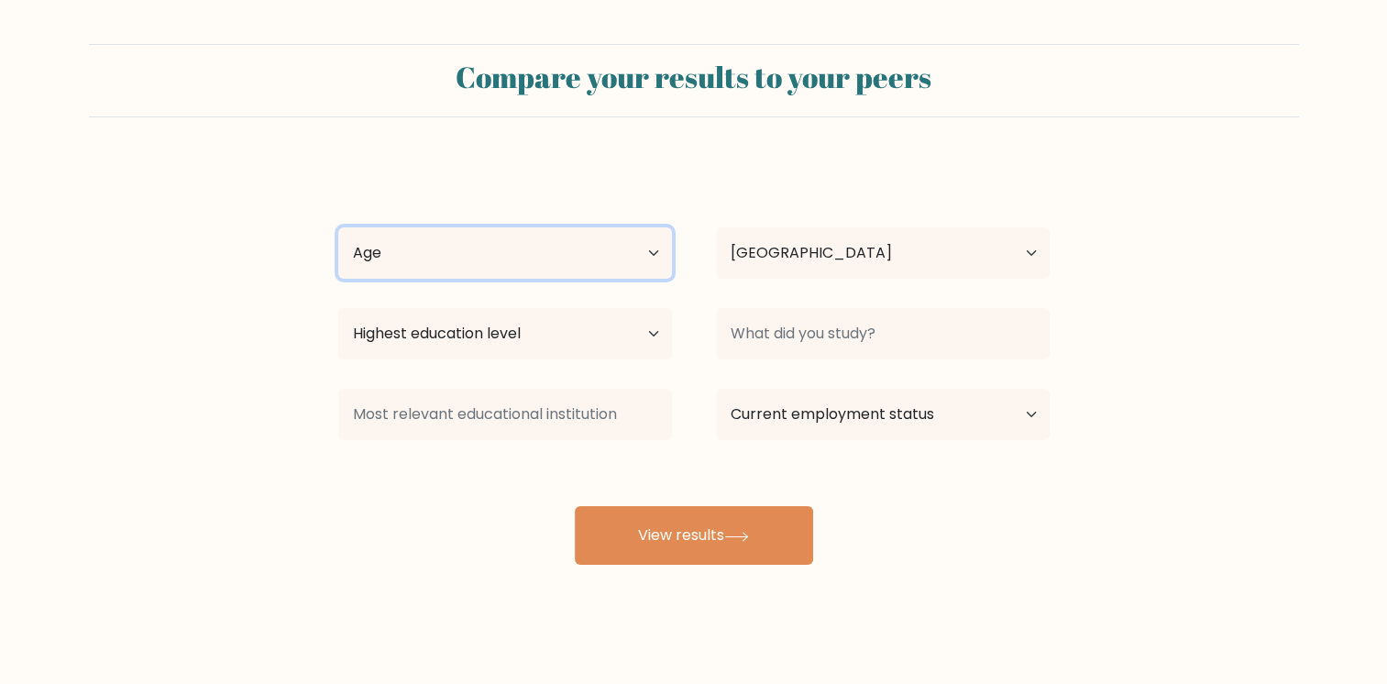
click at [528, 248] on select "Age Under 18 years old 18-24 years old 25-34 years old 35-44 years old 45-54 ye…" at bounding box center [505, 252] width 334 height 51
select select "min_18"
click at [338, 227] on select "Age Under 18 years old 18-24 years old 25-34 years old 35-44 years old 45-54 ye…" at bounding box center [505, 252] width 334 height 51
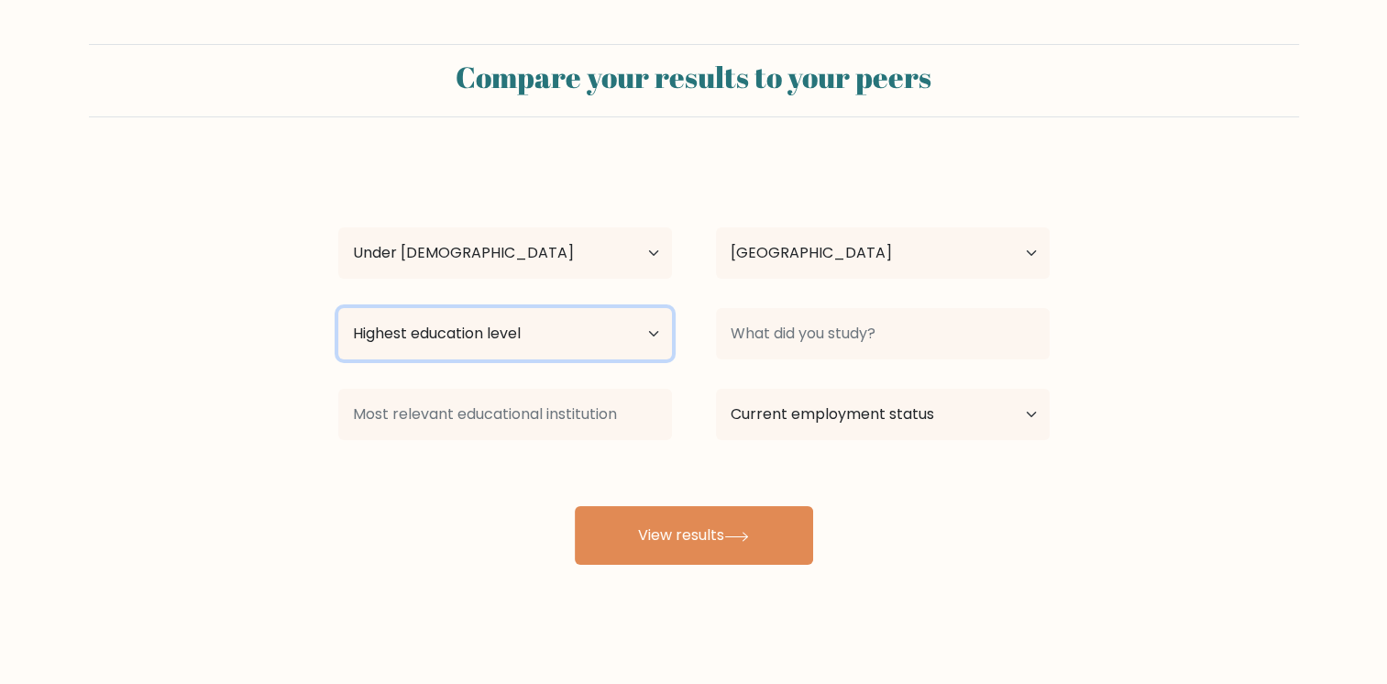
click at [631, 347] on select "Highest education level No schooling Primary Lower Secondary Upper Secondary Oc…" at bounding box center [505, 333] width 334 height 51
select select "lower_secondary"
click at [338, 308] on select "Highest education level No schooling Primary Lower Secondary Upper Secondary Oc…" at bounding box center [505, 333] width 334 height 51
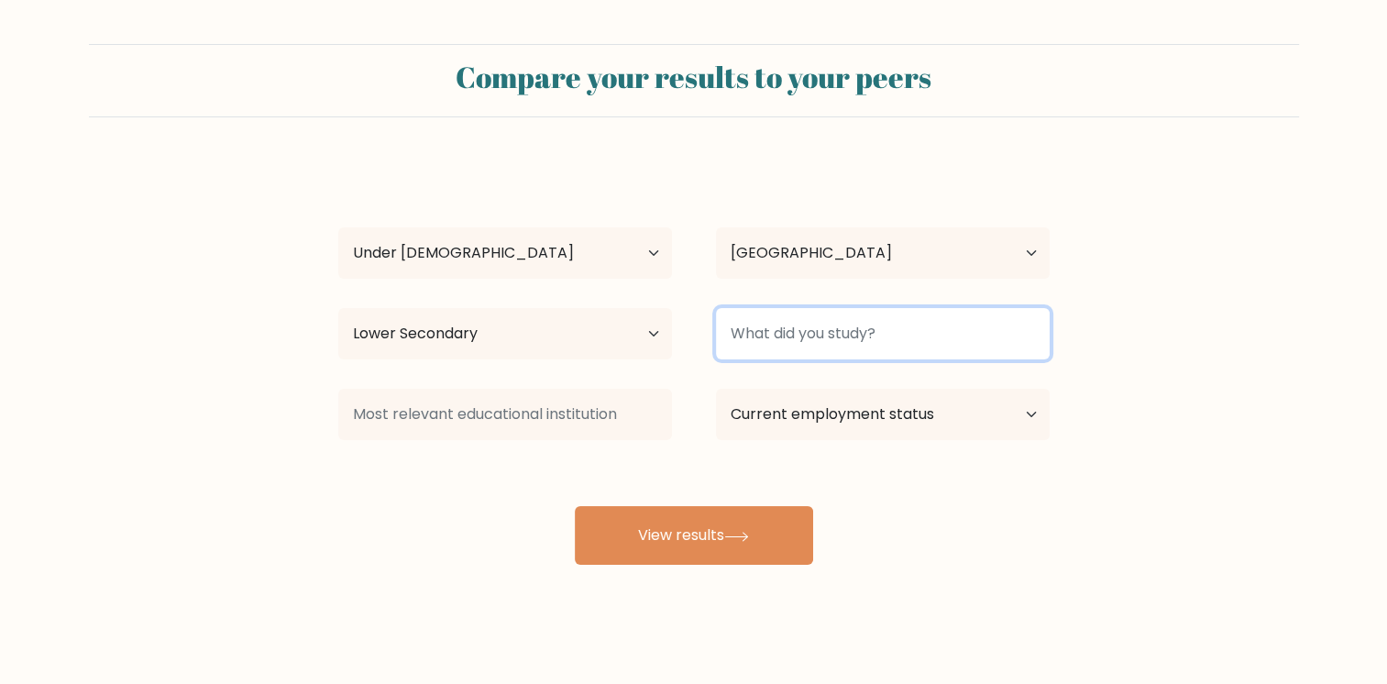
click at [961, 336] on input at bounding box center [883, 333] width 334 height 51
type input "f"
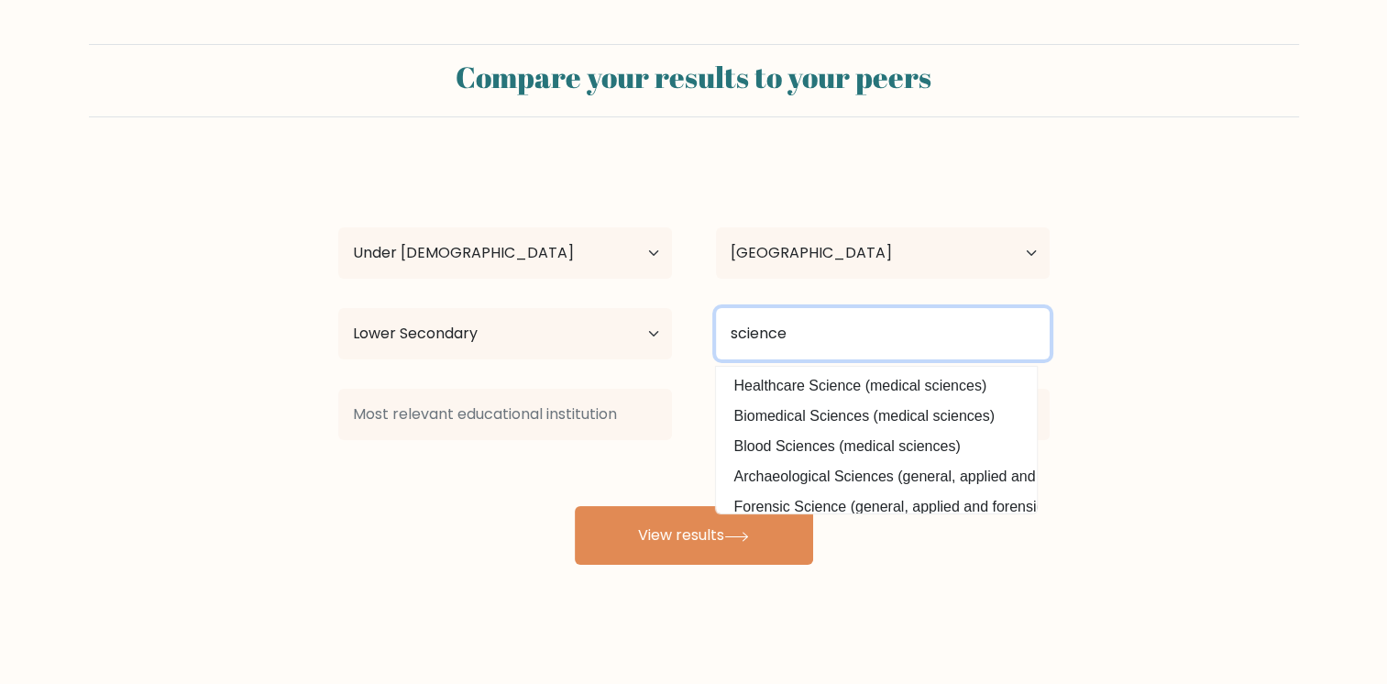
type input "science"
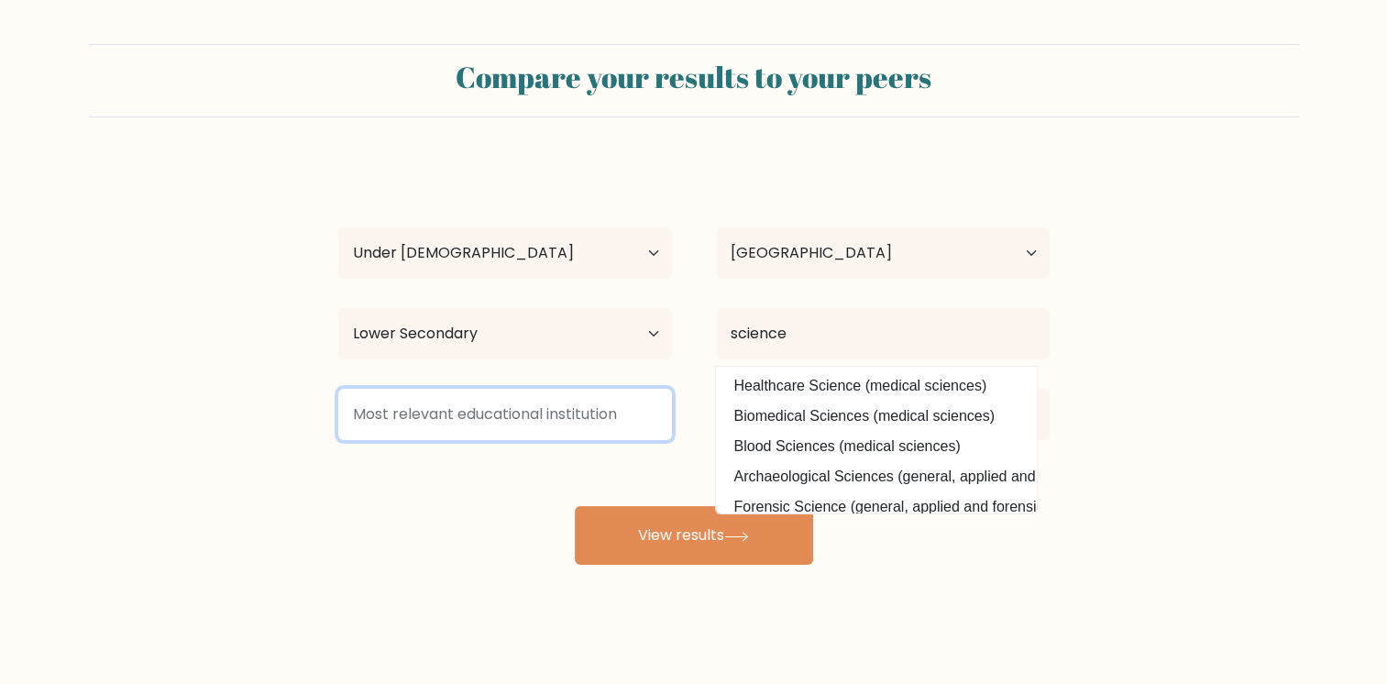
click at [587, 413] on input at bounding box center [505, 414] width 334 height 51
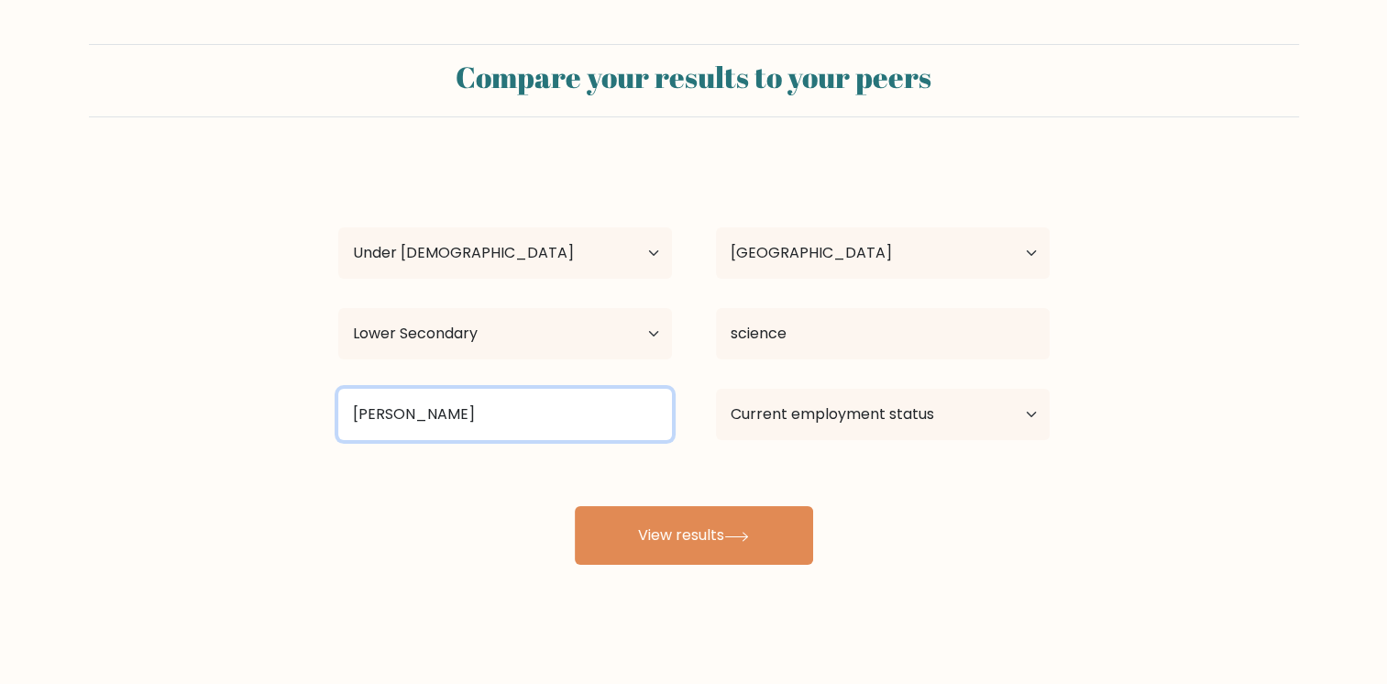
type input "brock"
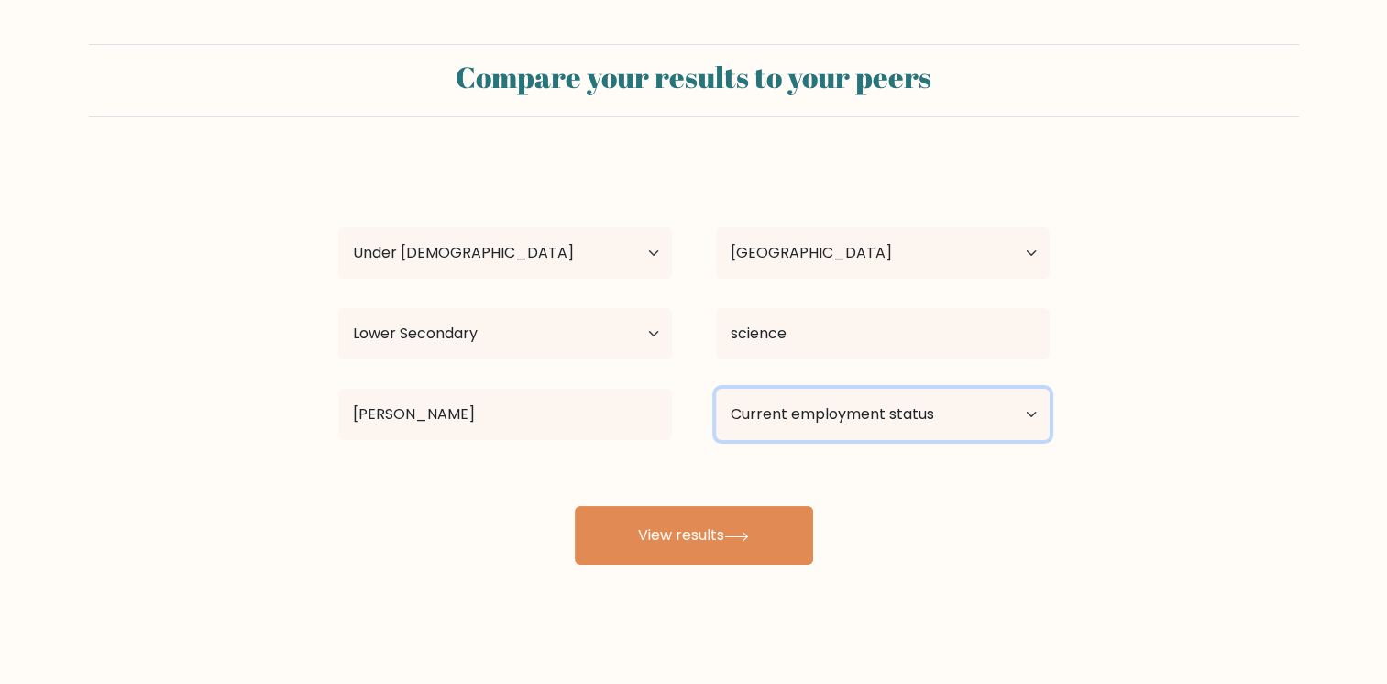
click at [882, 418] on select "Current employment status Employed Student Retired Other / prefer not to answer" at bounding box center [883, 414] width 334 height 51
select select "student"
click at [716, 389] on select "Current employment status Employed Student Retired Other / prefer not to answer" at bounding box center [883, 414] width 334 height 51
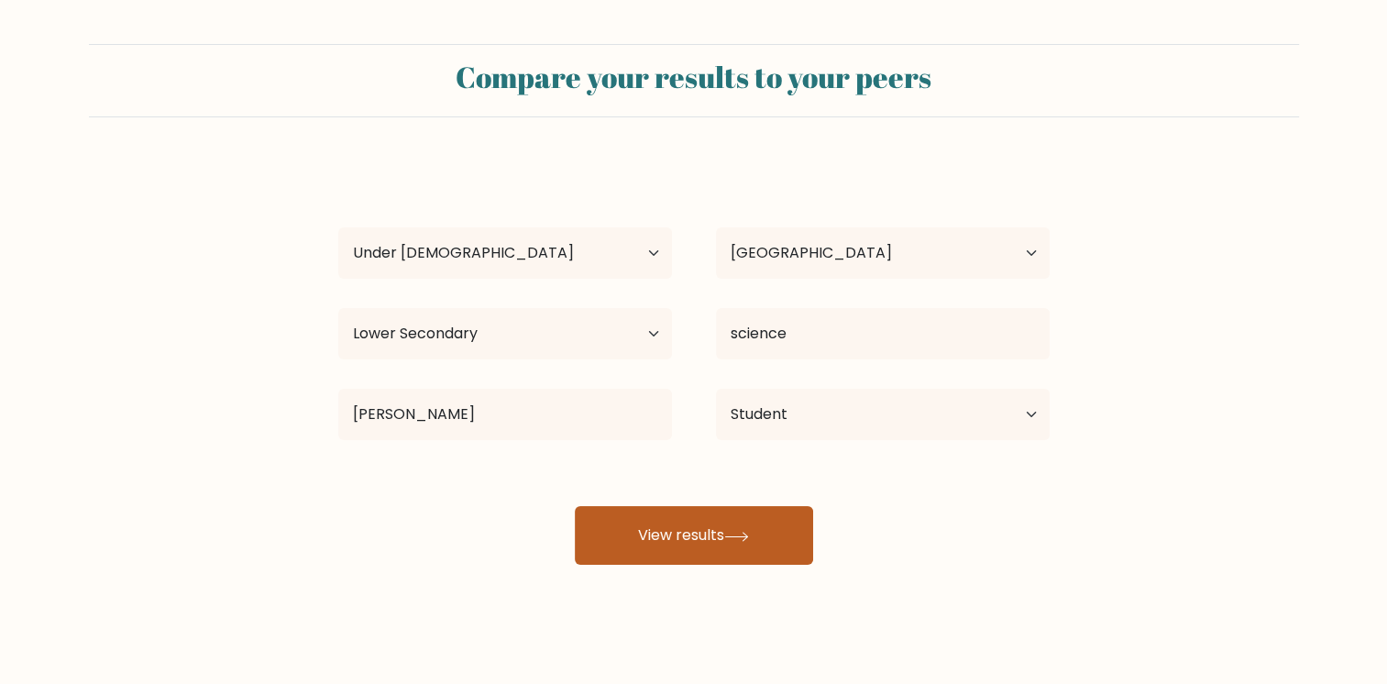
click at [695, 534] on button "View results" at bounding box center [694, 535] width 238 height 59
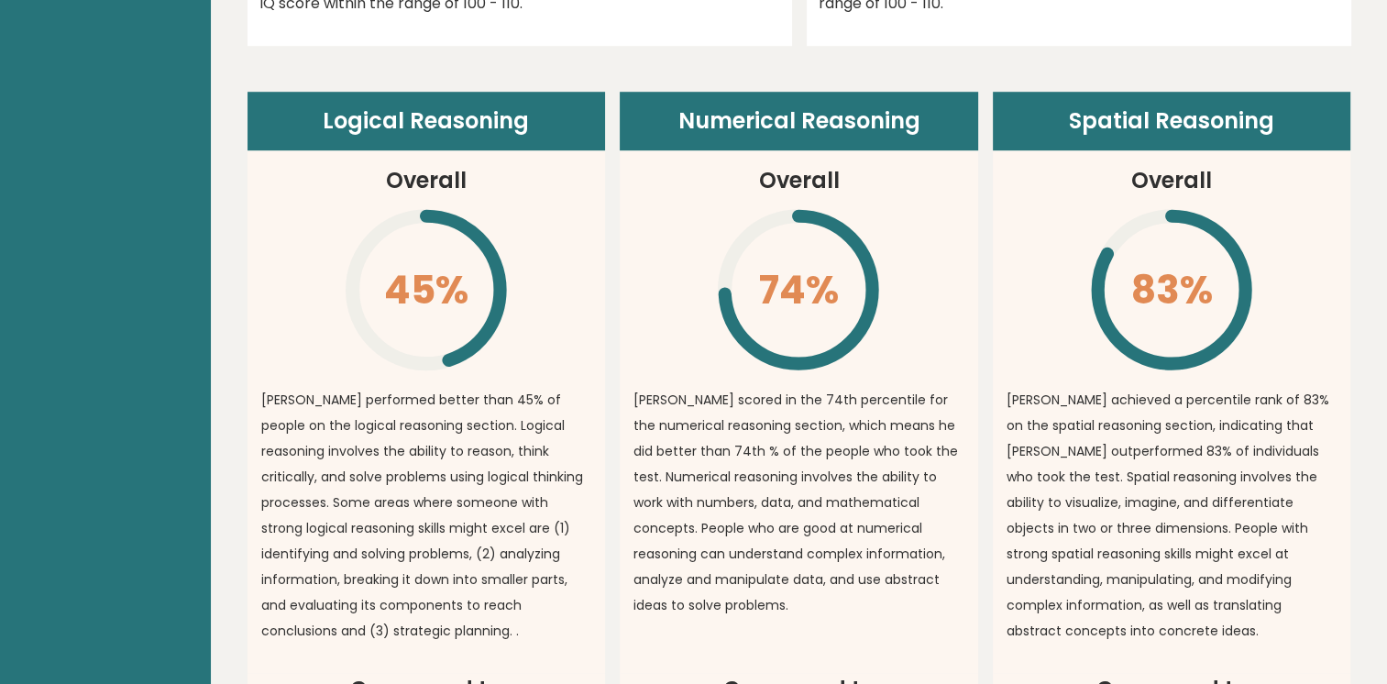
scroll to position [1265, 0]
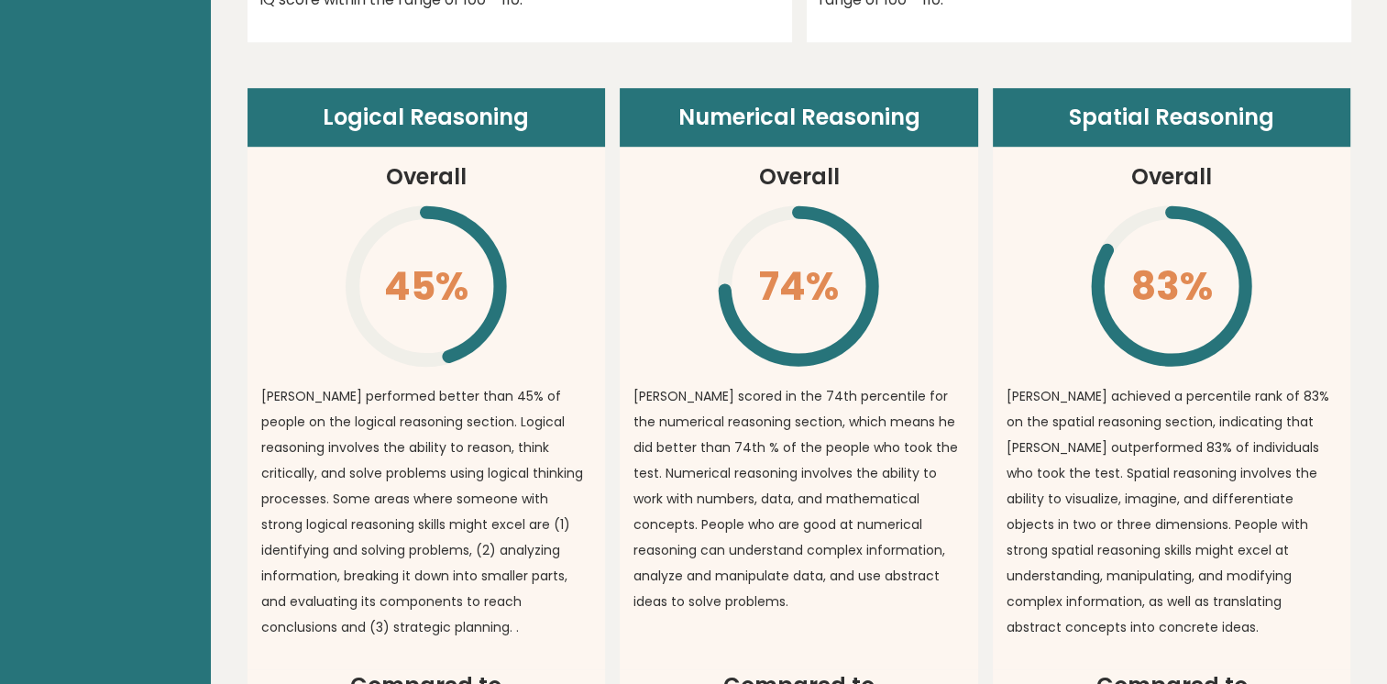
click at [695, 534] on p "[PERSON_NAME] scored in the 74th percentile for the numerical reasoning section…" at bounding box center [798, 498] width 331 height 231
